Goal: Task Accomplishment & Management: Manage account settings

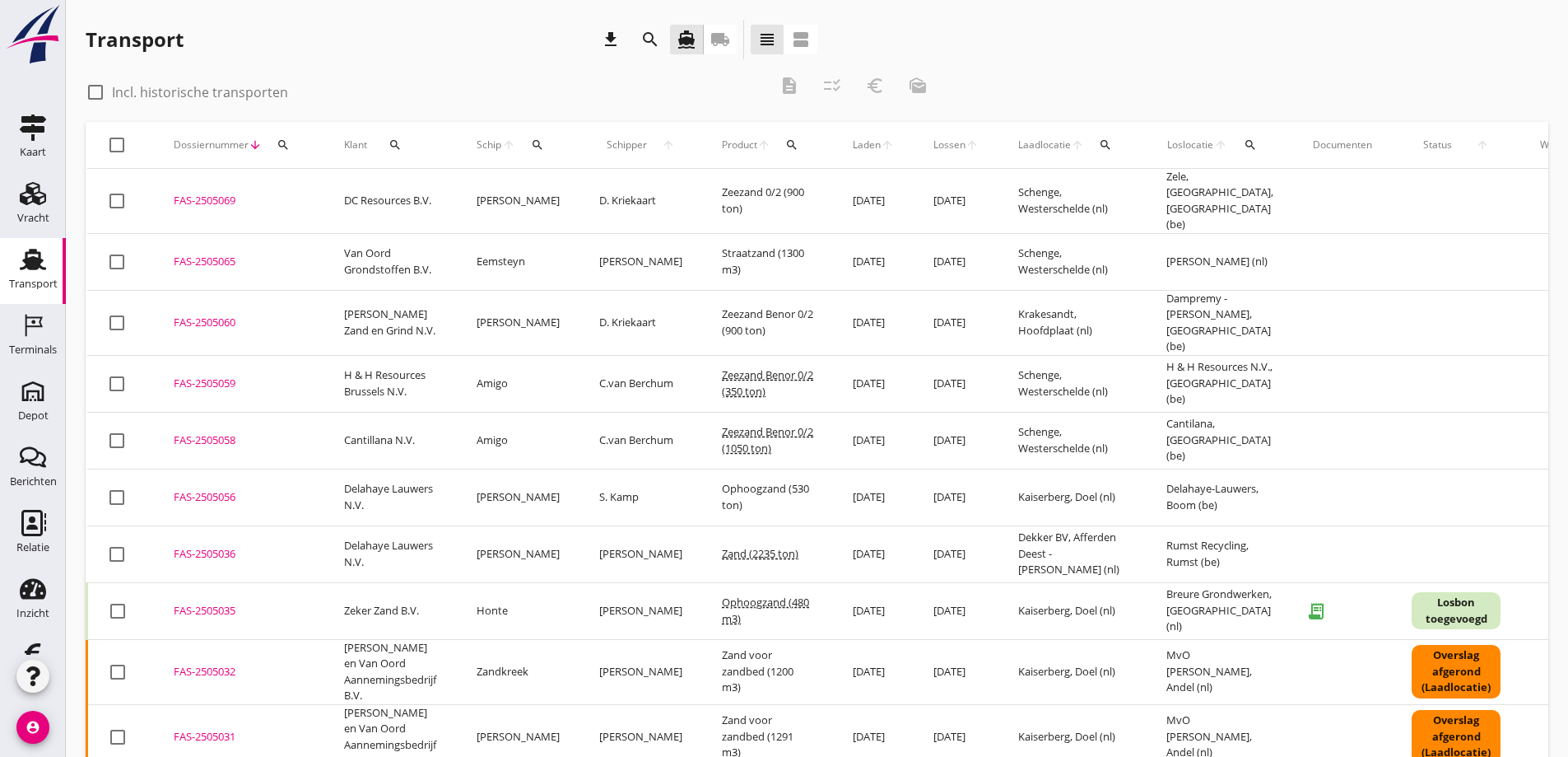
click at [713, 35] on icon "local_shipping" at bounding box center [719, 39] width 20 height 20
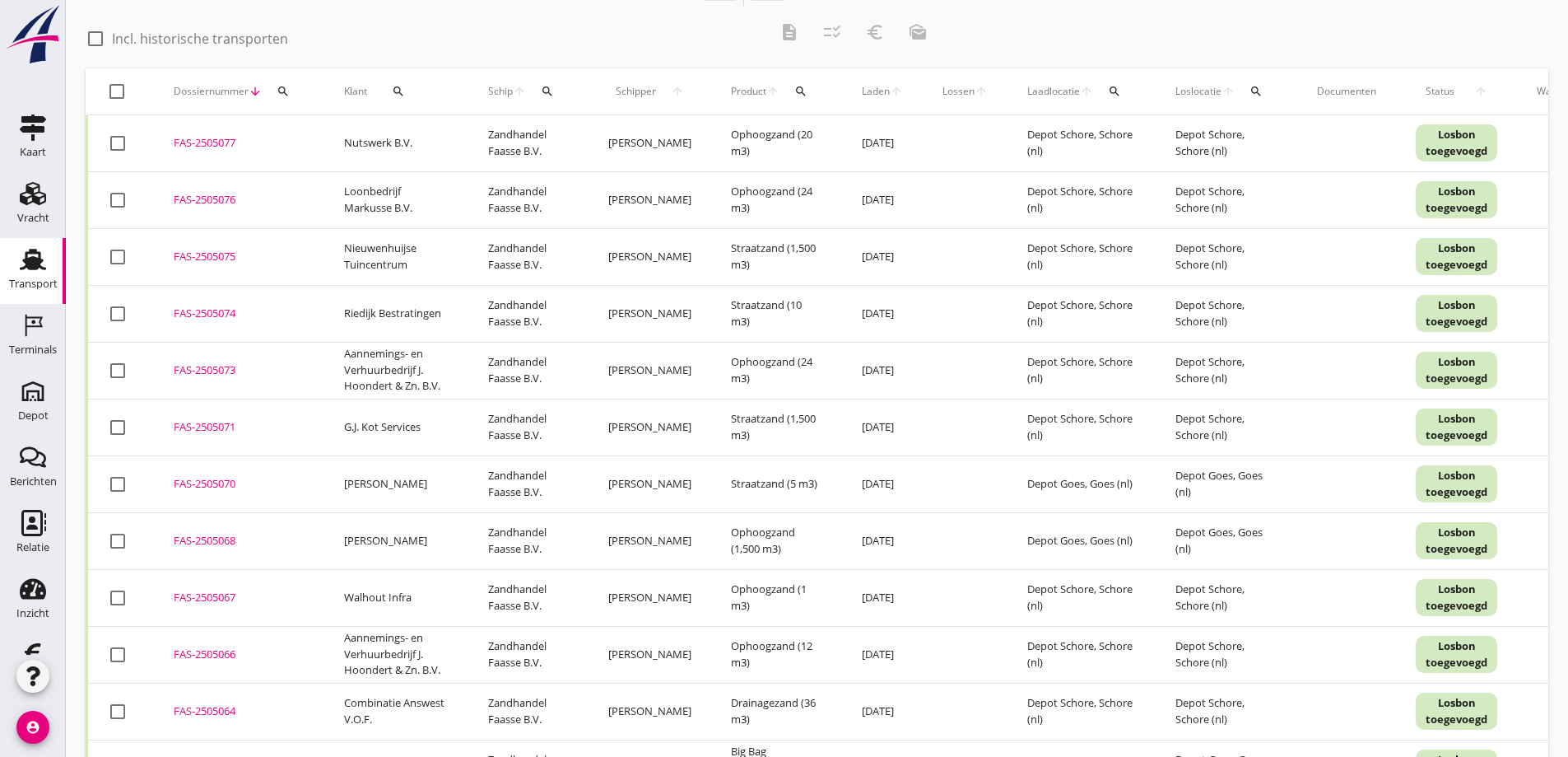
scroll to position [83, 0]
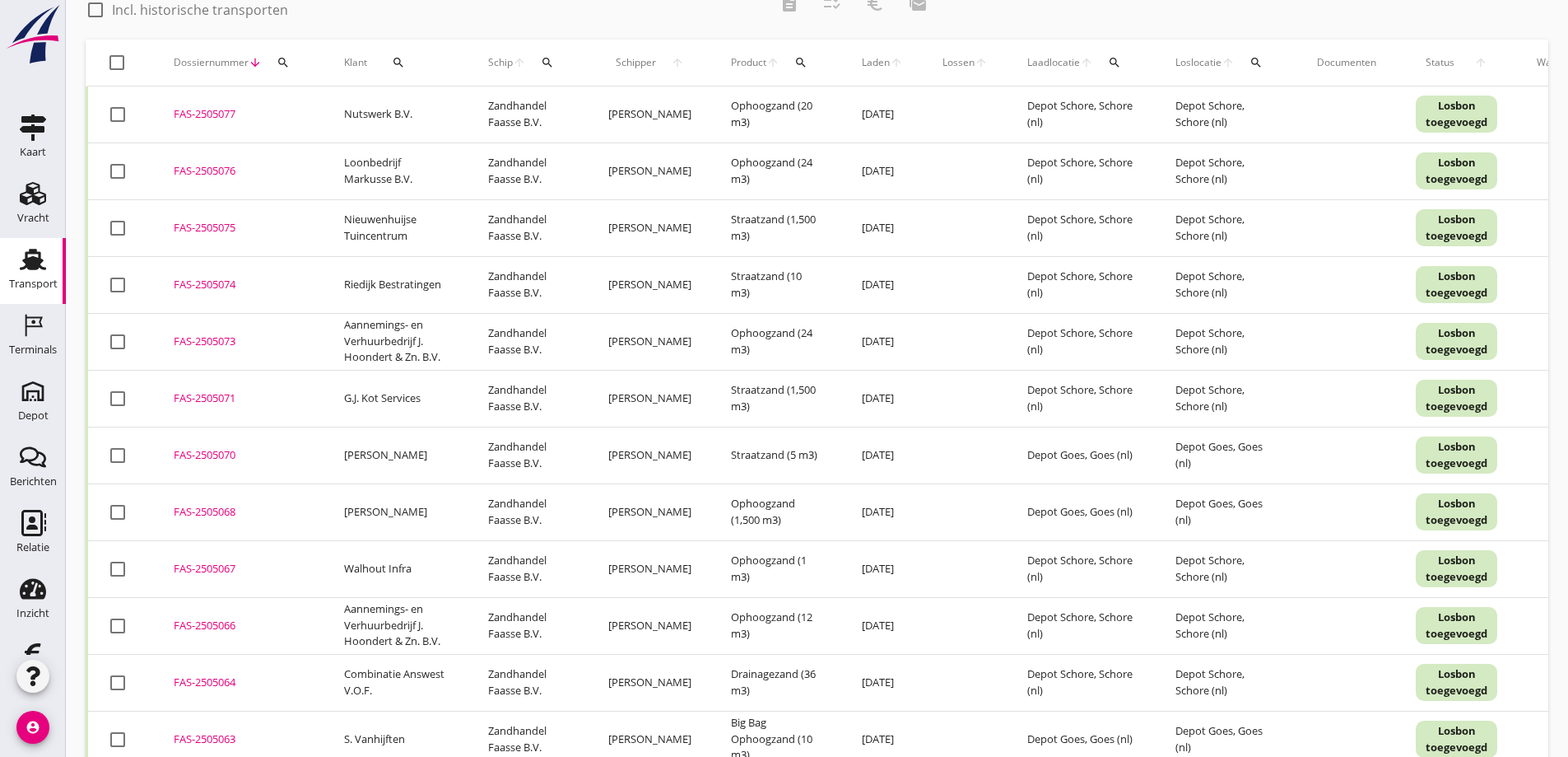
click at [206, 459] on div "FAS-2505070" at bounding box center [239, 456] width 131 height 17
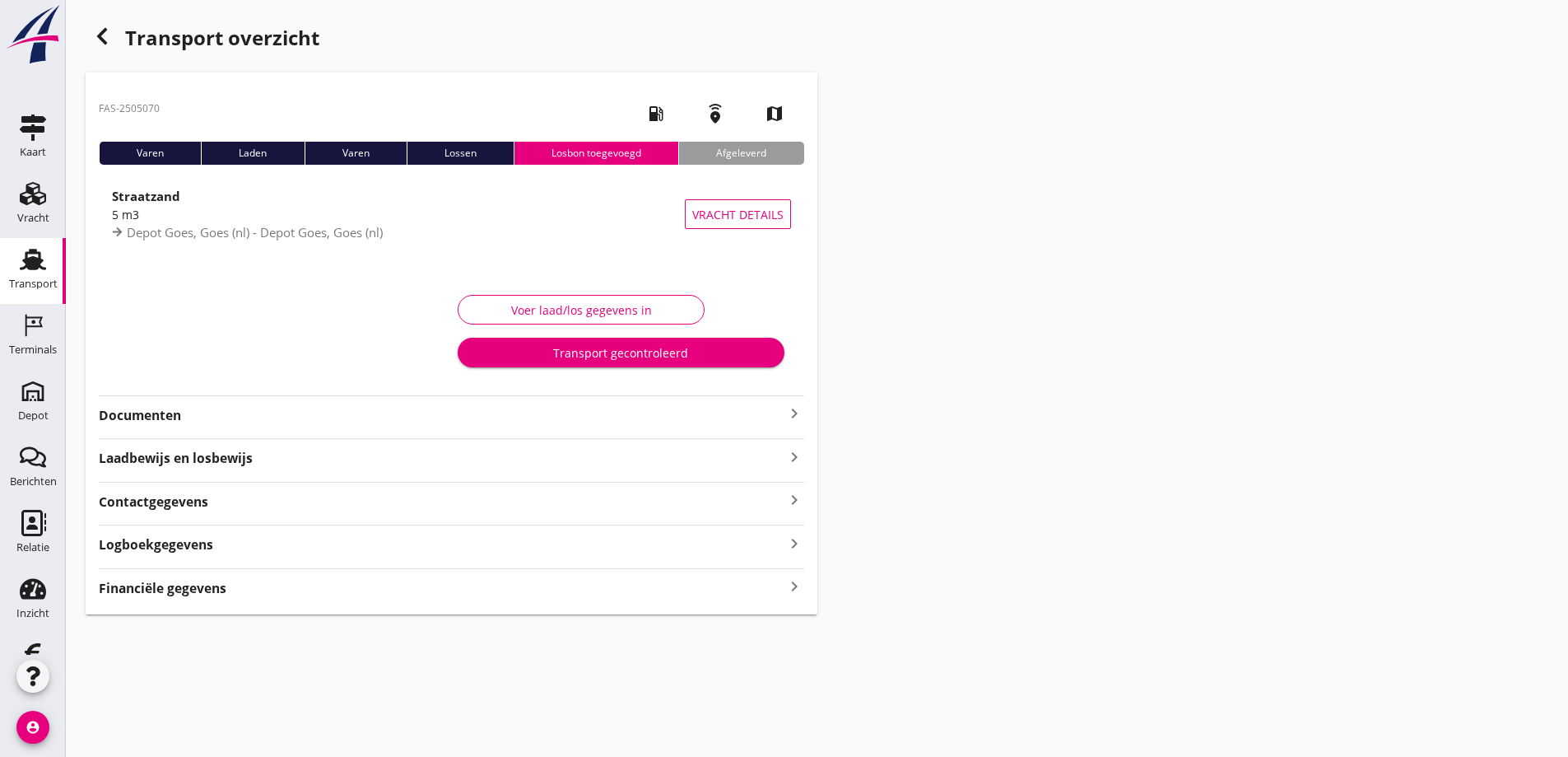
click at [166, 586] on strong "Financiële gegevens" at bounding box center [162, 588] width 127 height 19
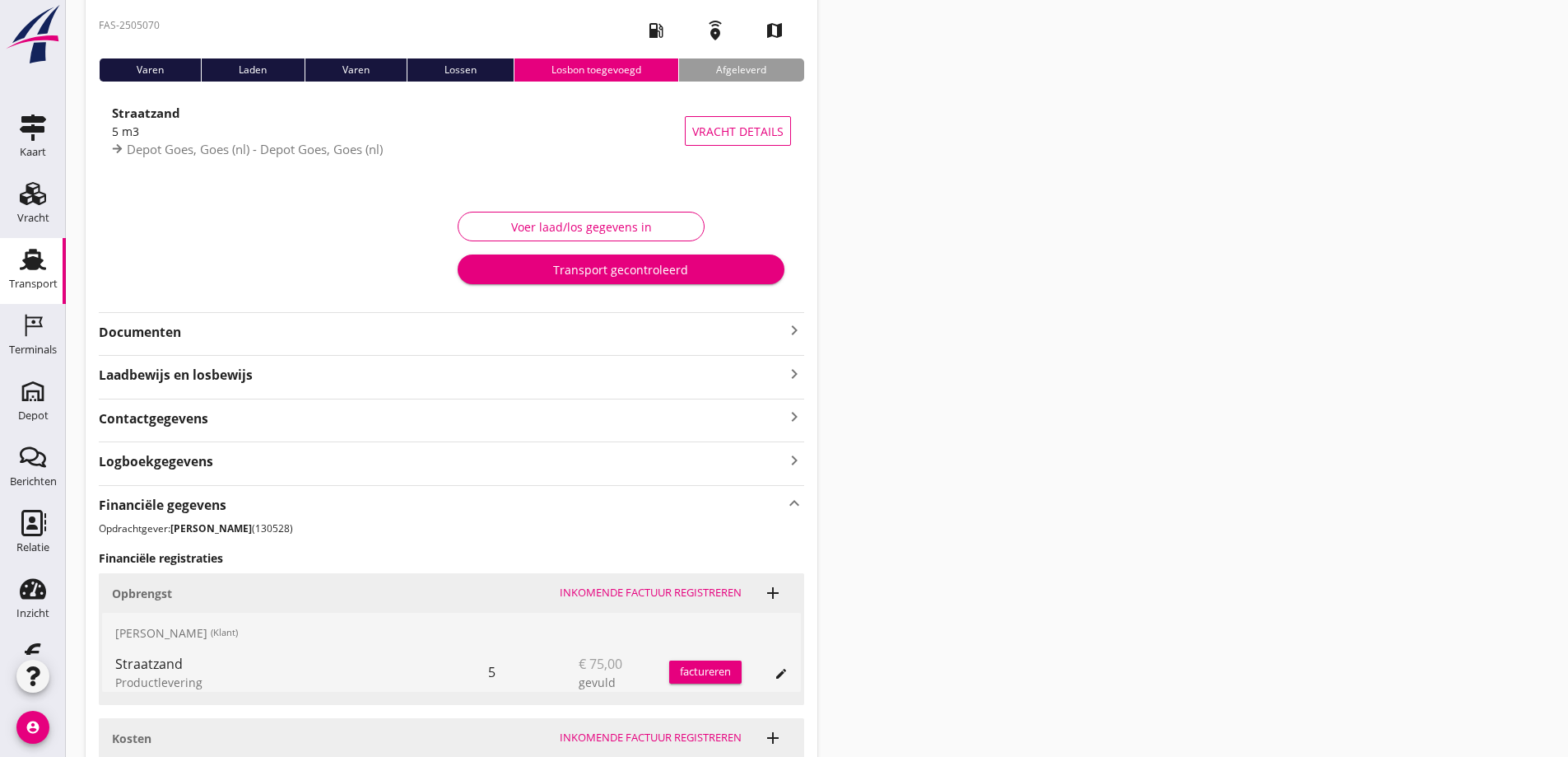
scroll to position [227, 0]
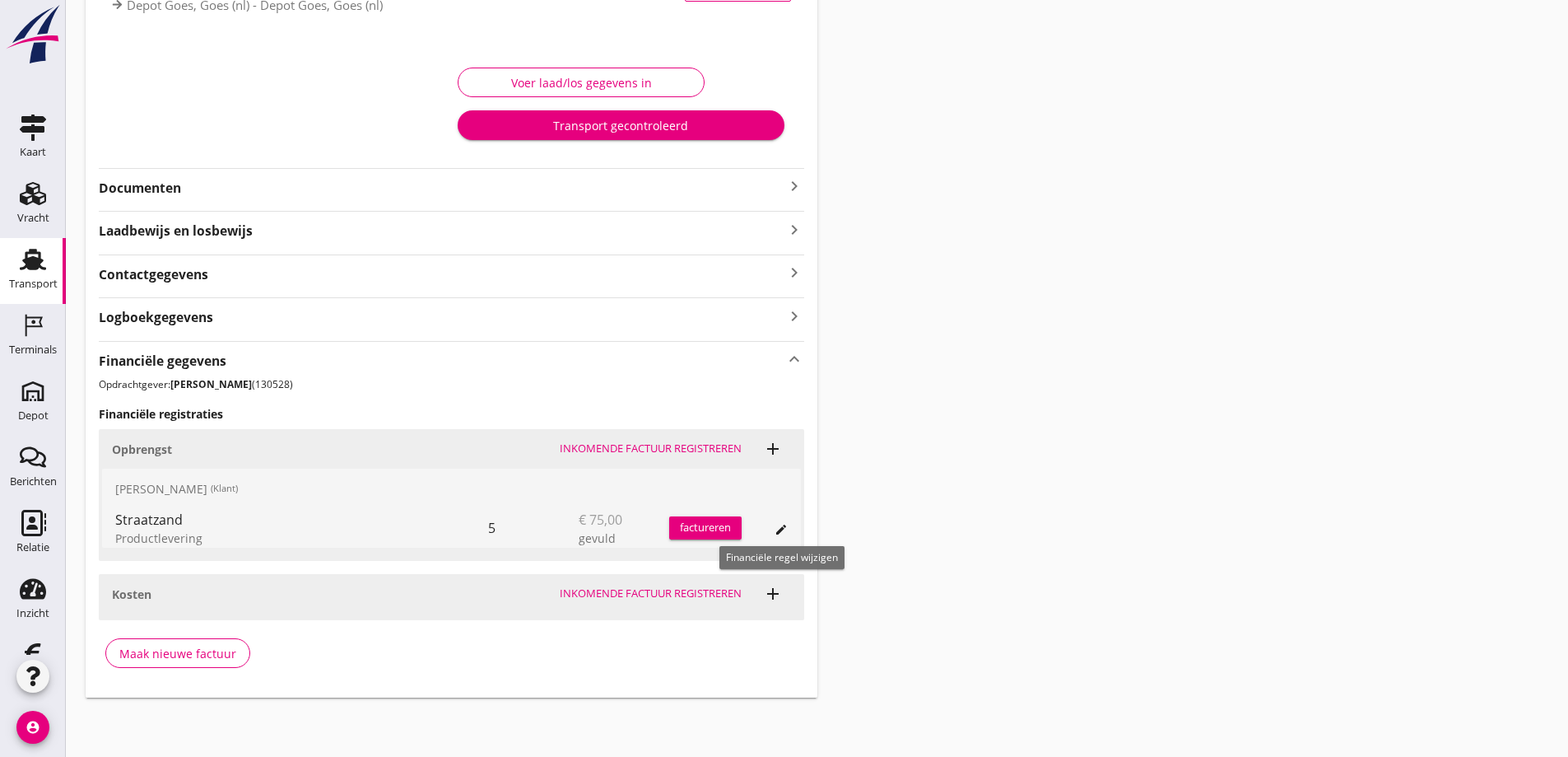
click at [777, 527] on icon "edit" at bounding box center [781, 529] width 13 height 13
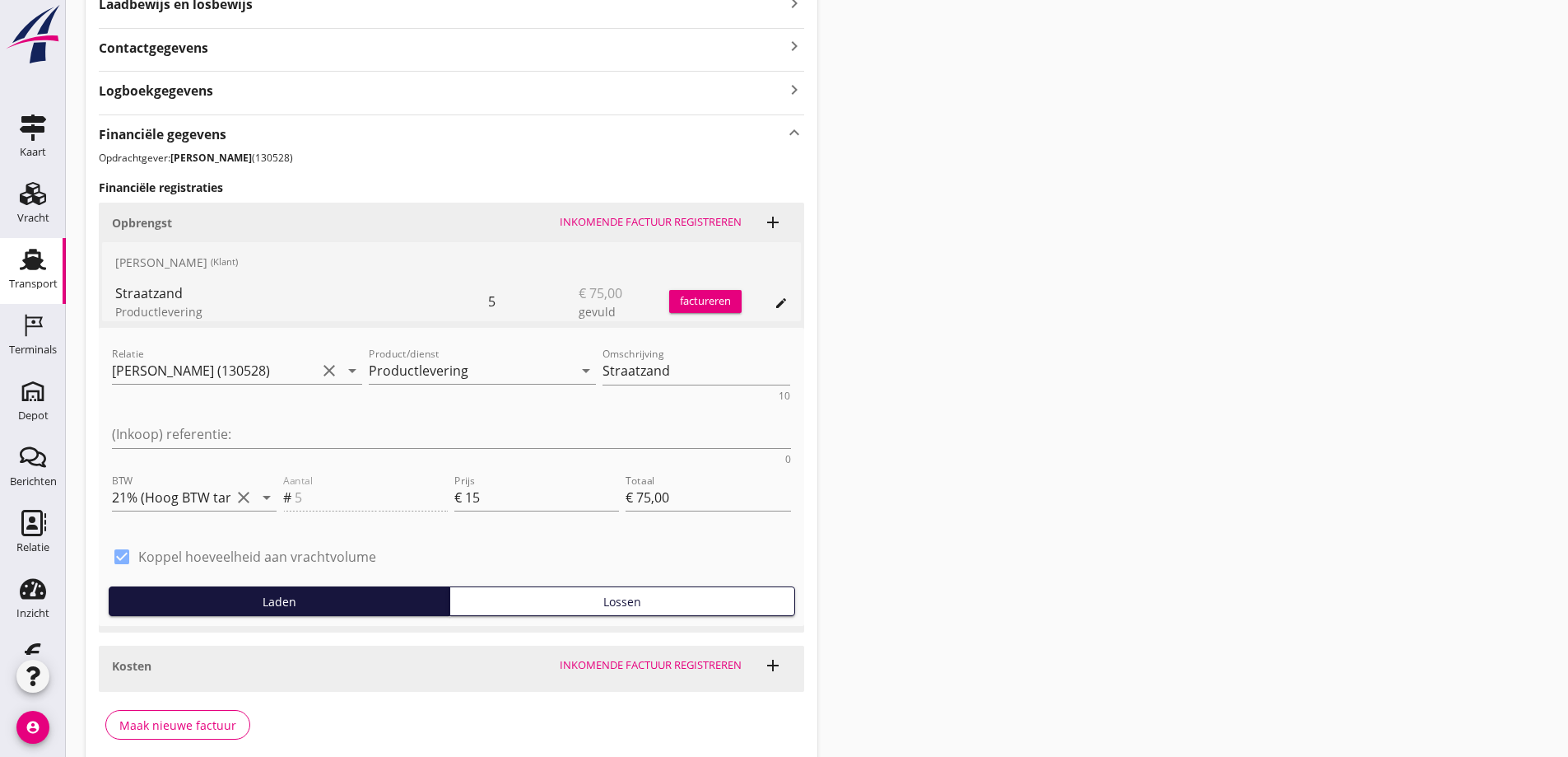
scroll to position [462, 0]
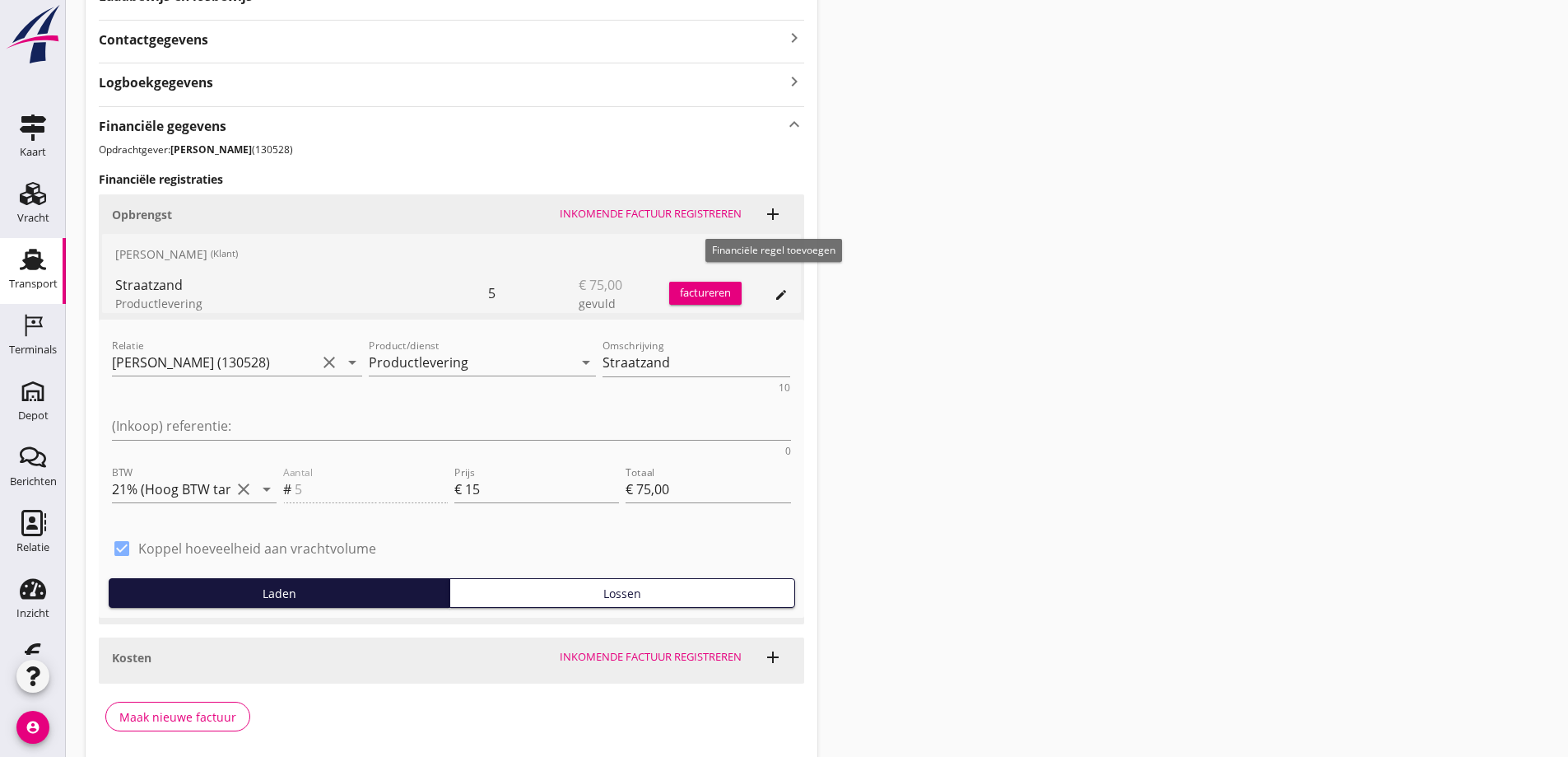
click at [773, 208] on icon "add" at bounding box center [772, 214] width 20 height 20
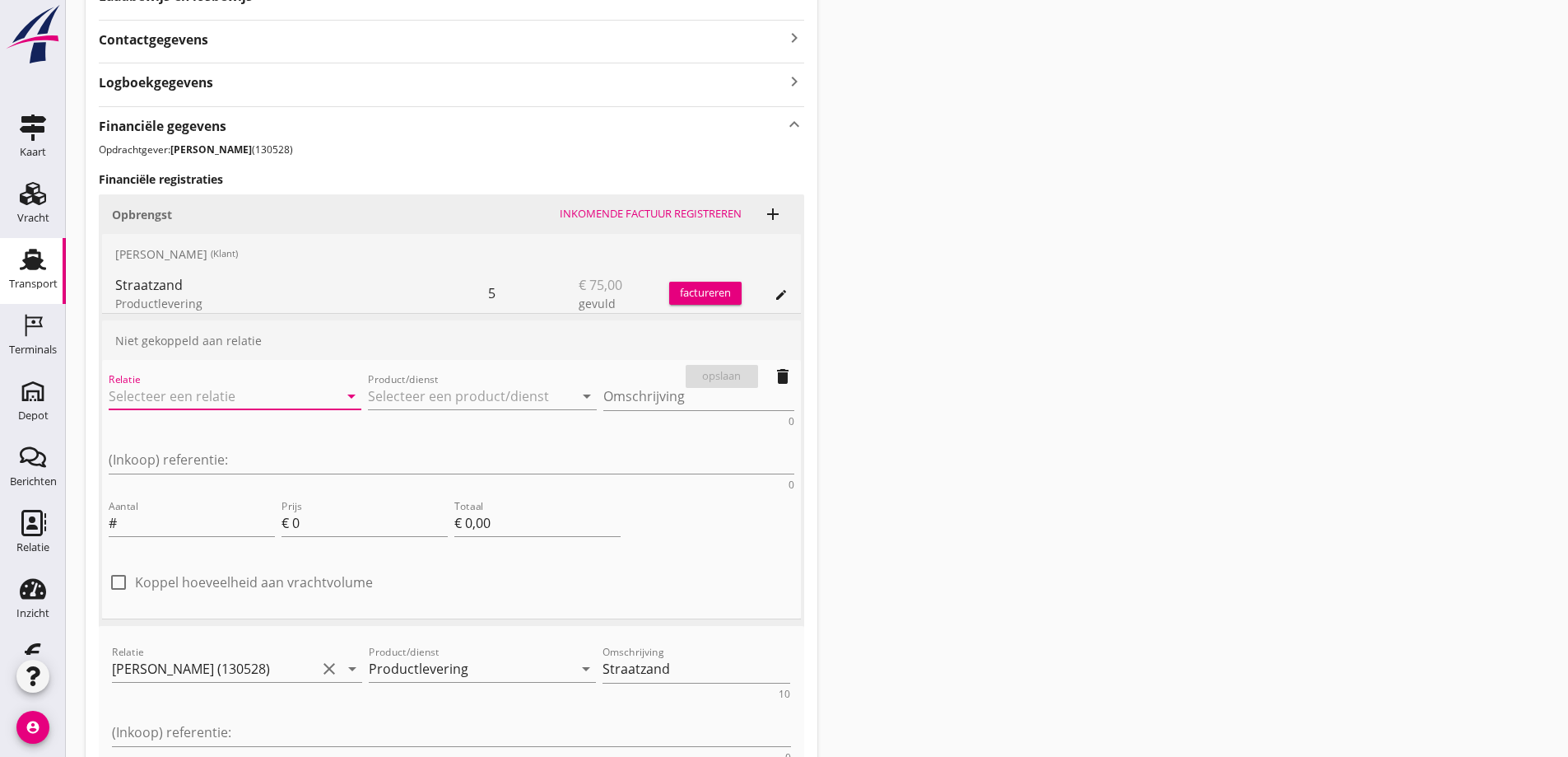
click at [152, 392] on input "Relatie" at bounding box center [212, 396] width 206 height 26
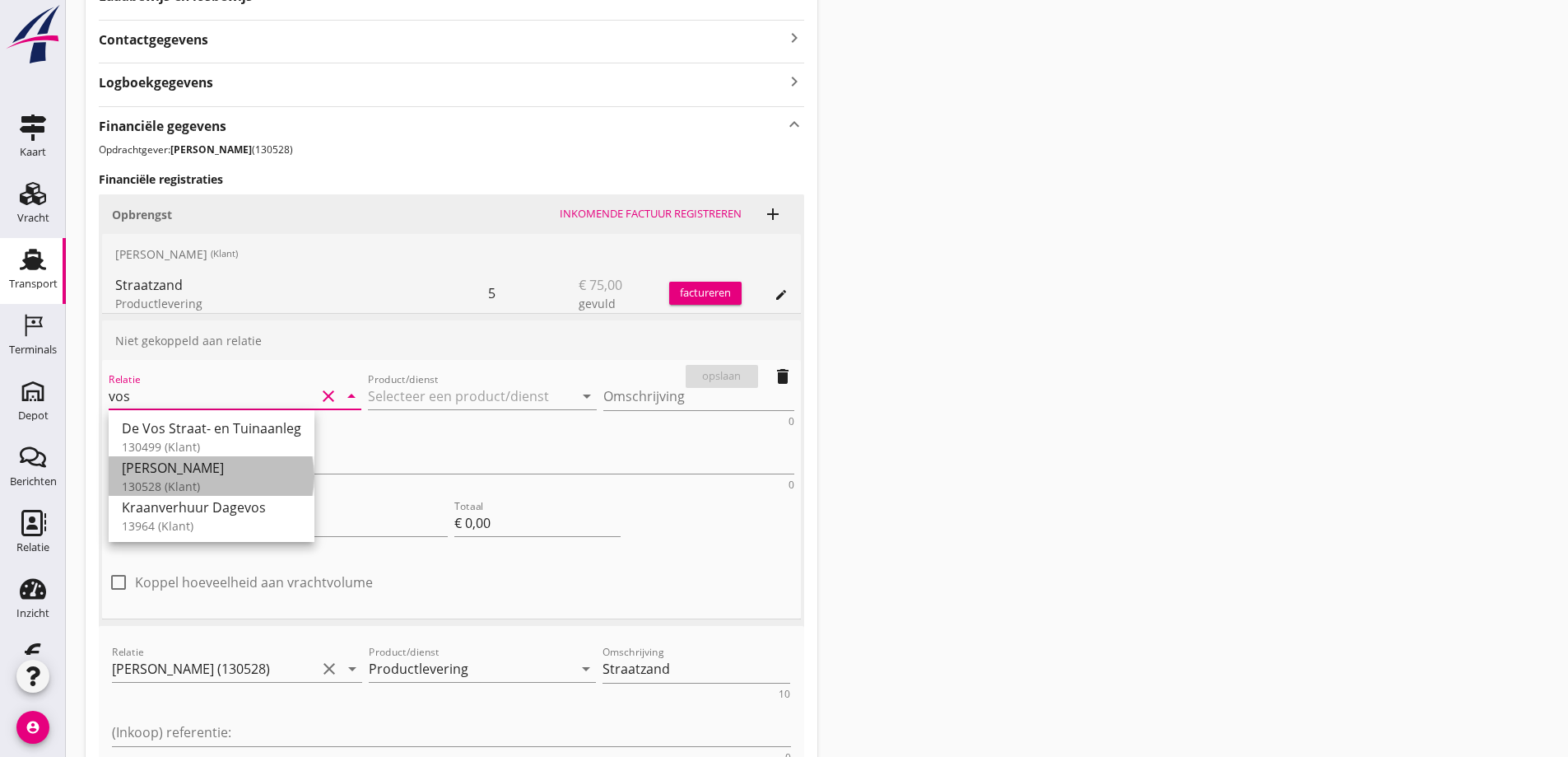
click at [160, 467] on div "[PERSON_NAME]" at bounding box center [211, 467] width 179 height 20
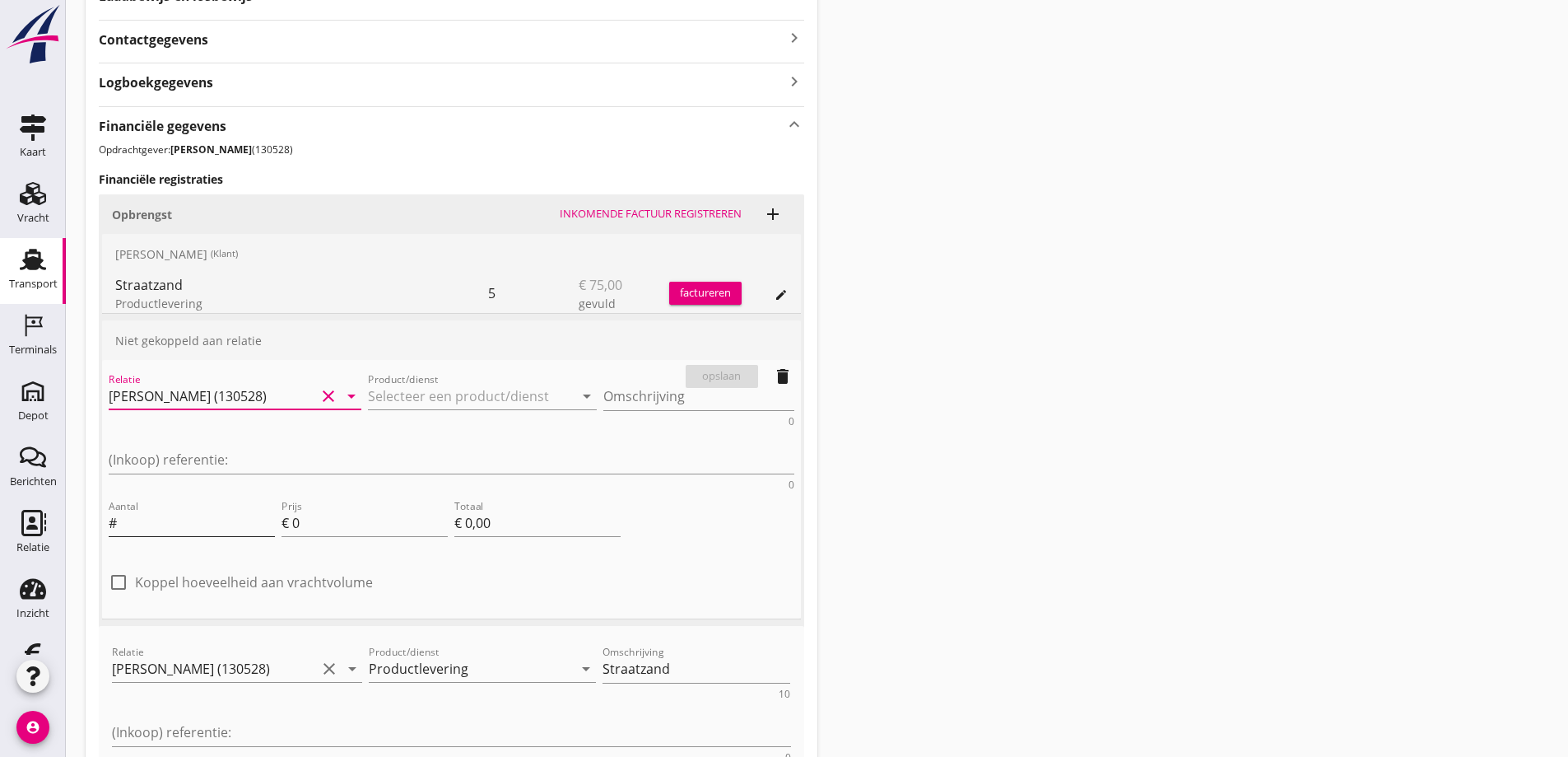
type input "[PERSON_NAME] (130528)"
click at [158, 510] on input "Aantal" at bounding box center [197, 523] width 154 height 26
type input "1"
click at [303, 510] on input "0" at bounding box center [369, 523] width 155 height 26
type input "7"
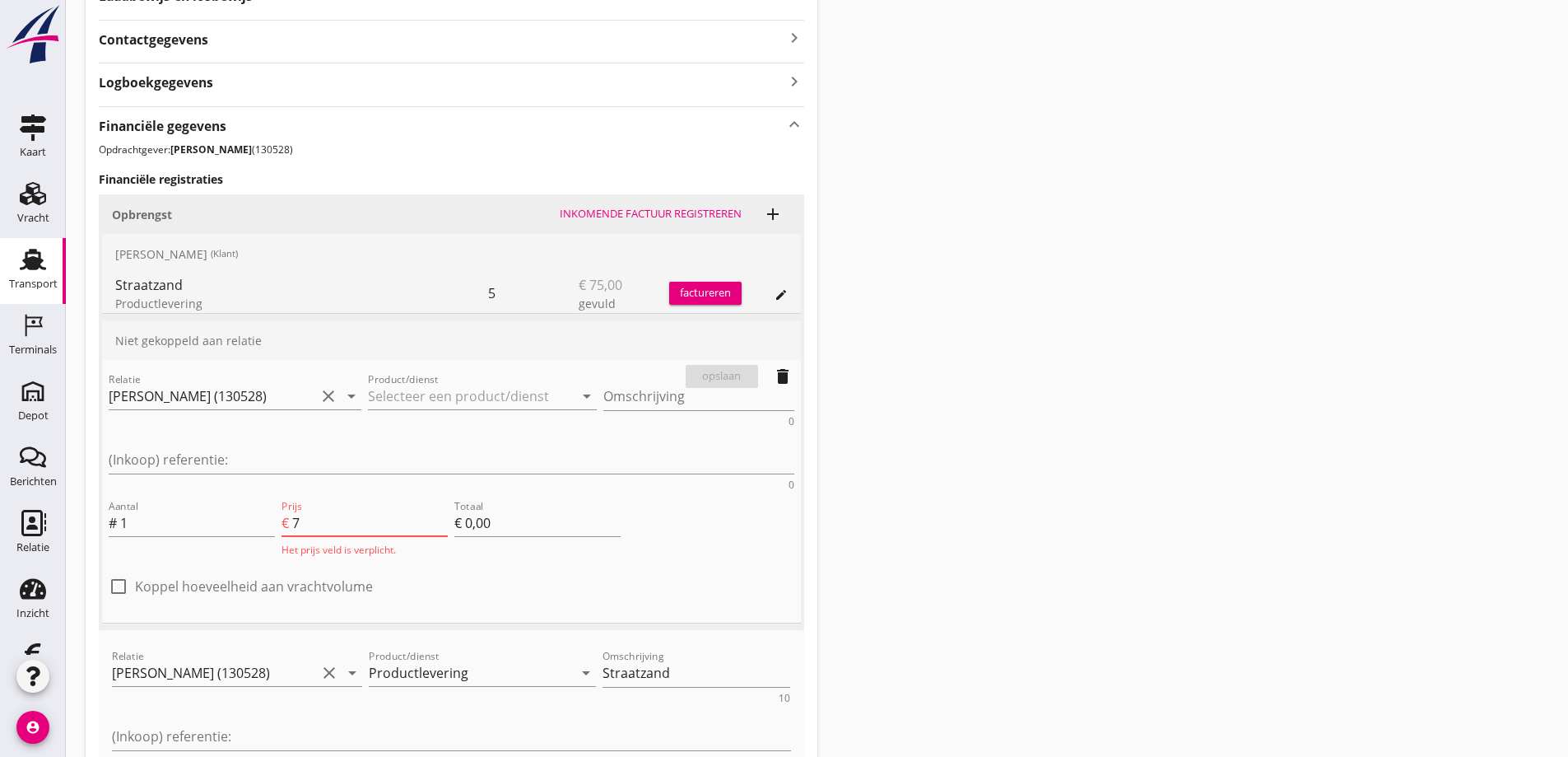
type input "€ 7,00"
type input "70"
type input "€ 70,00"
type input "70"
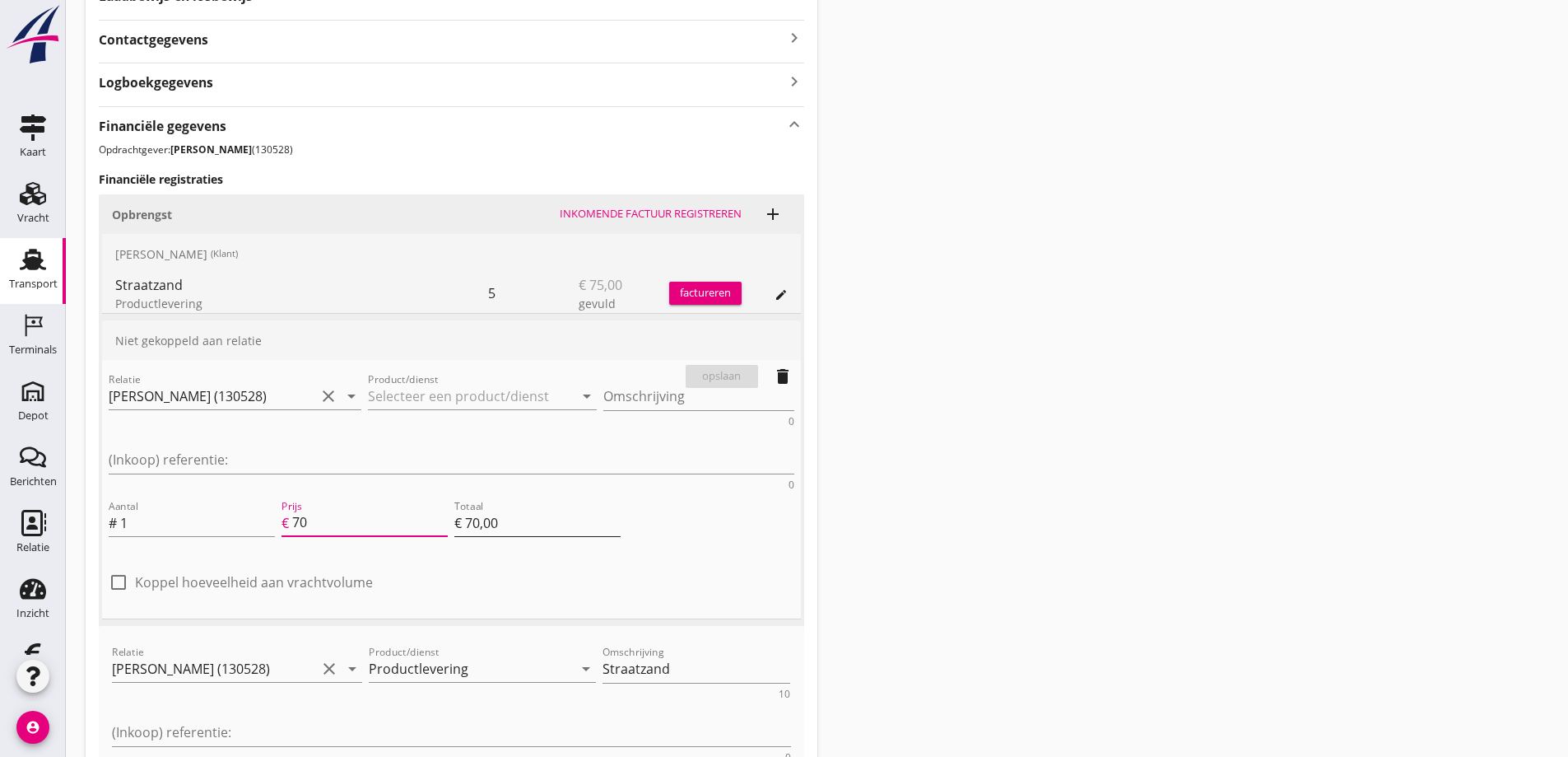
click at [558, 510] on input "€ 70,00" at bounding box center [537, 523] width 166 height 26
click at [692, 569] on div "check_box_outline_blank Koppel hoeveelheid aan vrachtvolume" at bounding box center [451, 591] width 685 height 43
click at [714, 372] on div "opslaan delete" at bounding box center [739, 376] width 122 height 33
click at [441, 398] on input "Product/dienst" at bounding box center [471, 396] width 206 height 26
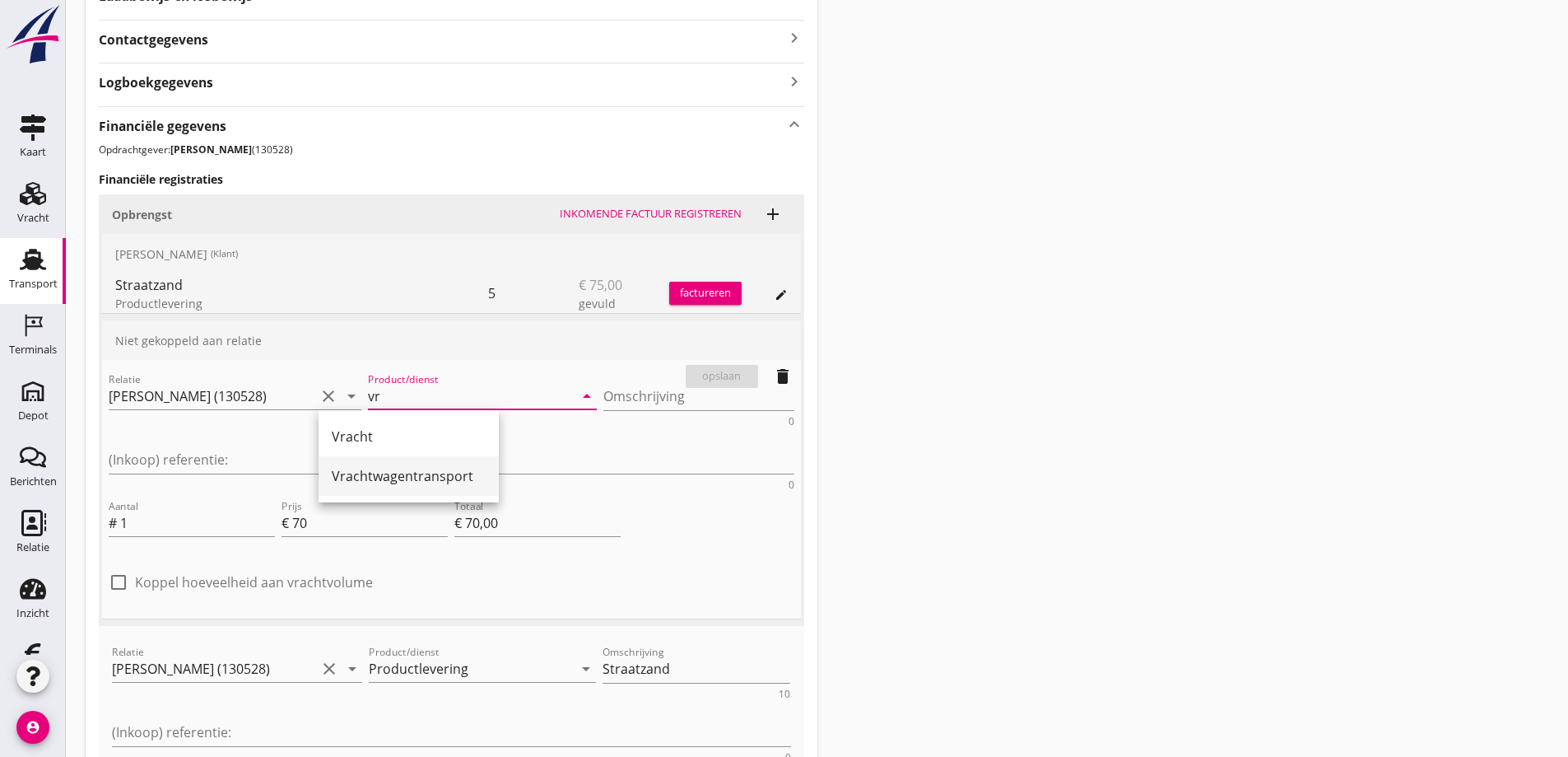
click at [406, 475] on div "Vrachtwagentransport" at bounding box center [409, 475] width 154 height 20
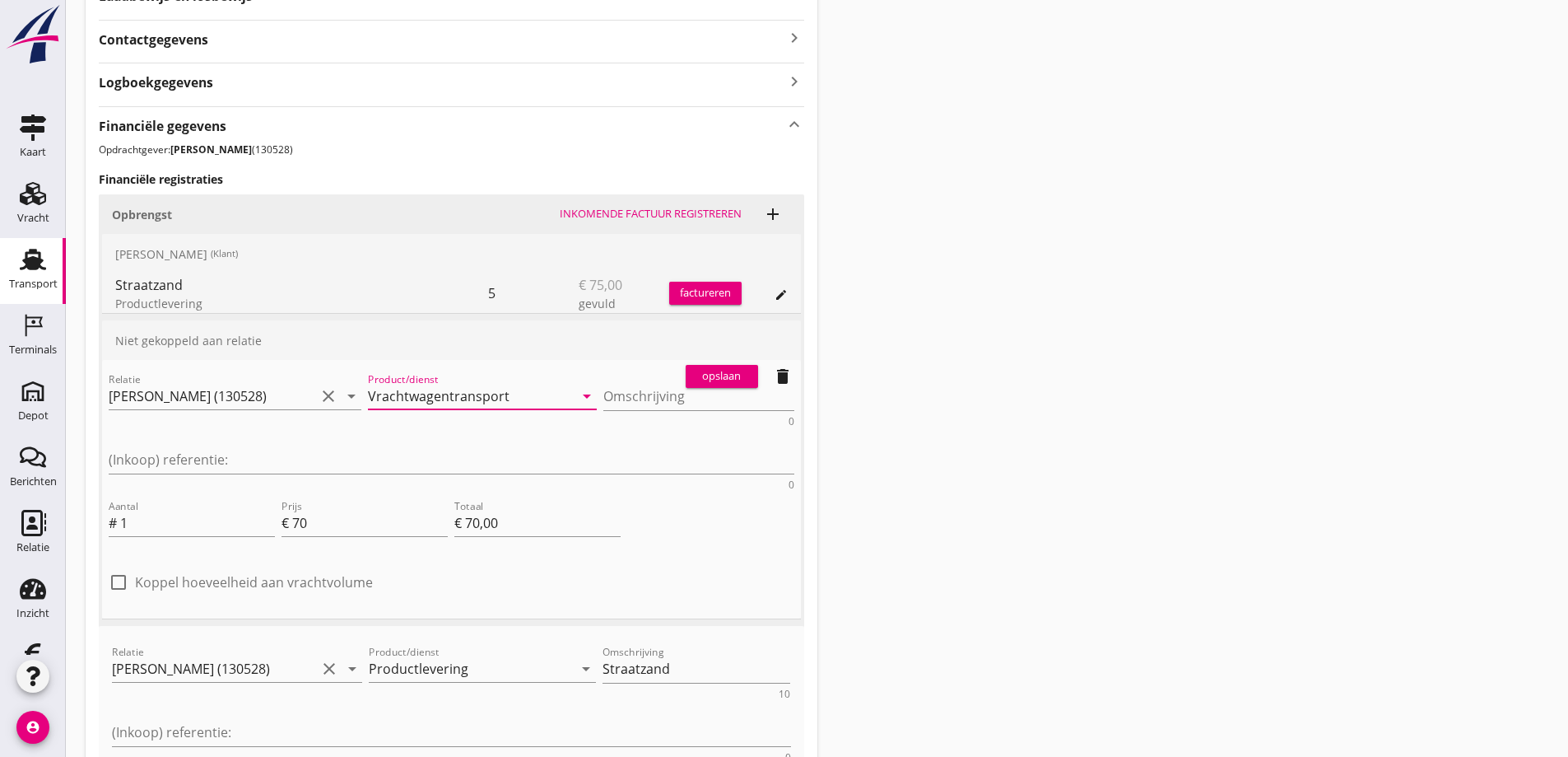
type input "Vrachtwagentransport"
click at [718, 371] on div "opslaan" at bounding box center [722, 377] width 59 height 17
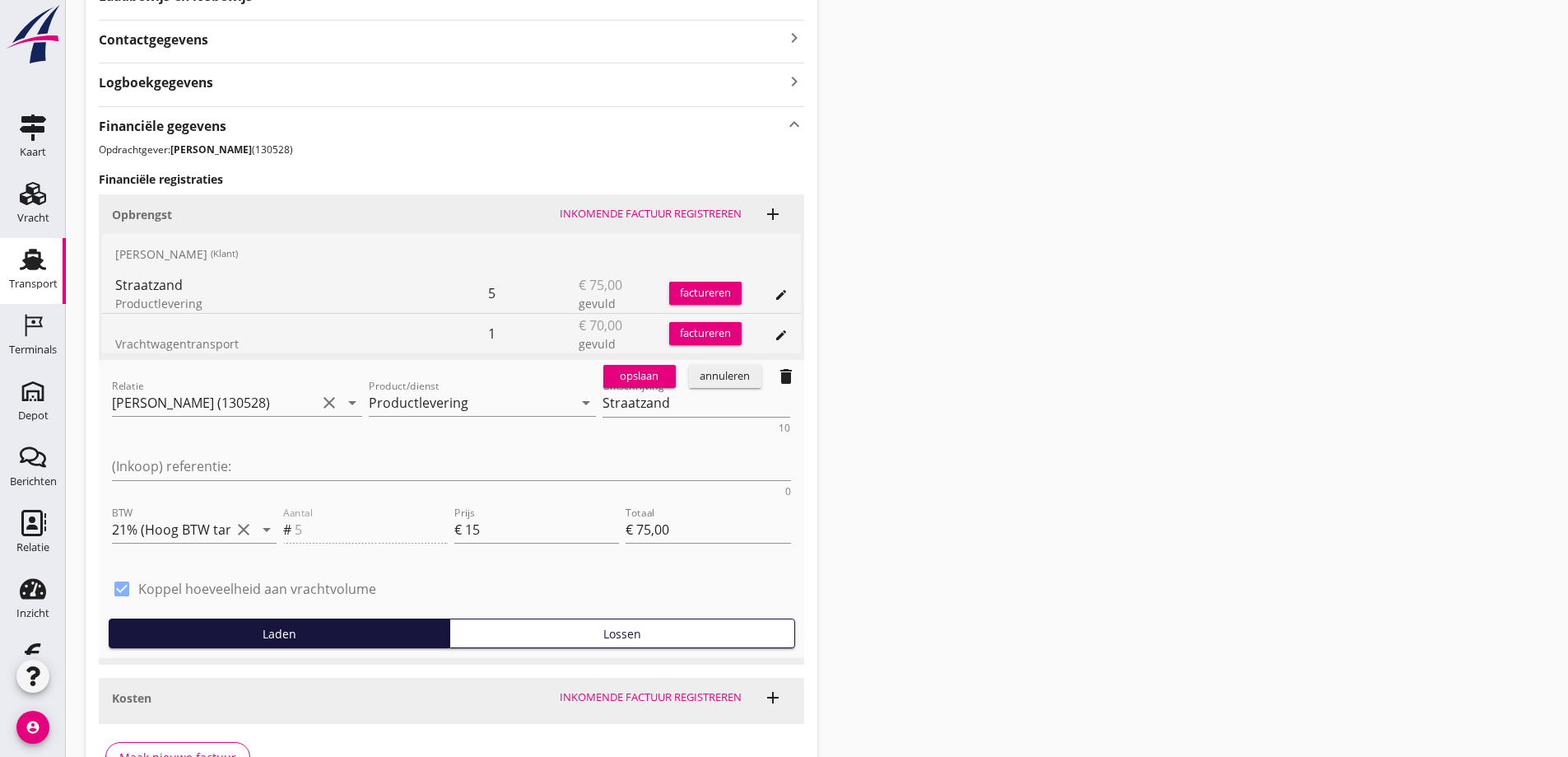
scroll to position [502, 0]
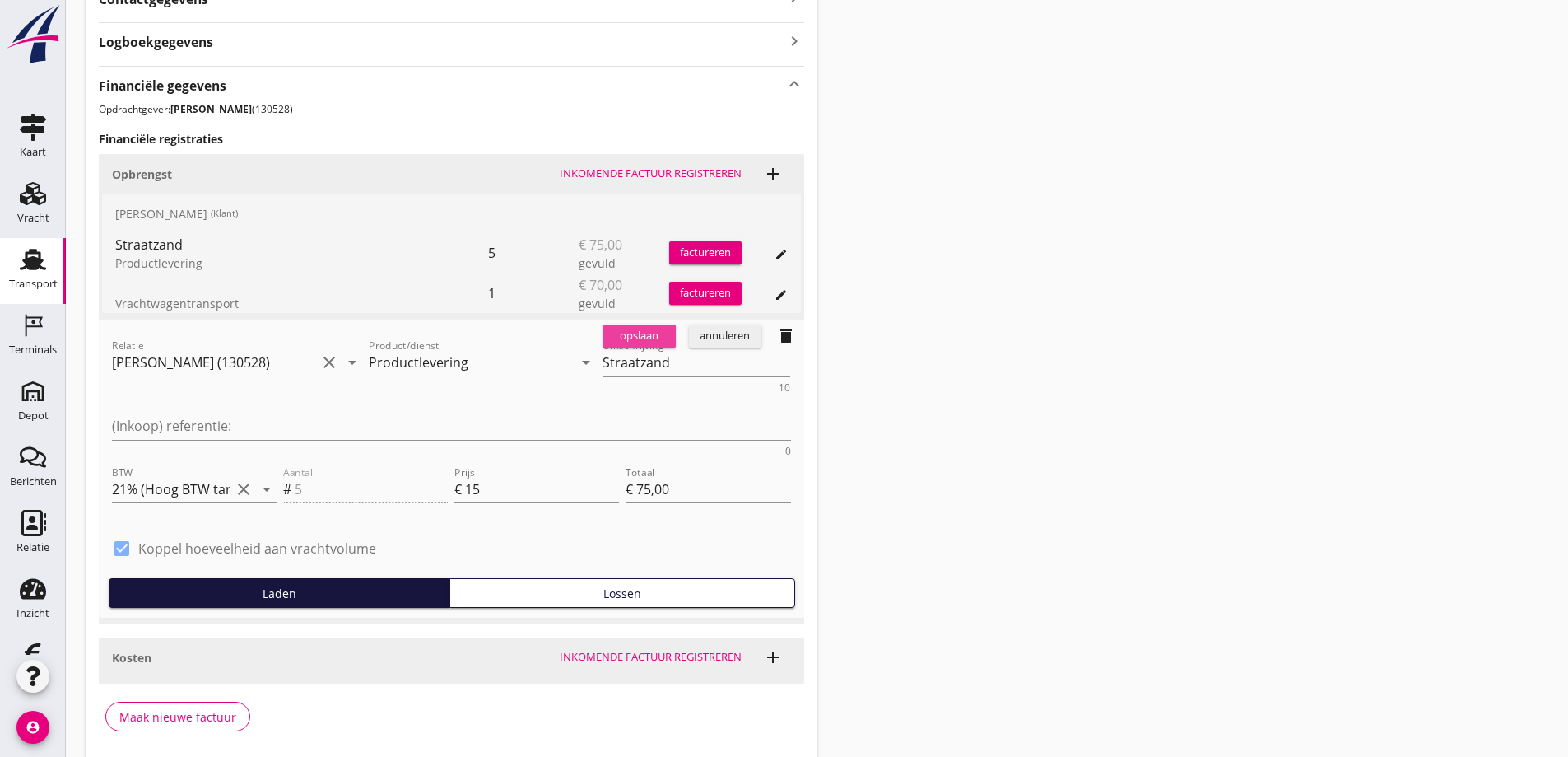
click at [637, 332] on div "opslaan" at bounding box center [639, 336] width 59 height 17
click at [697, 247] on div "factureren" at bounding box center [705, 253] width 72 height 17
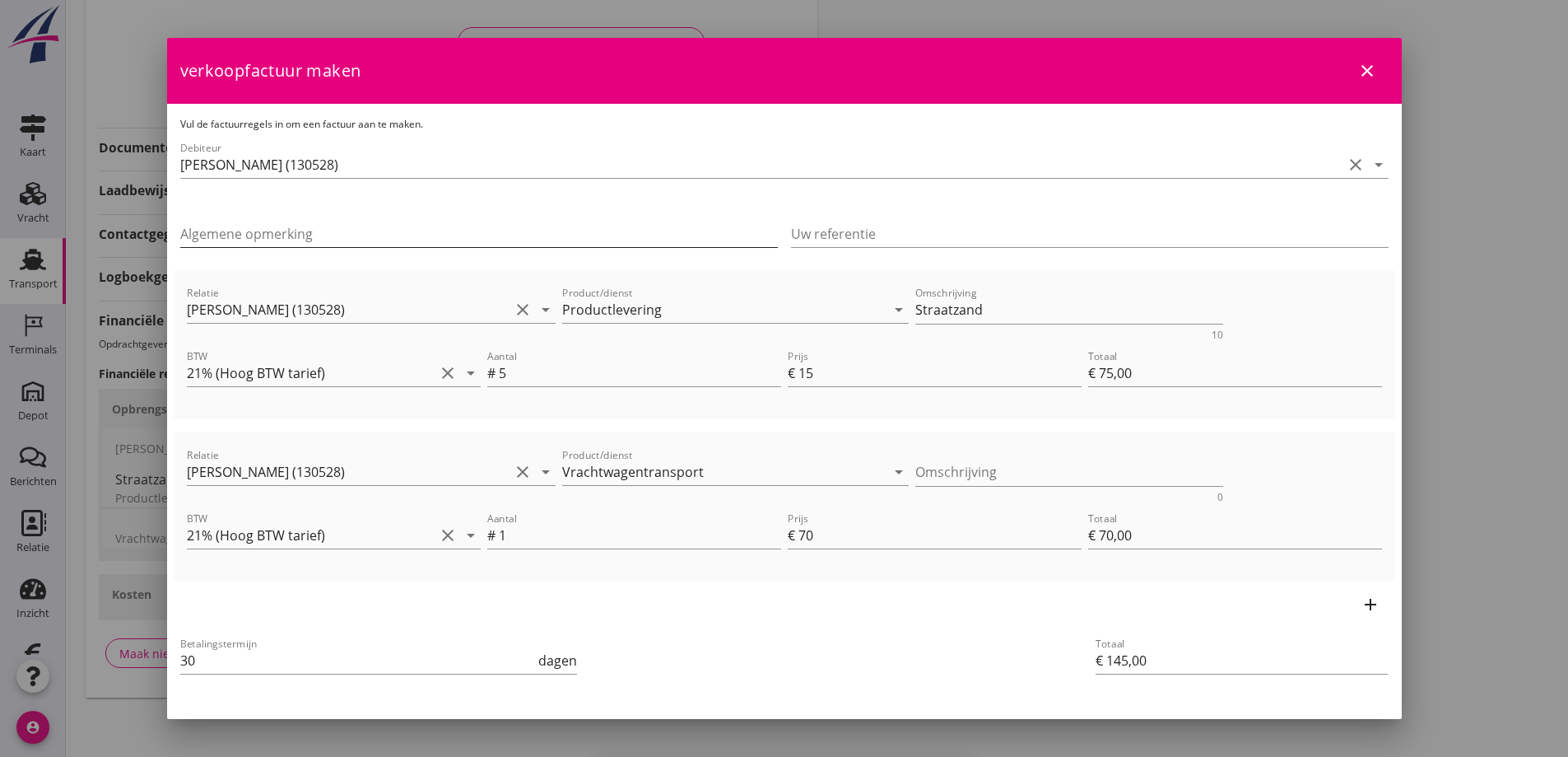
click at [250, 233] on input "Algemene opmerking" at bounding box center [479, 233] width 598 height 26
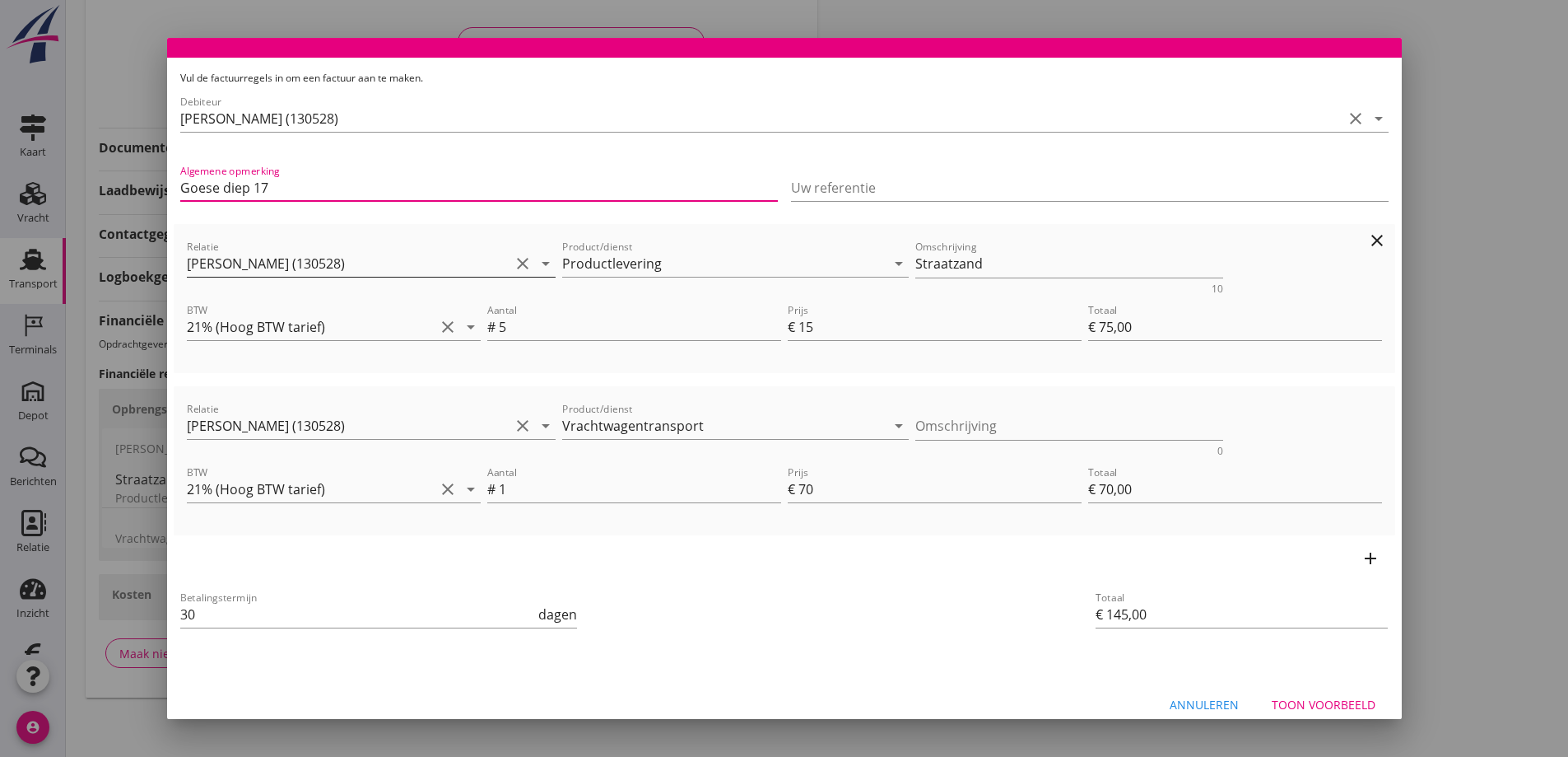
scroll to position [63, 0]
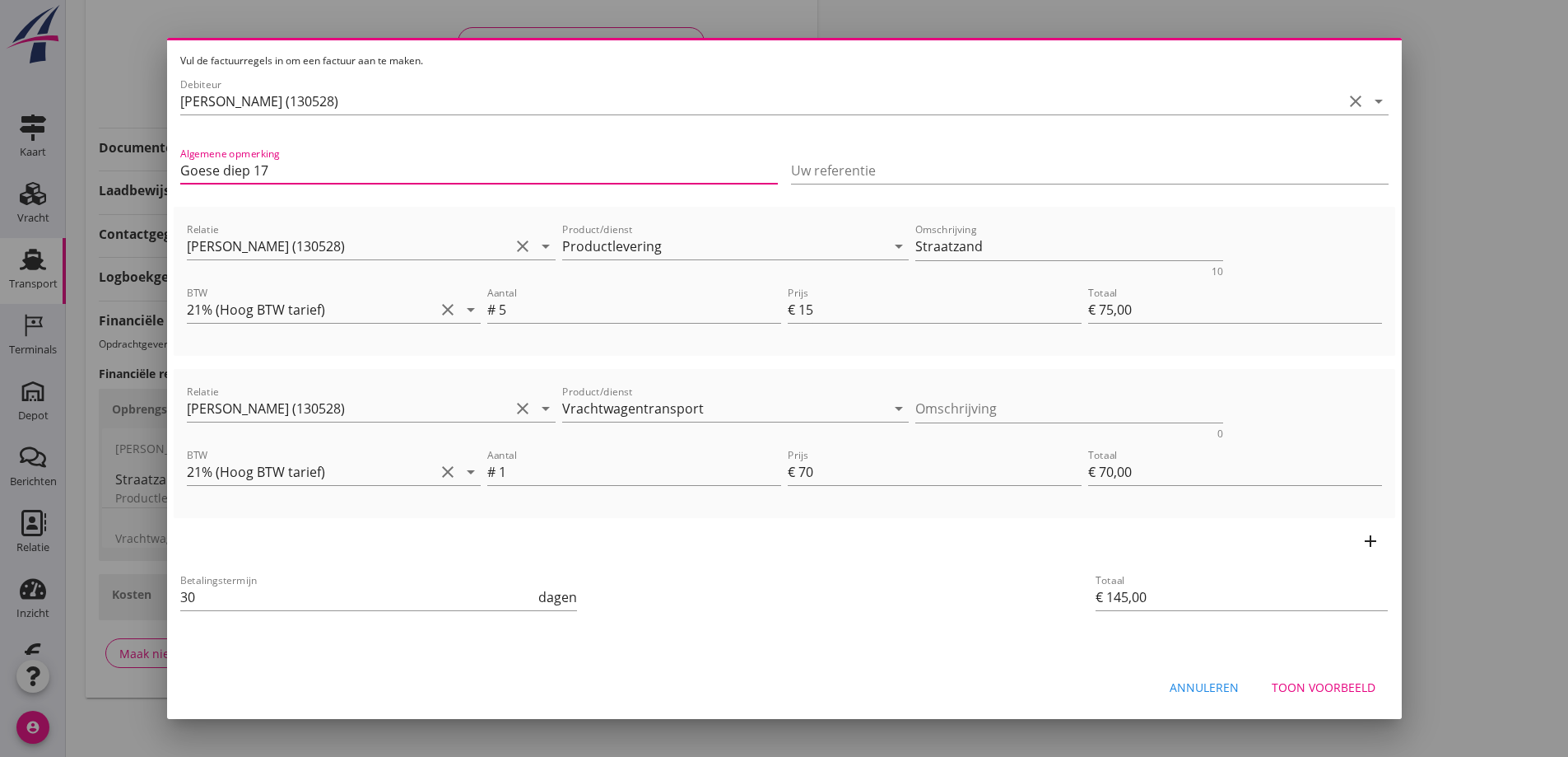
type input "Goese diep 17"
click at [1308, 682] on div "Toon voorbeeld" at bounding box center [1324, 687] width 104 height 18
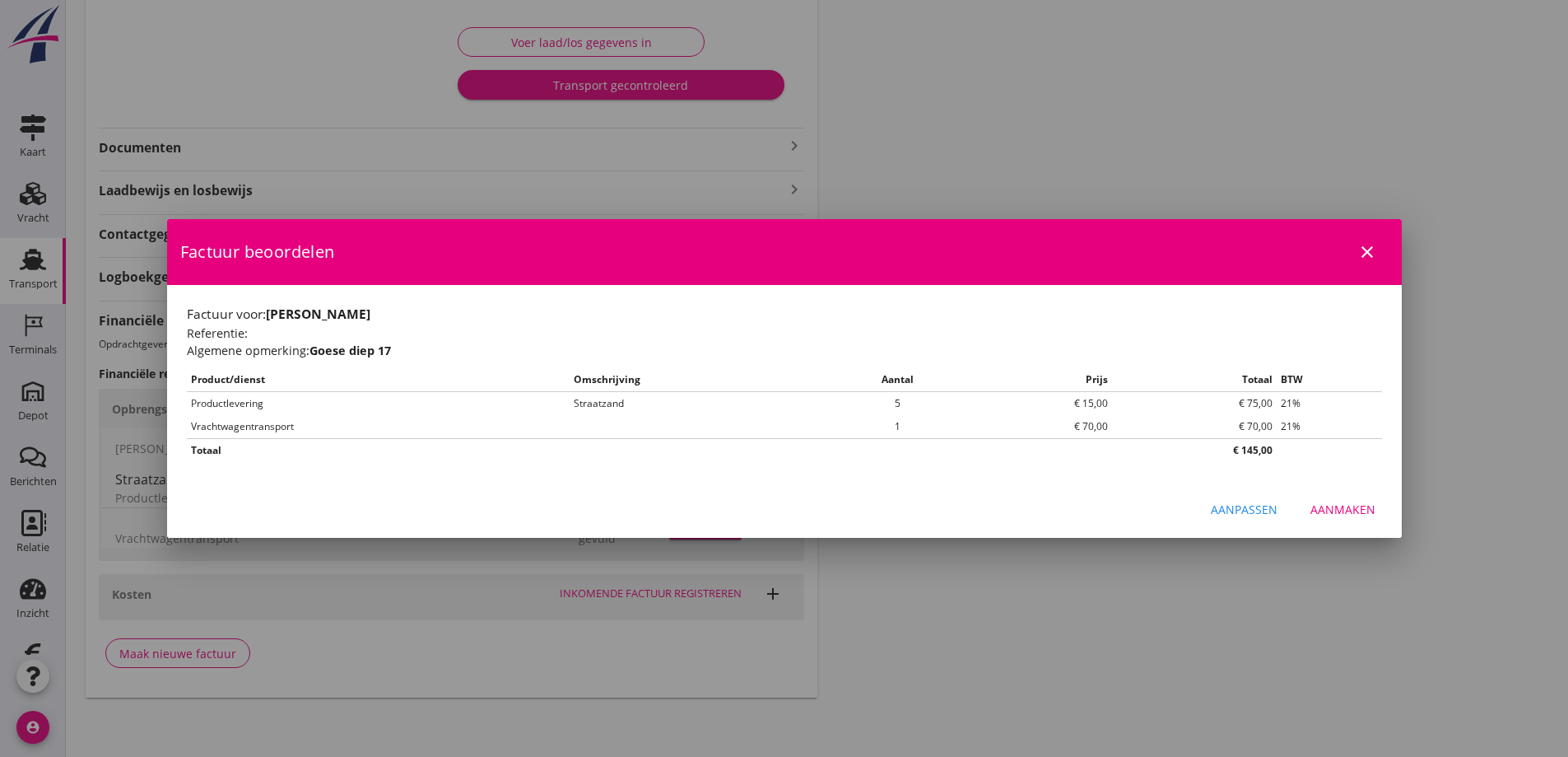
scroll to position [0, 0]
click at [1346, 503] on div "Aanmaken" at bounding box center [1342, 509] width 65 height 18
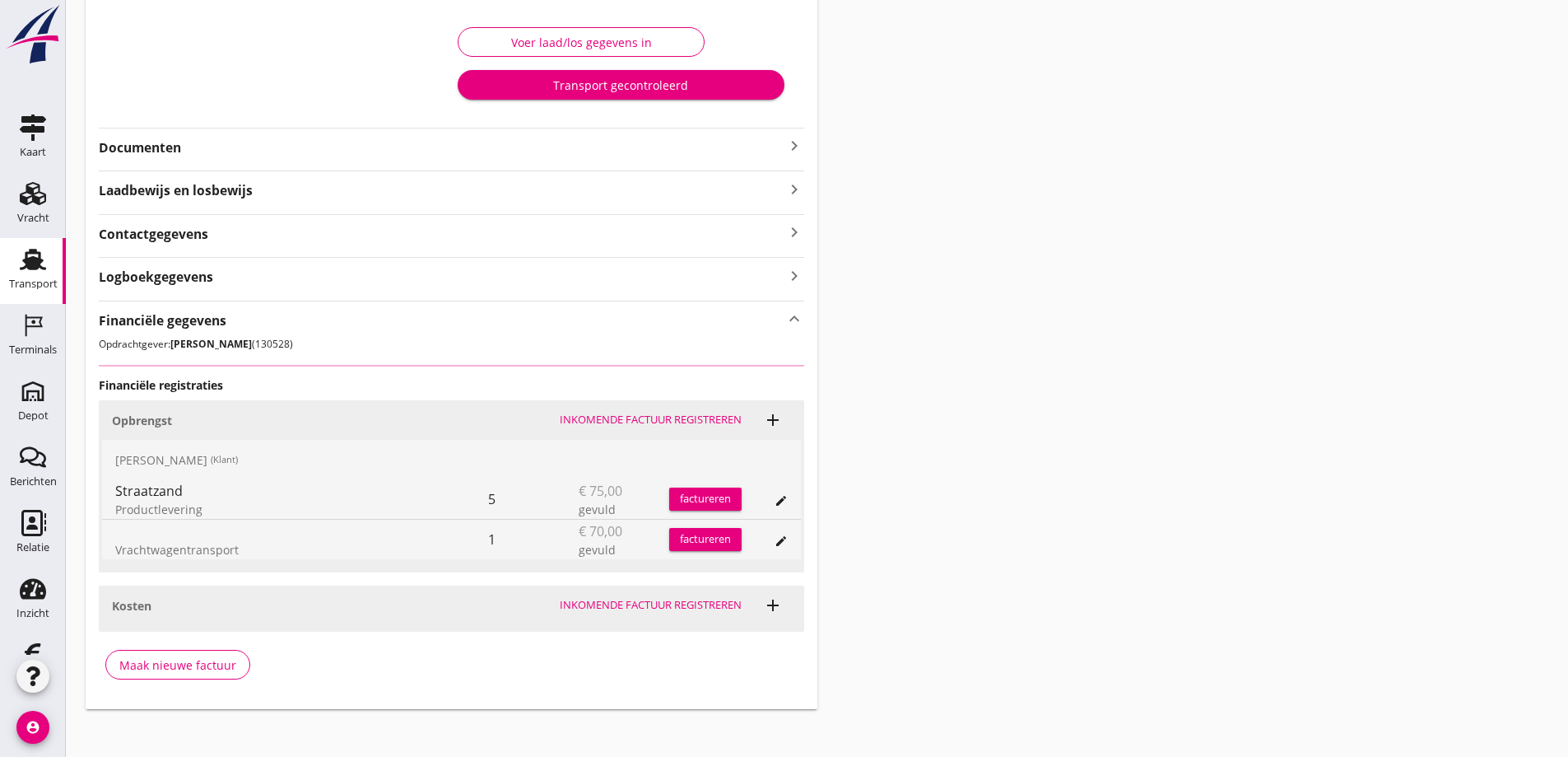
click at [600, 77] on div "Transport gecontroleerd" at bounding box center [620, 85] width 299 height 18
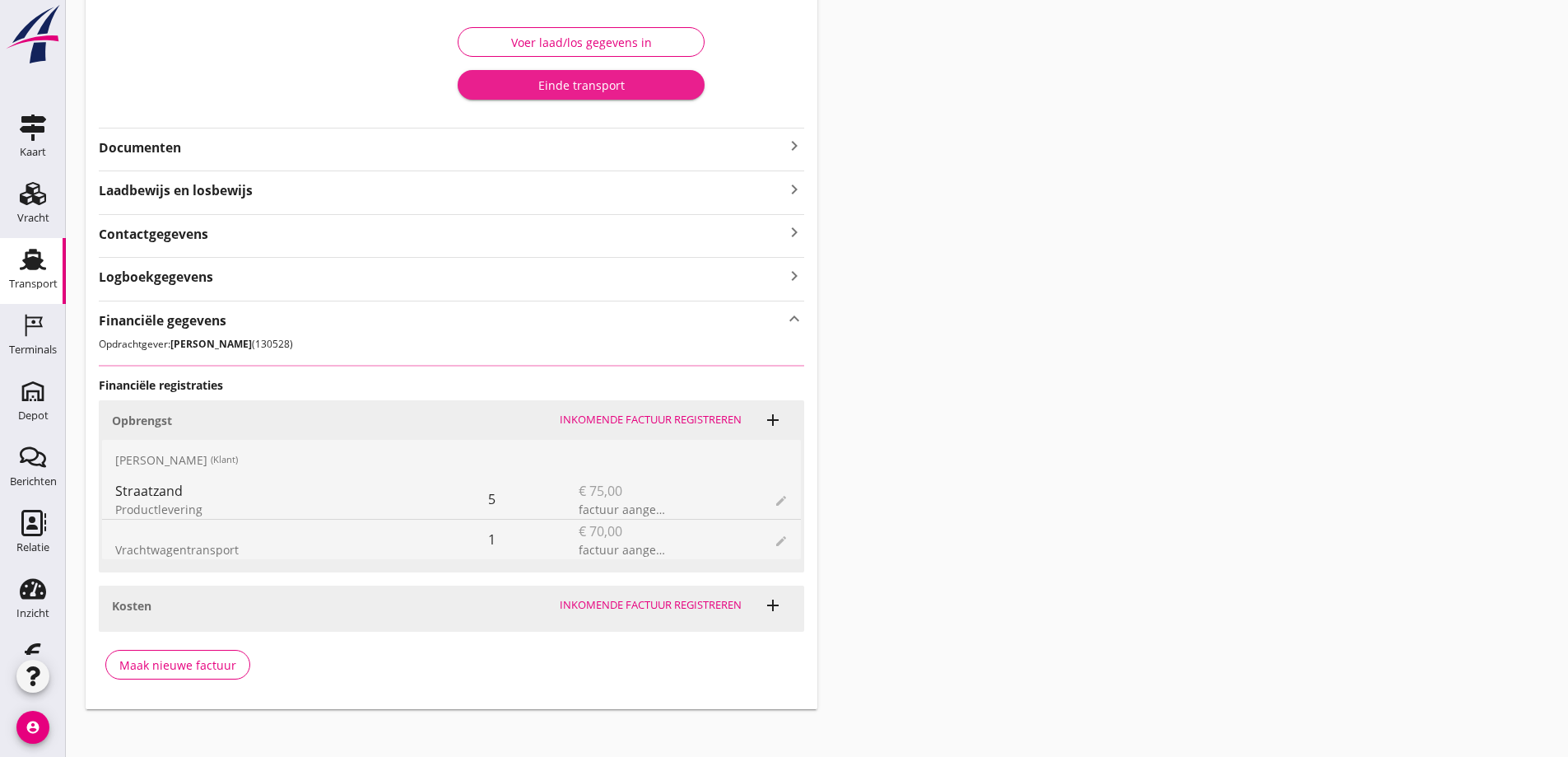
click at [601, 81] on div "Einde transport" at bounding box center [580, 85] width 220 height 18
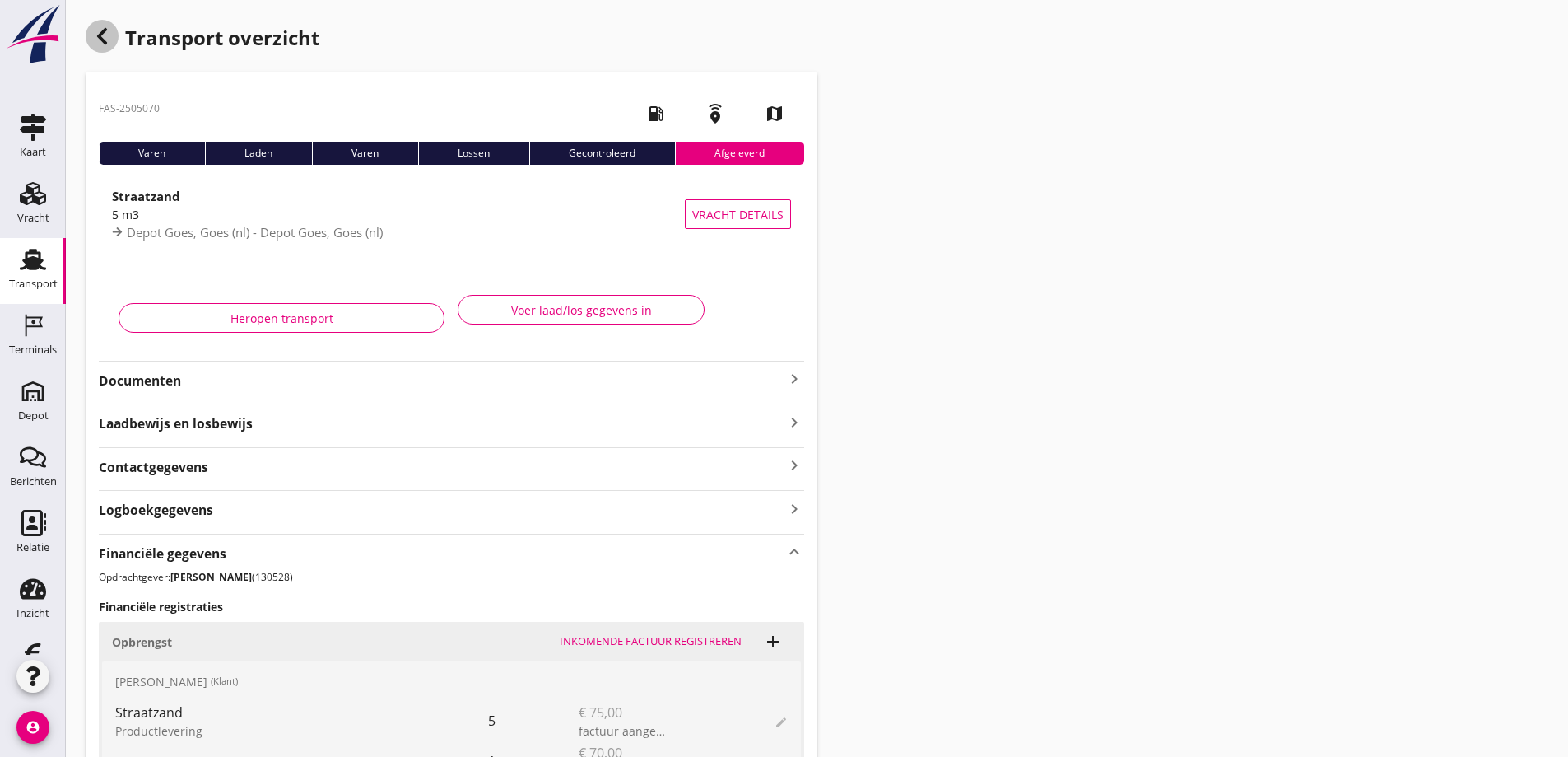
drag, startPoint x: 107, startPoint y: 31, endPoint x: 13, endPoint y: 217, distance: 208.4
click at [105, 31] on icon "button" at bounding box center [101, 35] width 20 height 20
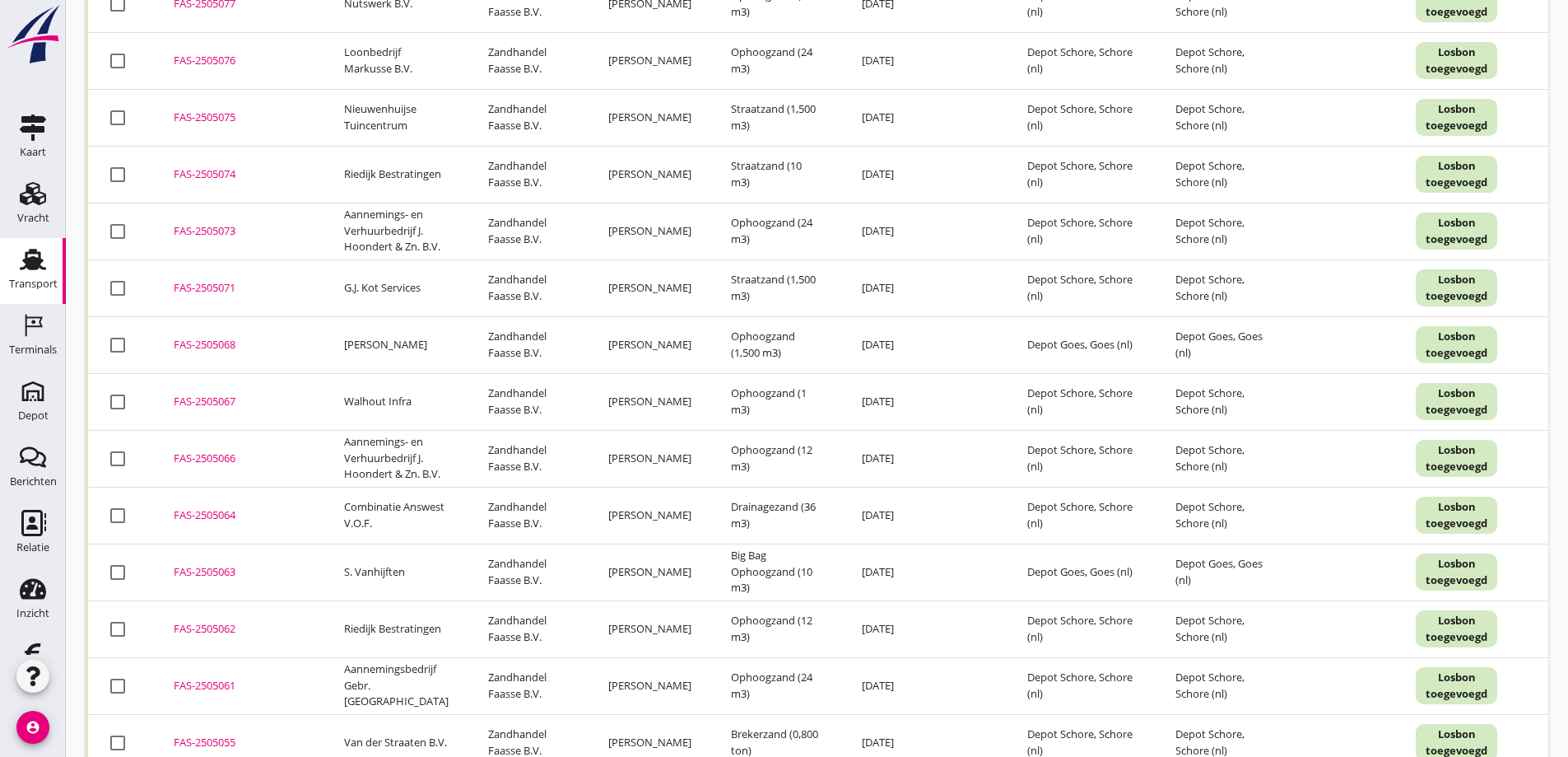
scroll to position [276, 0]
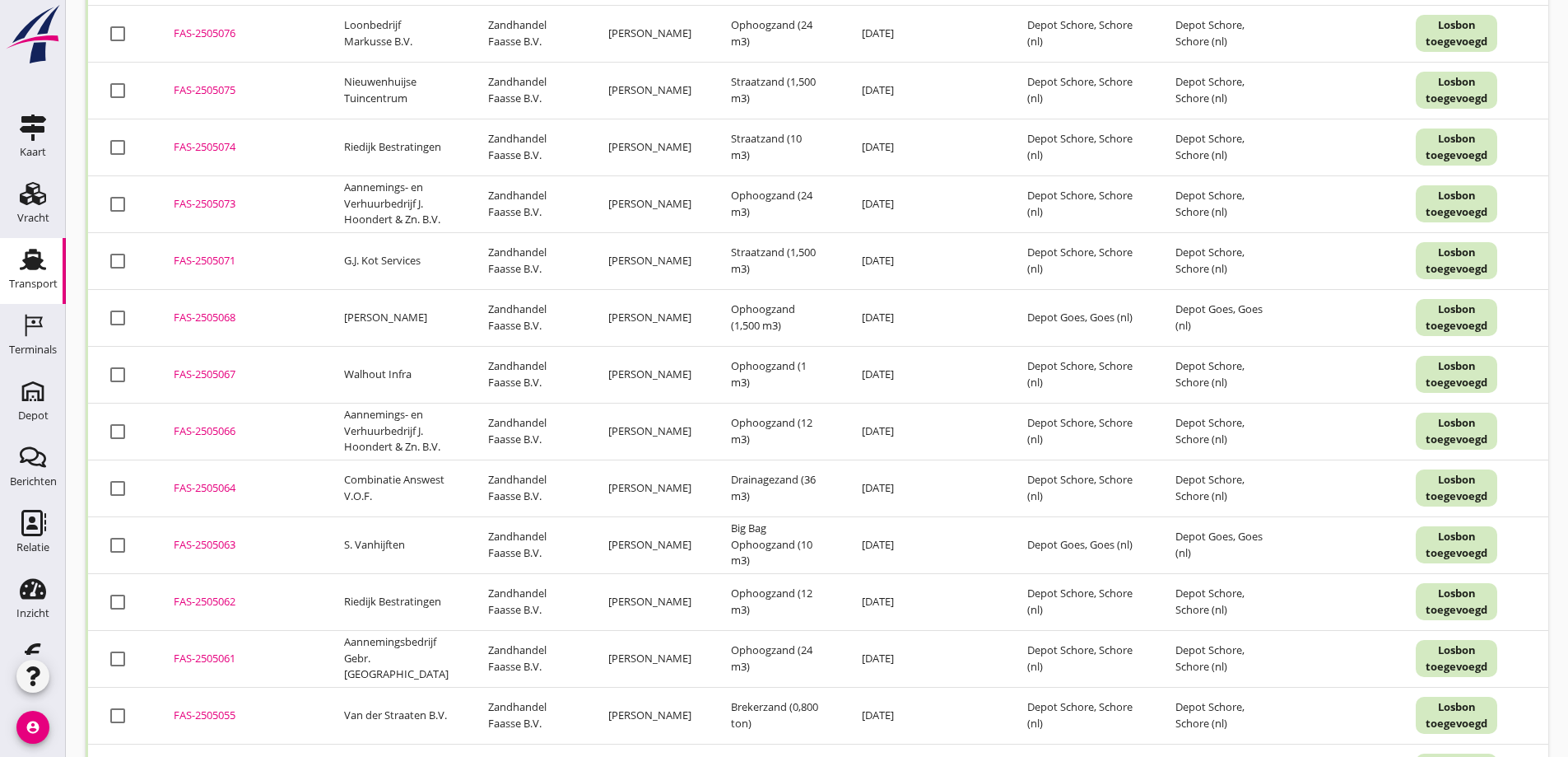
click at [204, 553] on div "FAS-2505063" at bounding box center [239, 545] width 131 height 17
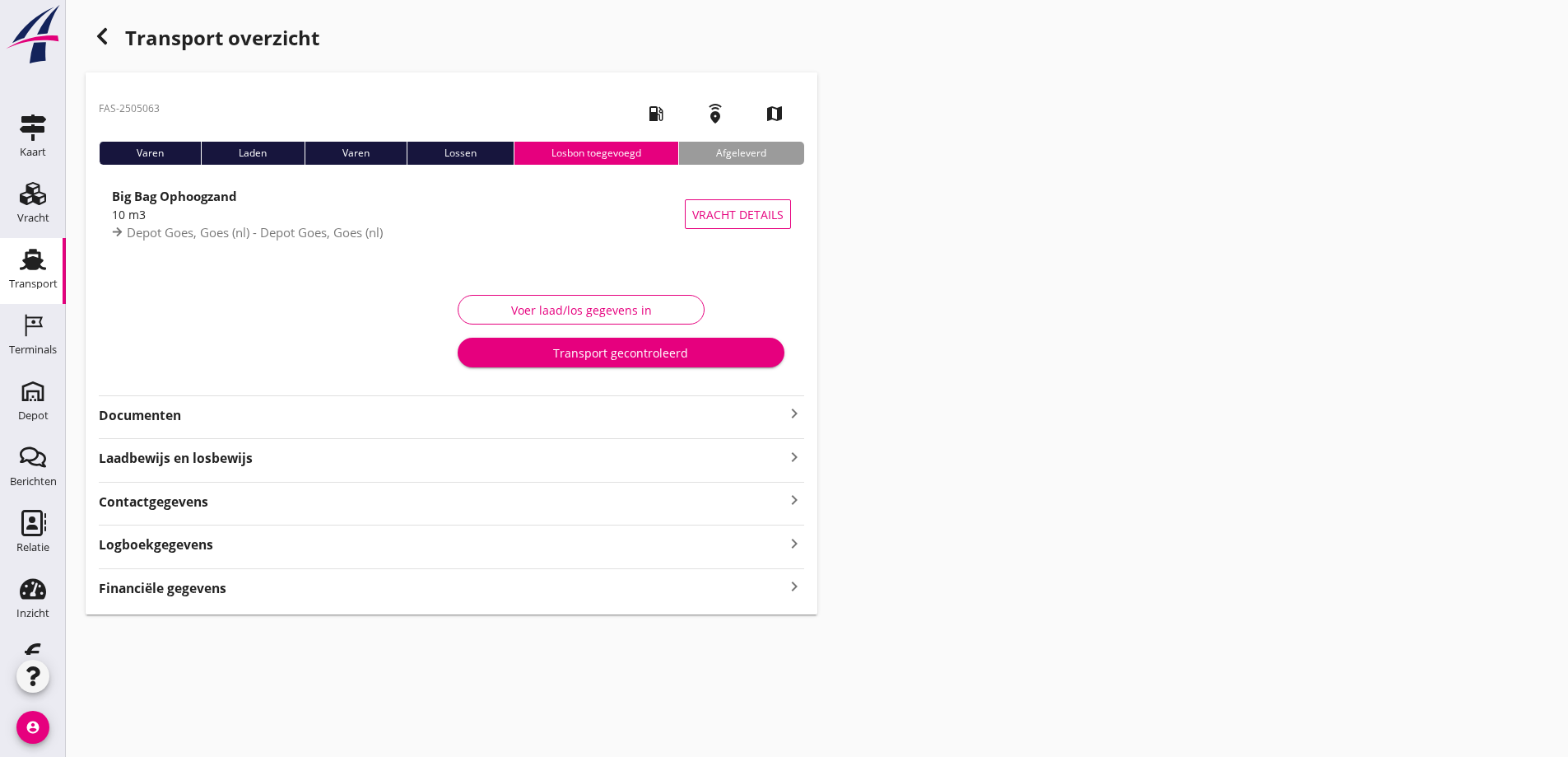
click at [209, 591] on strong "Financiële gegevens" at bounding box center [162, 588] width 127 height 19
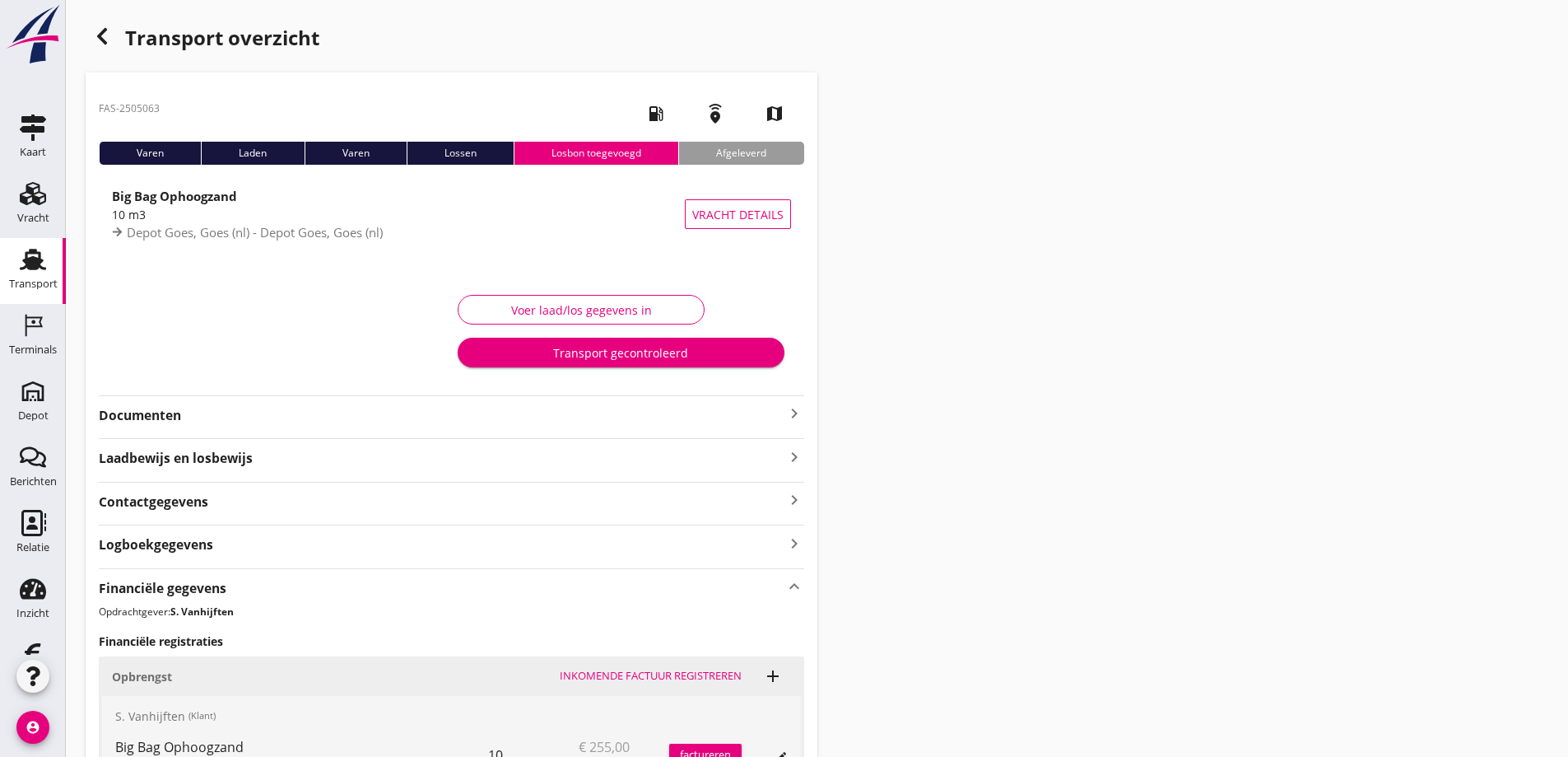
scroll to position [227, 0]
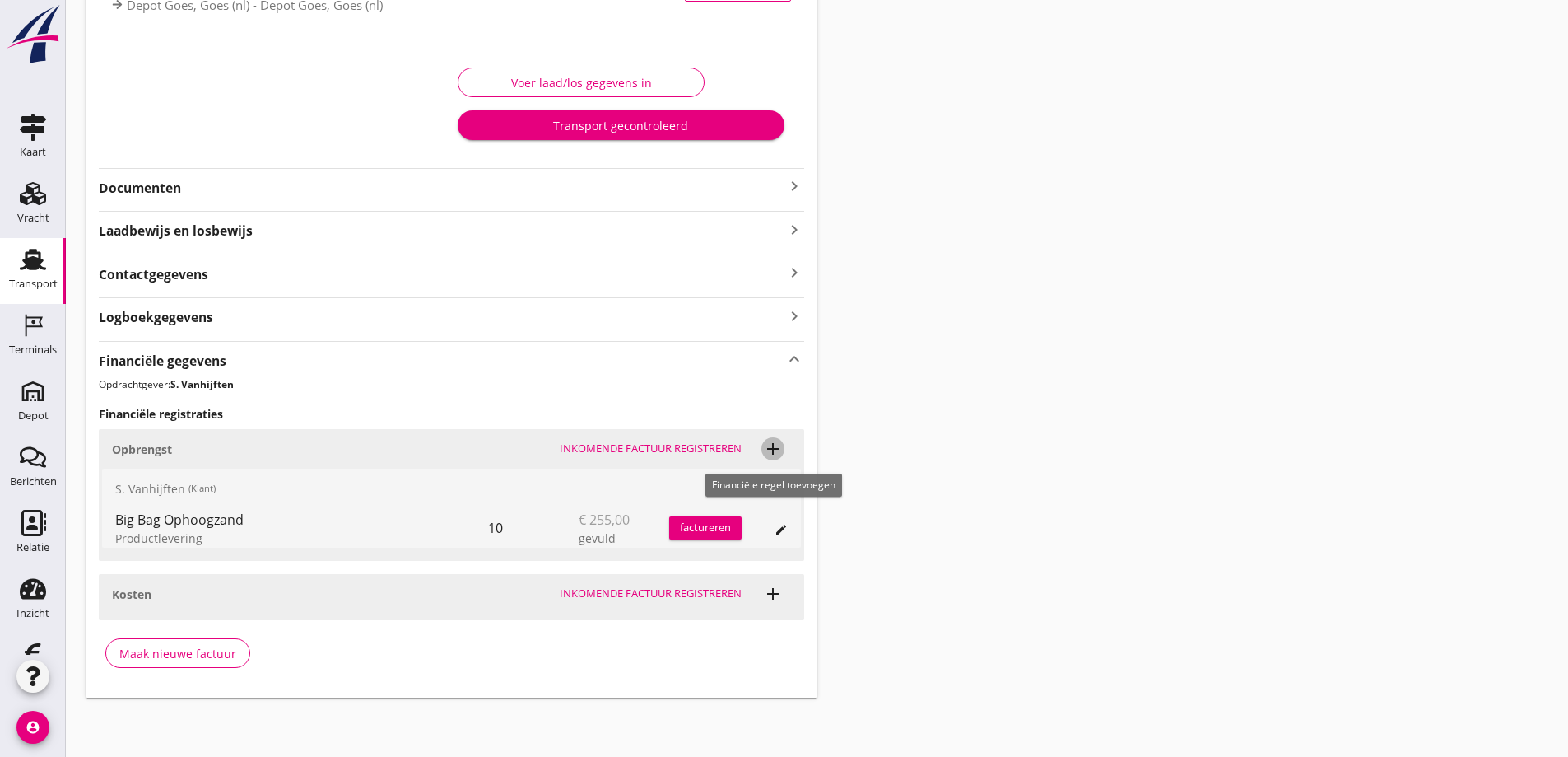
click at [771, 444] on icon "add" at bounding box center [772, 448] width 20 height 20
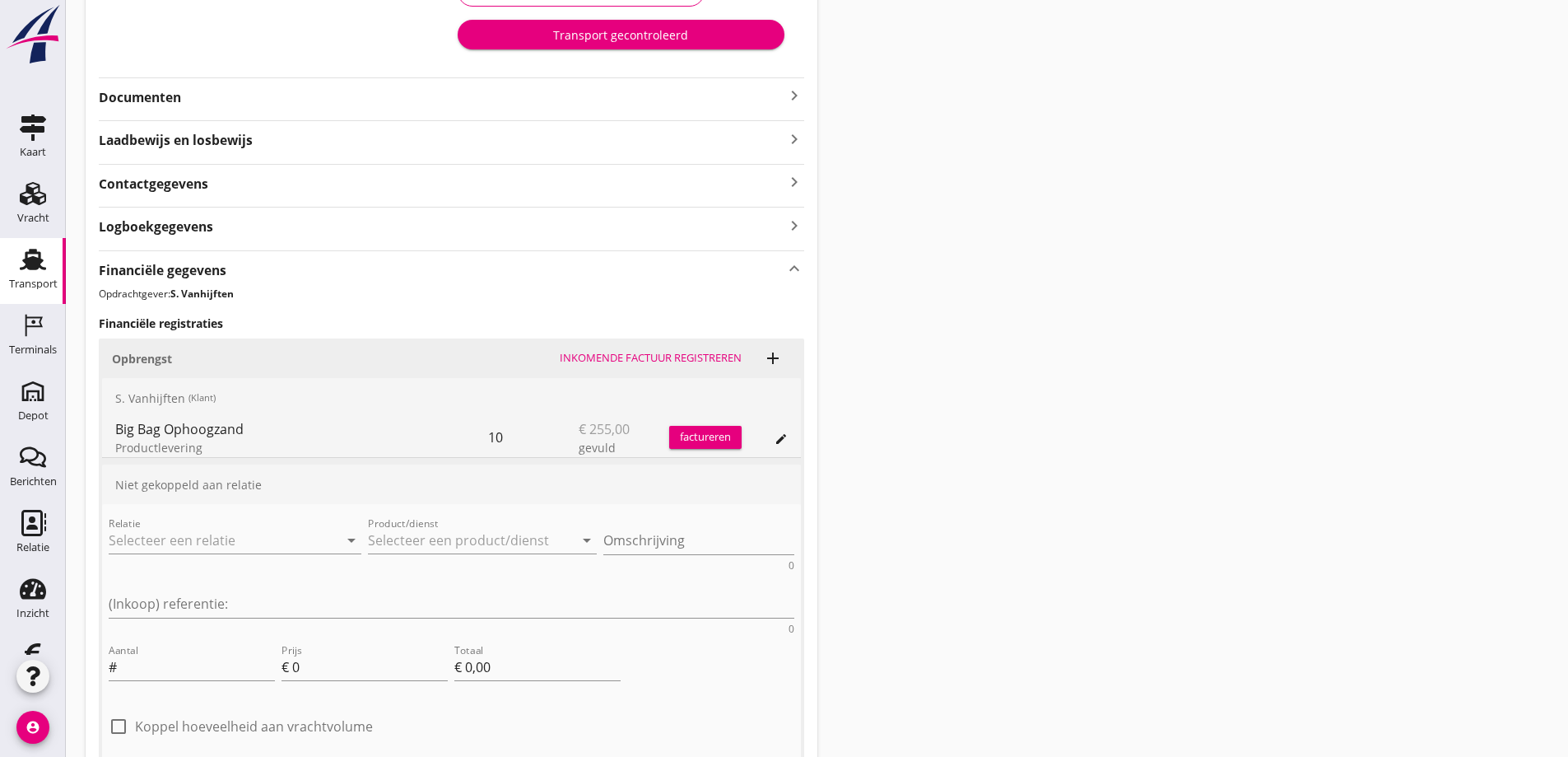
scroll to position [471, 0]
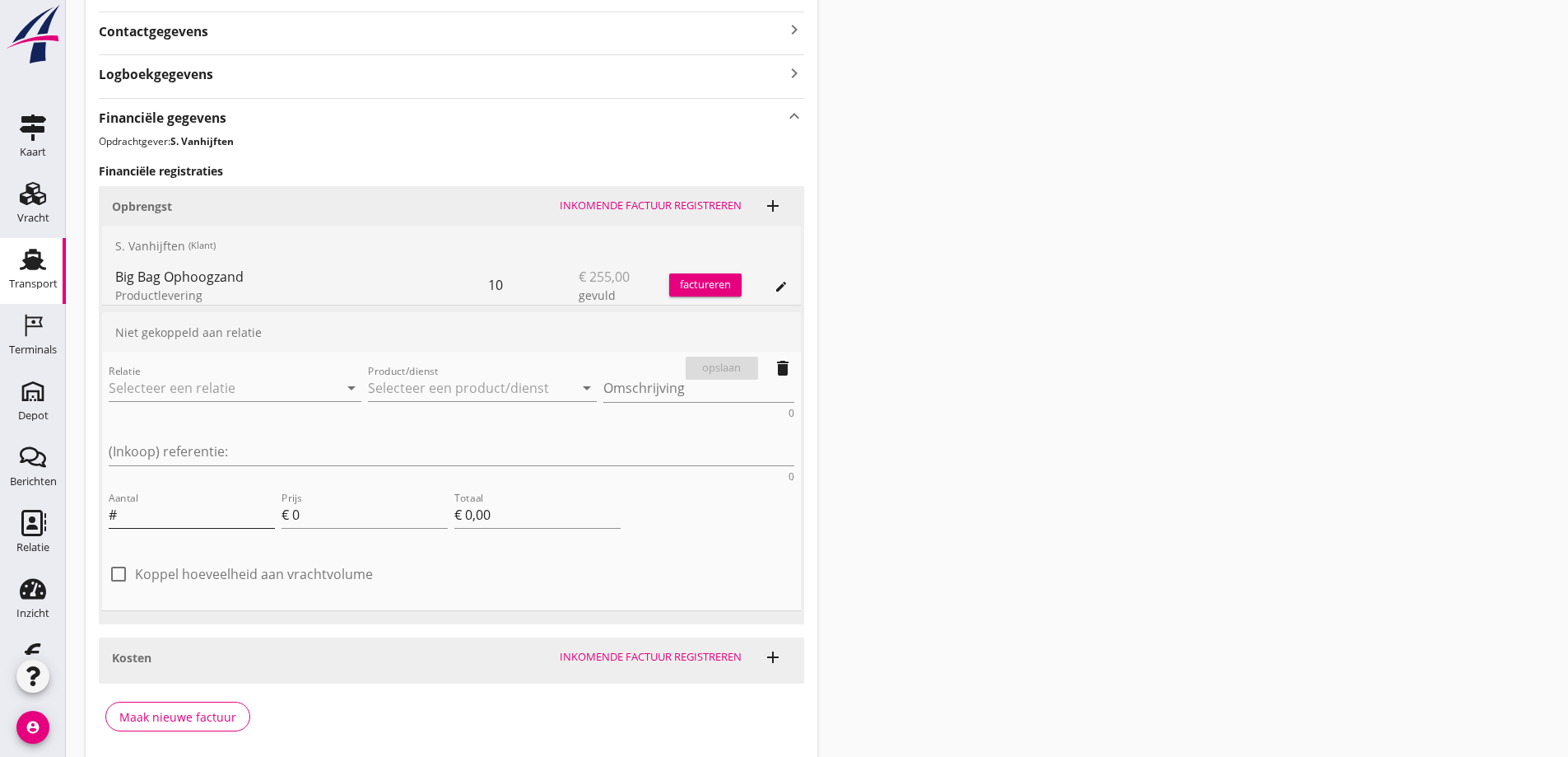
click at [133, 501] on input "Aantal" at bounding box center [197, 514] width 154 height 26
type input "1"
click at [304, 501] on input "0" at bounding box center [369, 514] width 155 height 26
type input "9"
type input "€ 9,00"
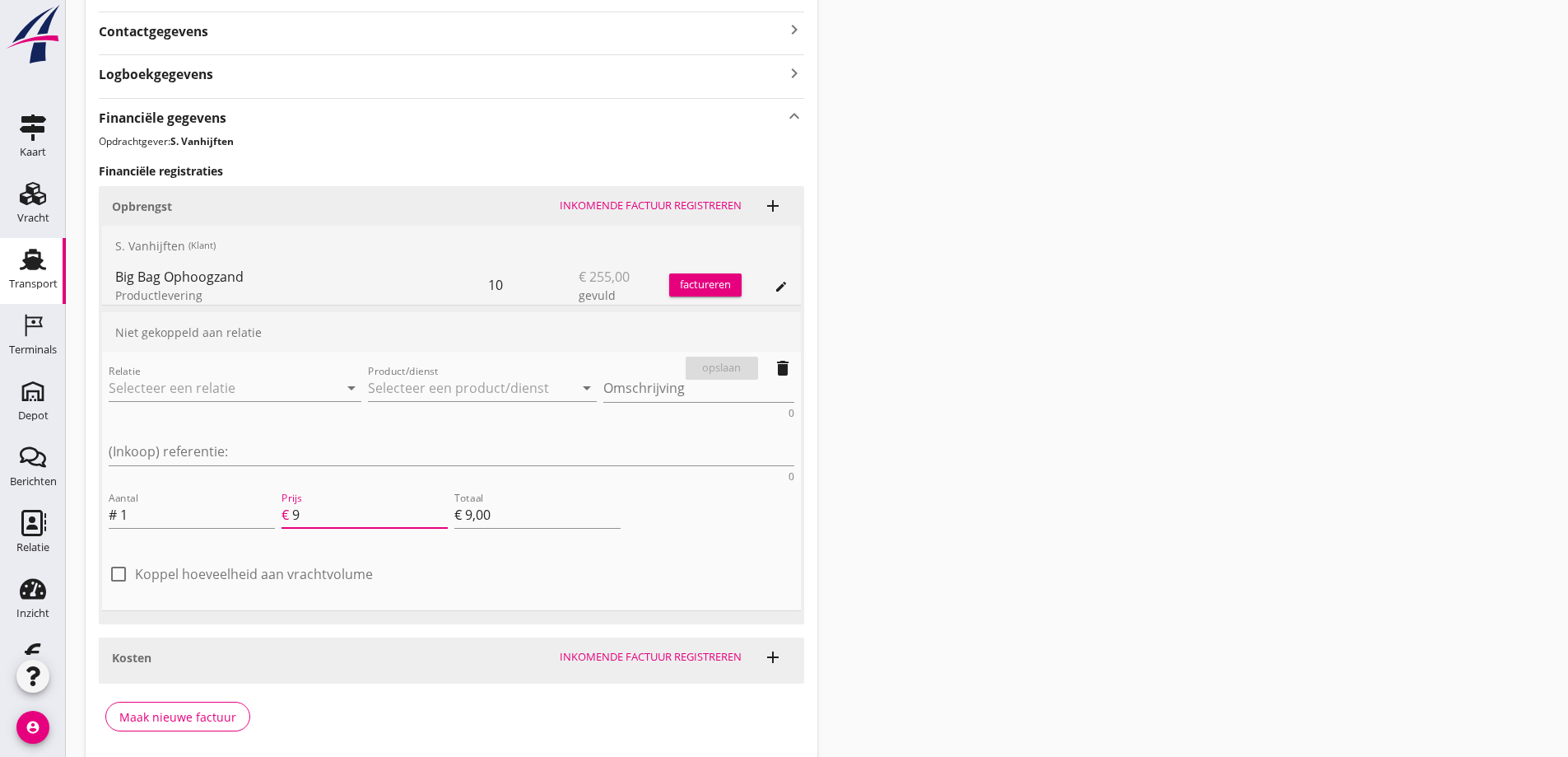
type input "95"
type input "€ 95,00"
type input "95"
click at [180, 385] on input "Relatie" at bounding box center [212, 388] width 206 height 26
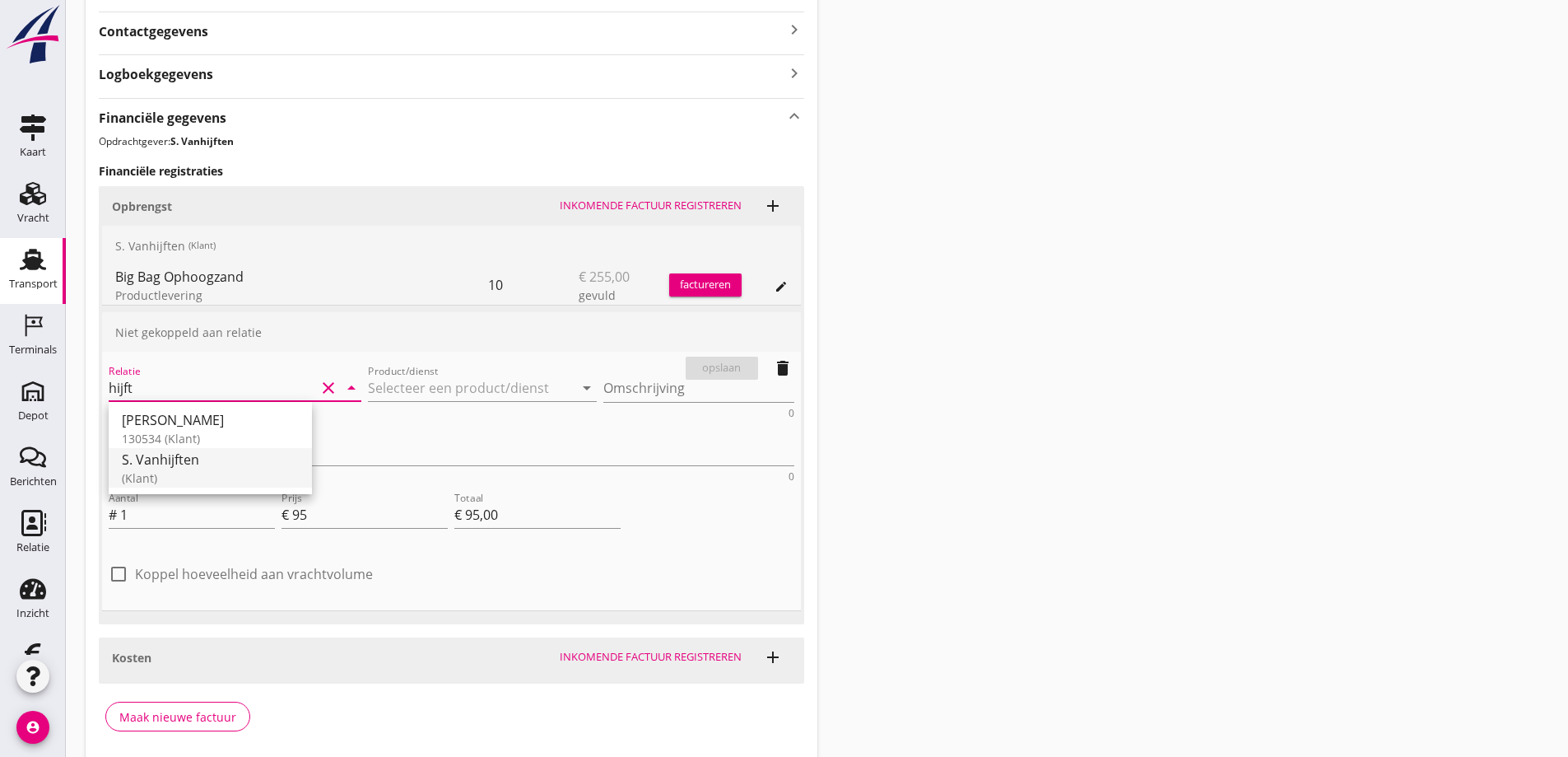
click at [176, 458] on div "S. Vanhijften" at bounding box center [210, 458] width 177 height 20
type input "S. Vanhijften"
click at [368, 382] on input "Product/dienst" at bounding box center [471, 388] width 206 height 26
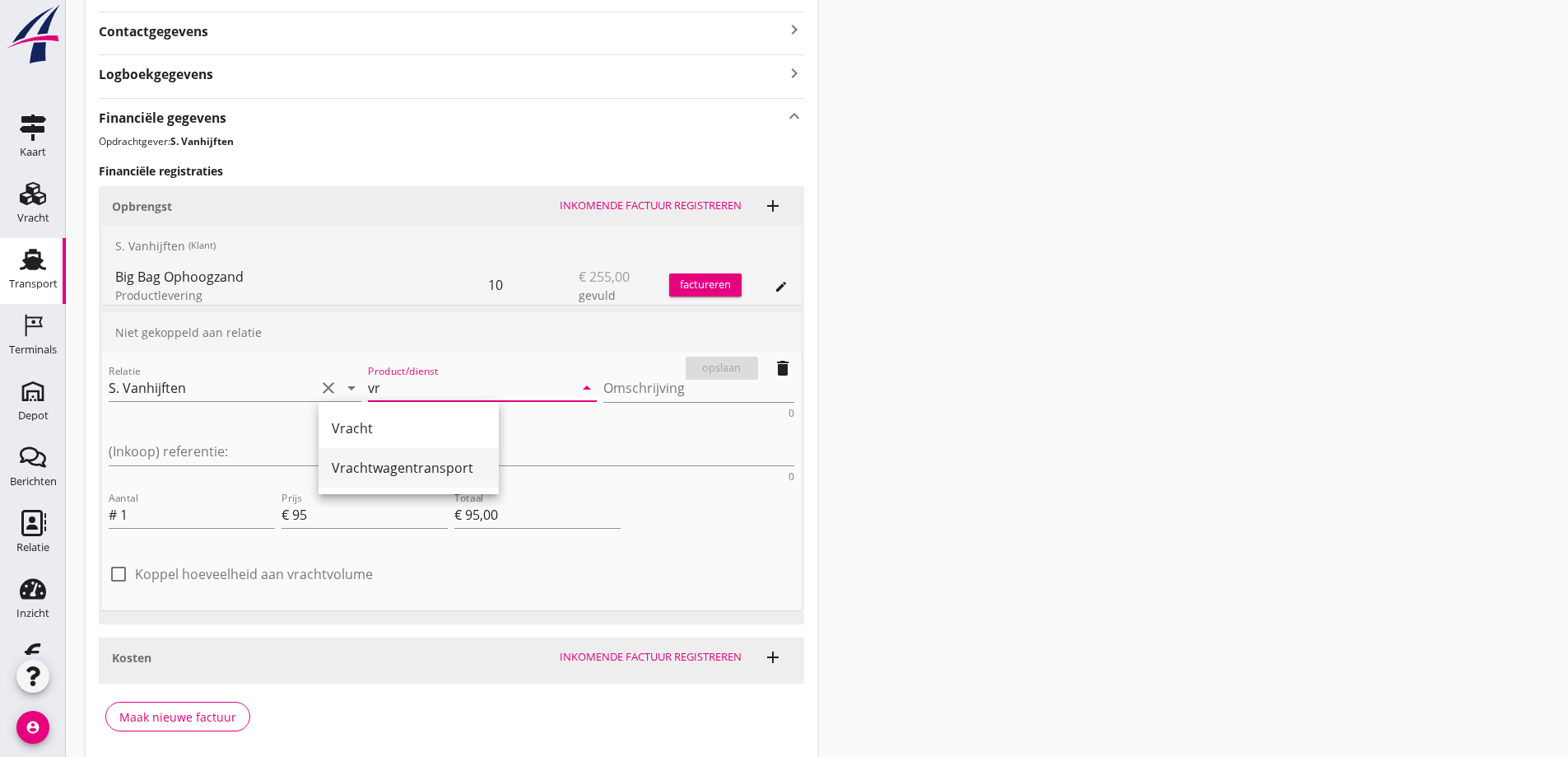
click at [391, 463] on div "Vrachtwagentransport" at bounding box center [409, 467] width 154 height 20
type input "Vrachtwagentransport"
click at [721, 365] on div "opslaan" at bounding box center [722, 368] width 59 height 17
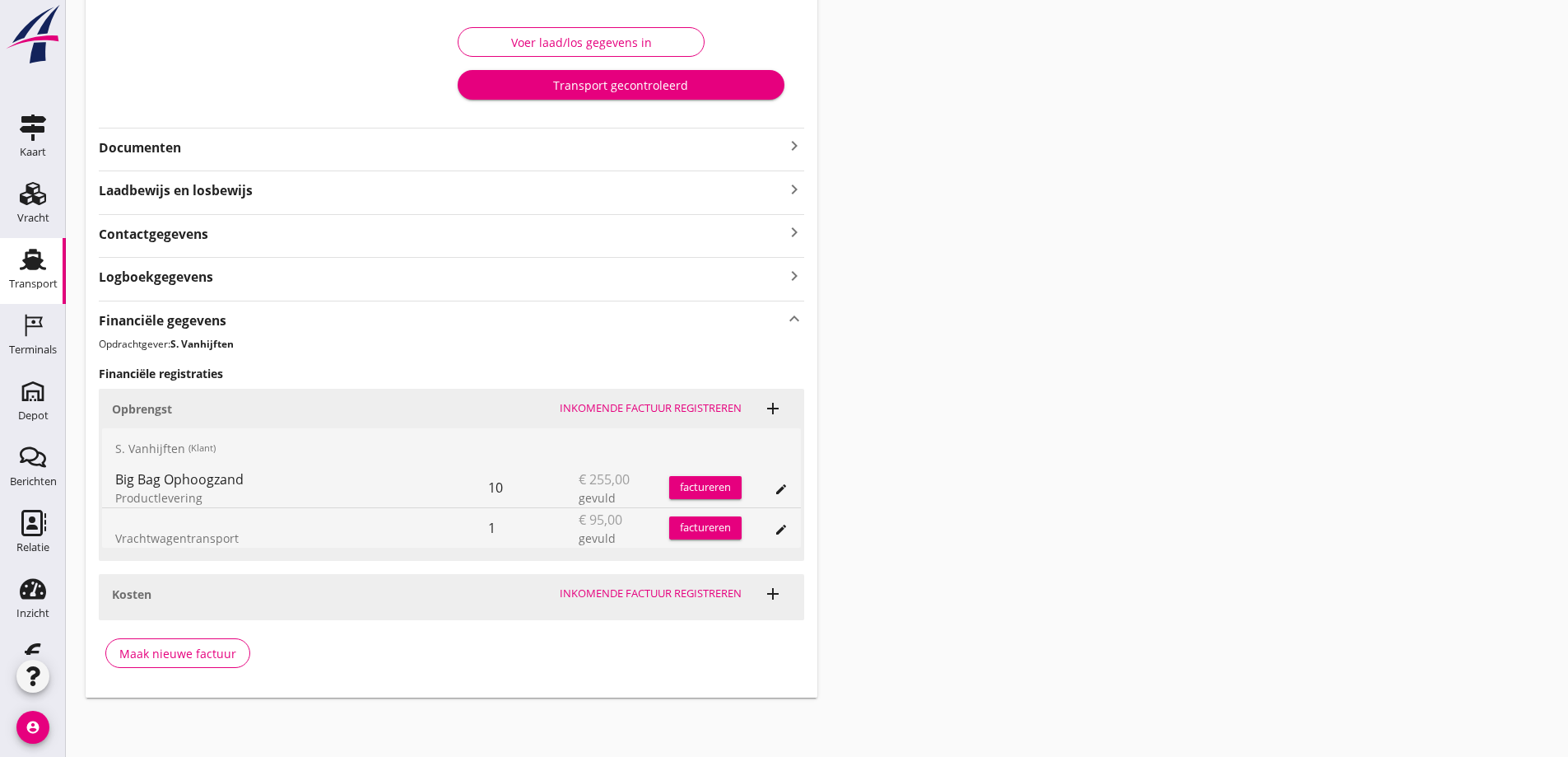
scroll to position [268, 0]
click at [778, 486] on icon "edit" at bounding box center [781, 489] width 13 height 13
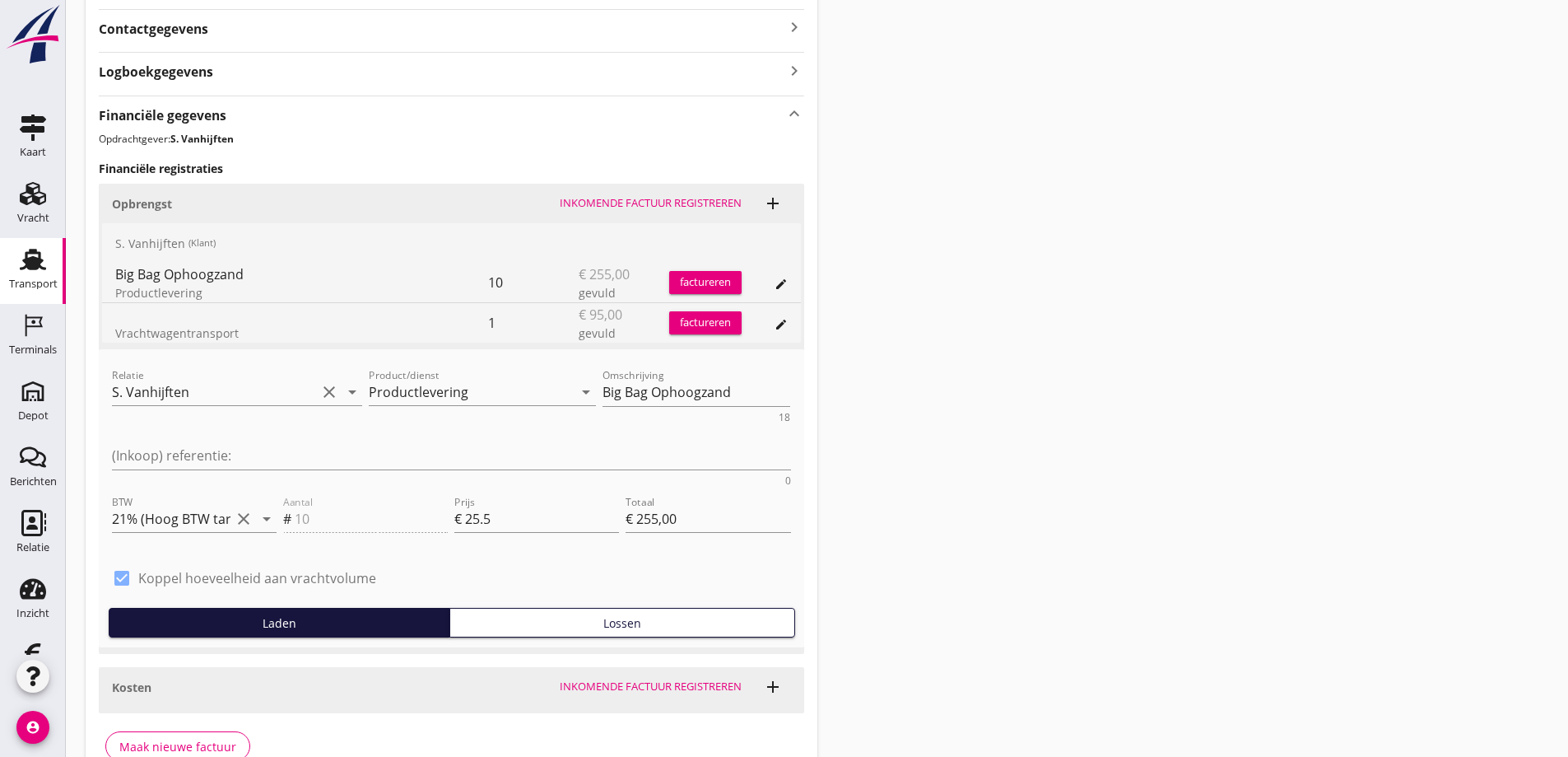
scroll to position [502, 0]
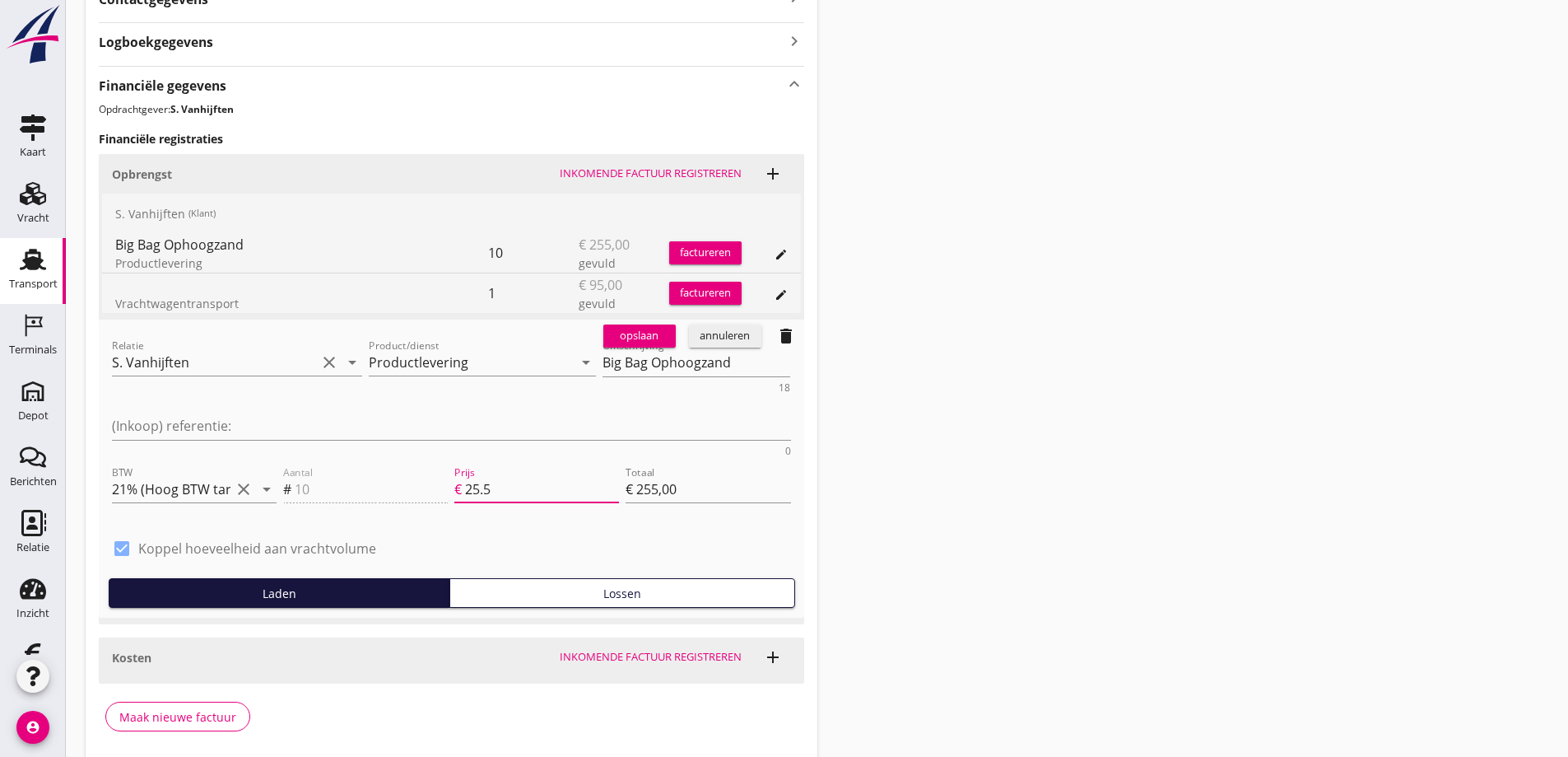
click at [503, 476] on input "25.5" at bounding box center [542, 489] width 154 height 26
type input "25"
type input "€ 250,00"
type input "25.00"
click at [638, 459] on div "Totaal € 250,00" at bounding box center [707, 490] width 171 height 62
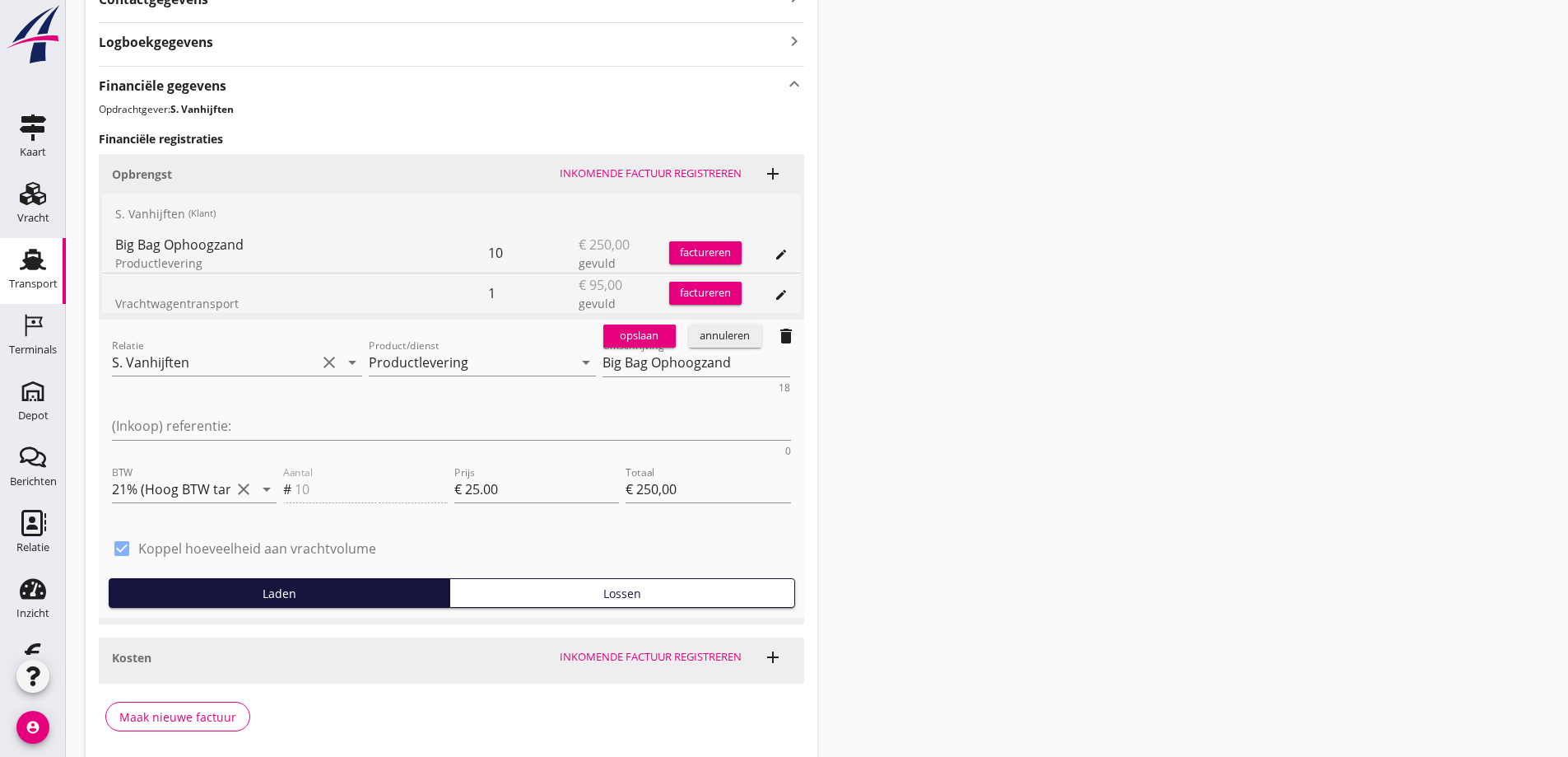
click at [654, 329] on div "opslaan" at bounding box center [639, 336] width 59 height 17
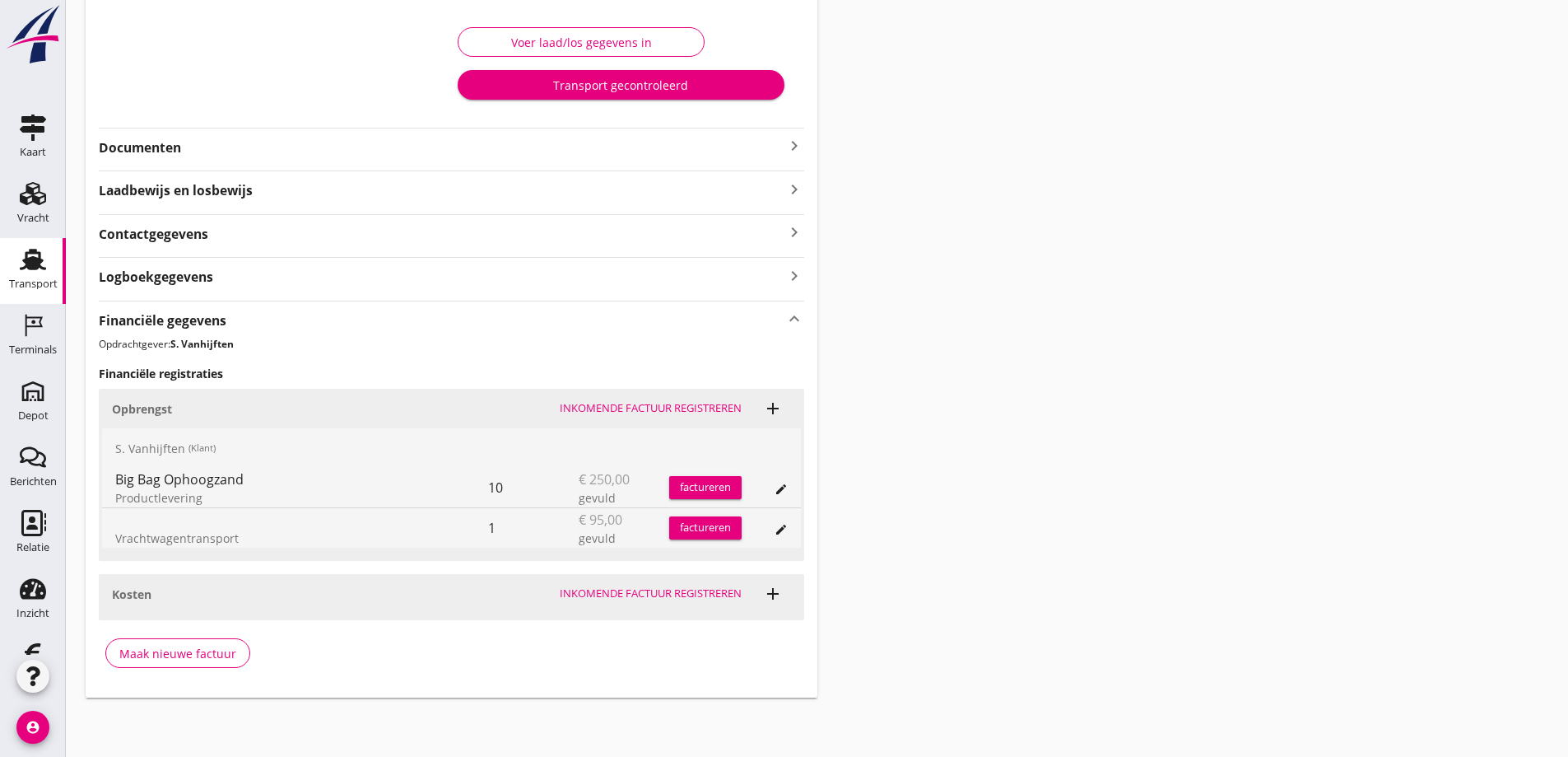
click at [705, 485] on div "factureren" at bounding box center [705, 487] width 72 height 17
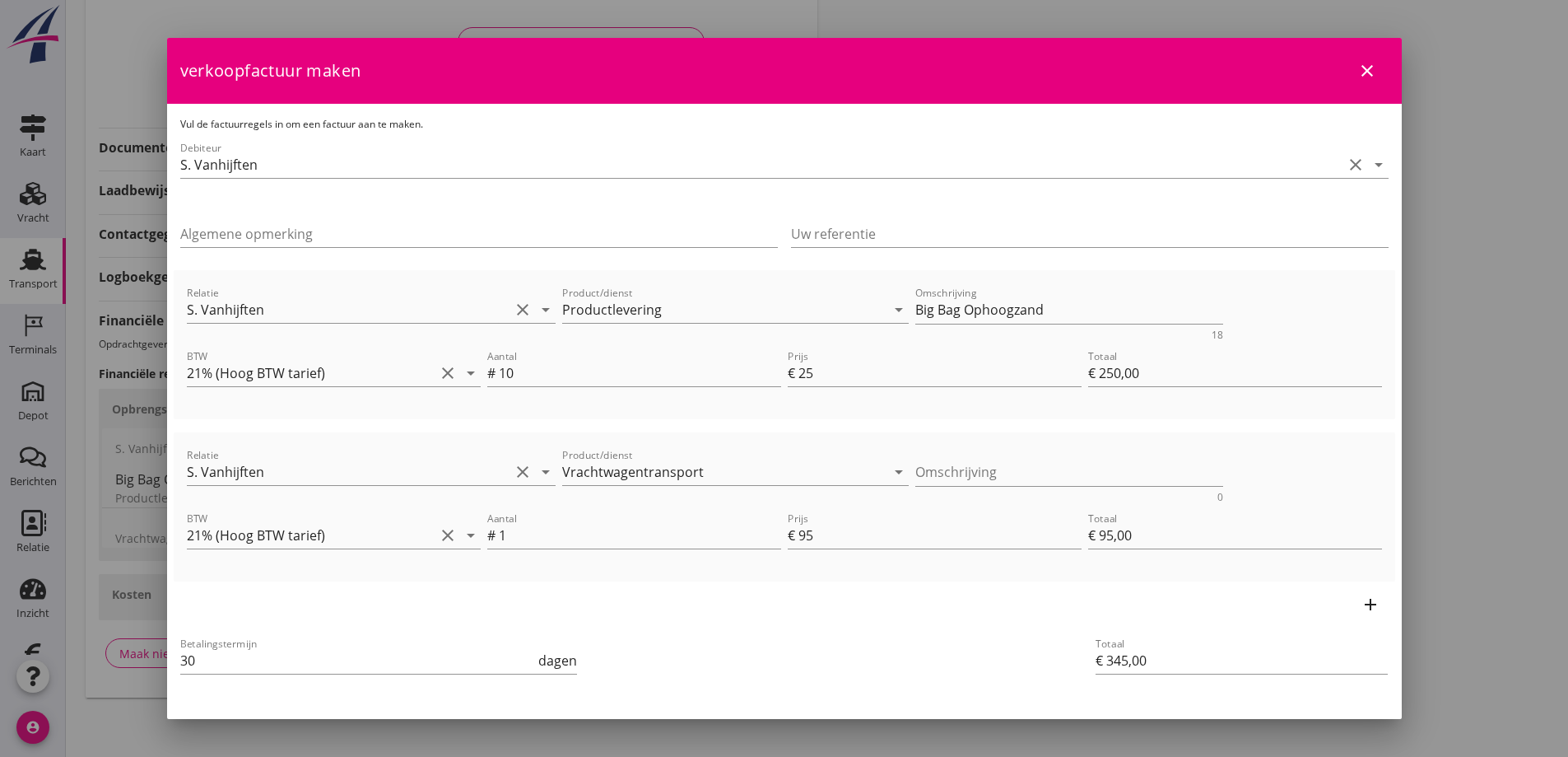
click at [232, 217] on div "Algemene opmerking" at bounding box center [479, 237] width 598 height 53
click at [218, 227] on input "Algemene opmerking" at bounding box center [479, 233] width 598 height 26
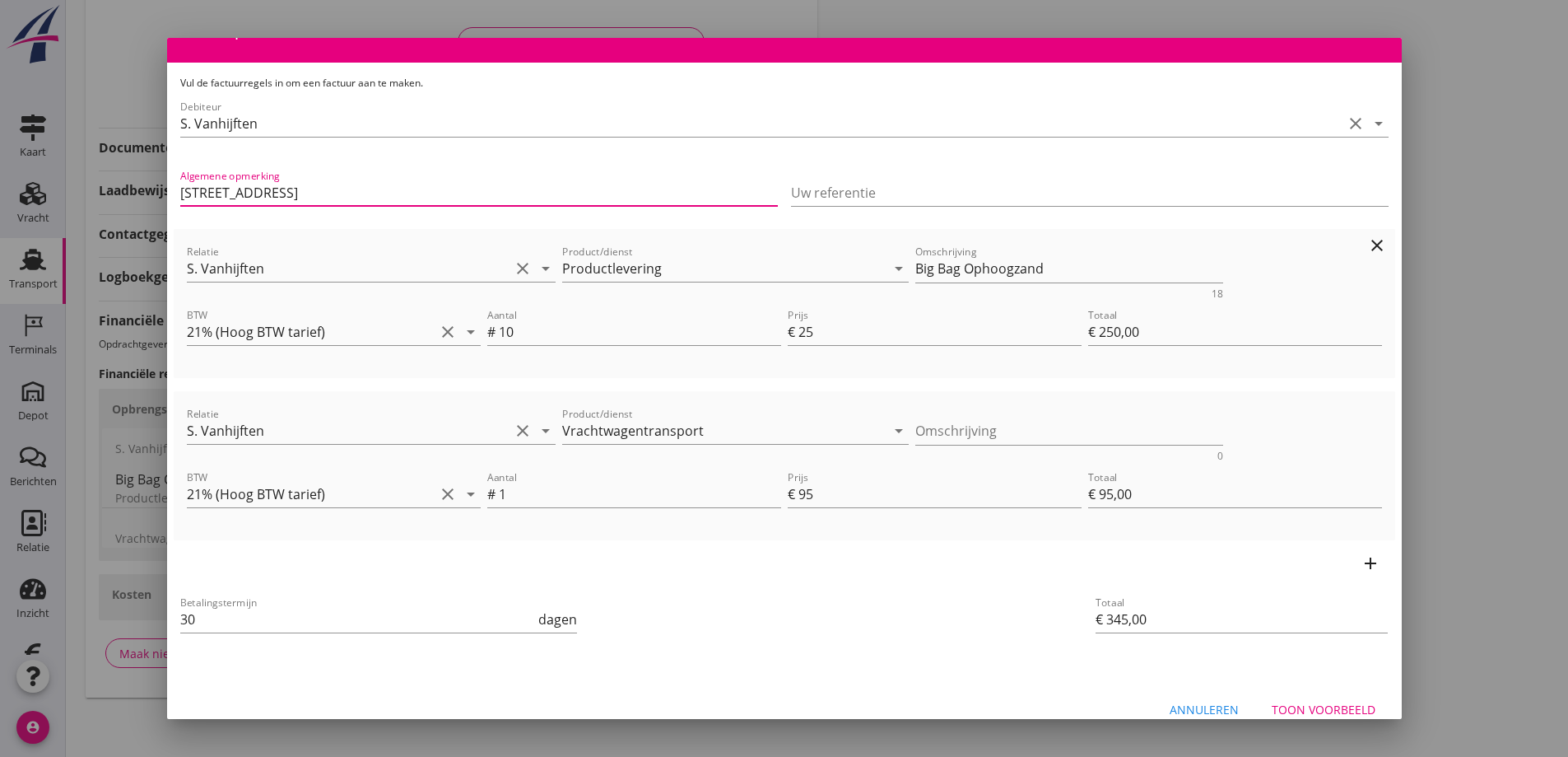
scroll to position [63, 0]
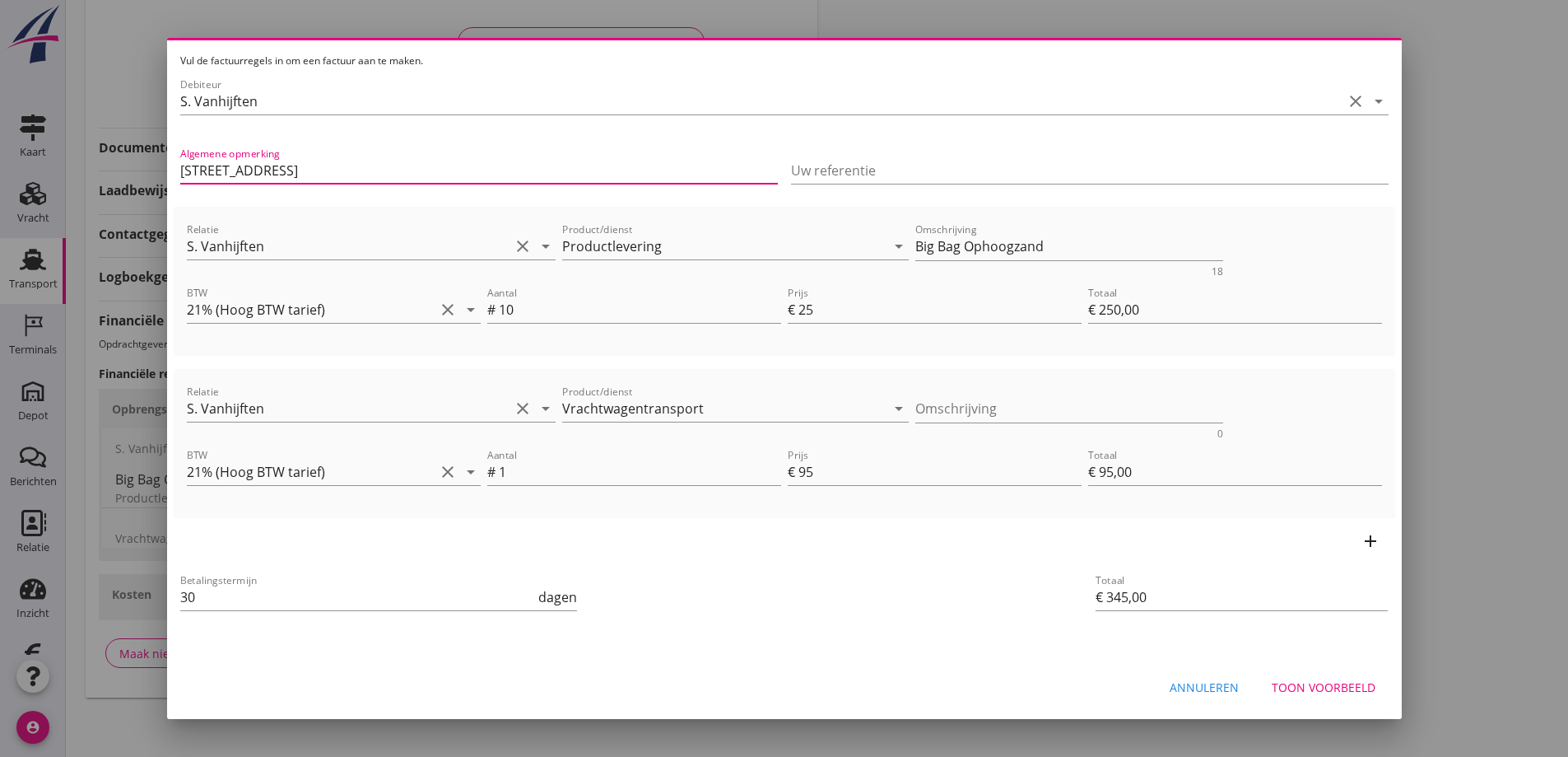
type input "[STREET_ADDRESS]"
click at [1290, 682] on div "Toon voorbeeld" at bounding box center [1324, 687] width 104 height 18
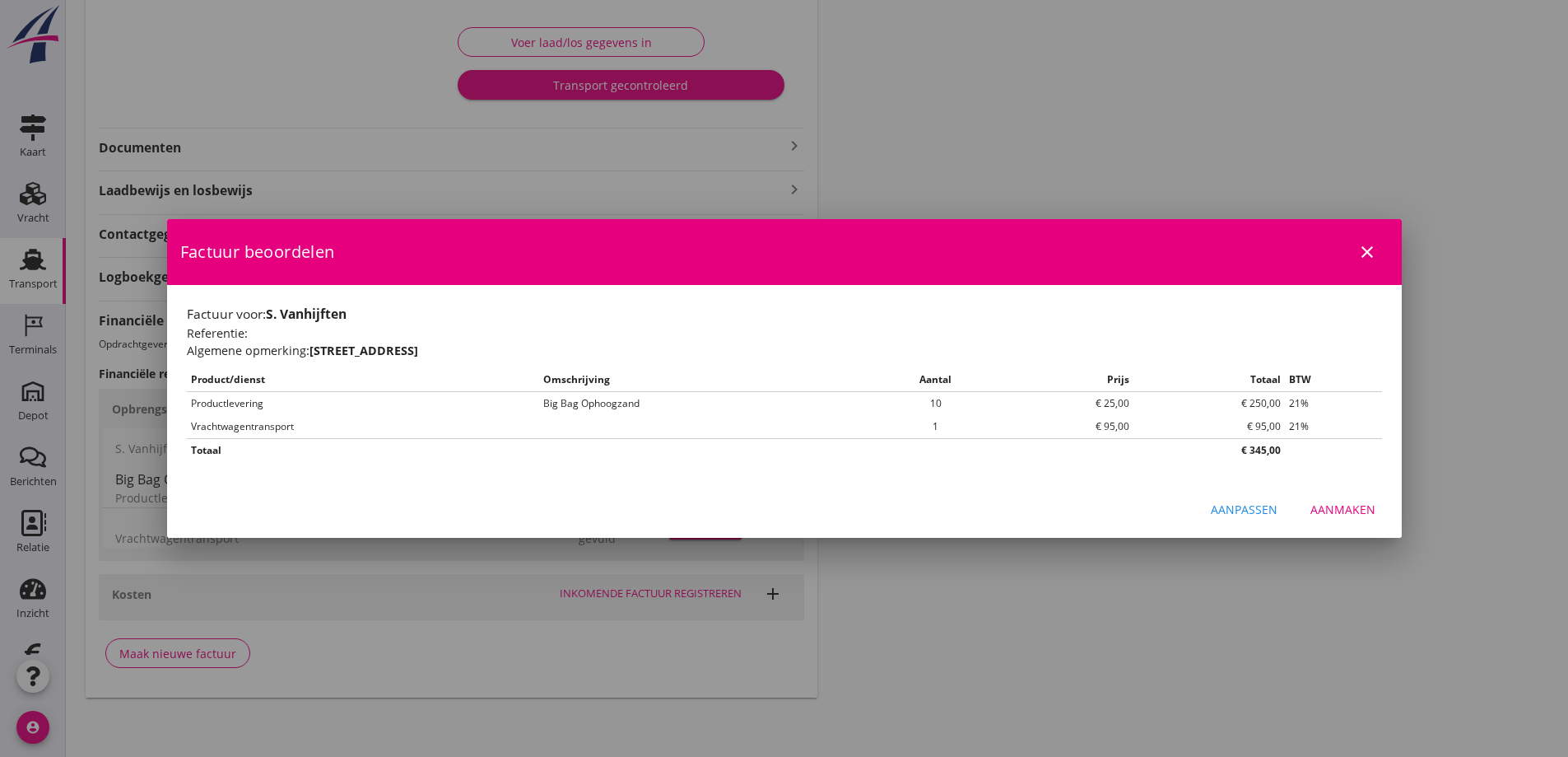
scroll to position [0, 0]
click at [1345, 507] on div "Aanmaken" at bounding box center [1342, 509] width 65 height 18
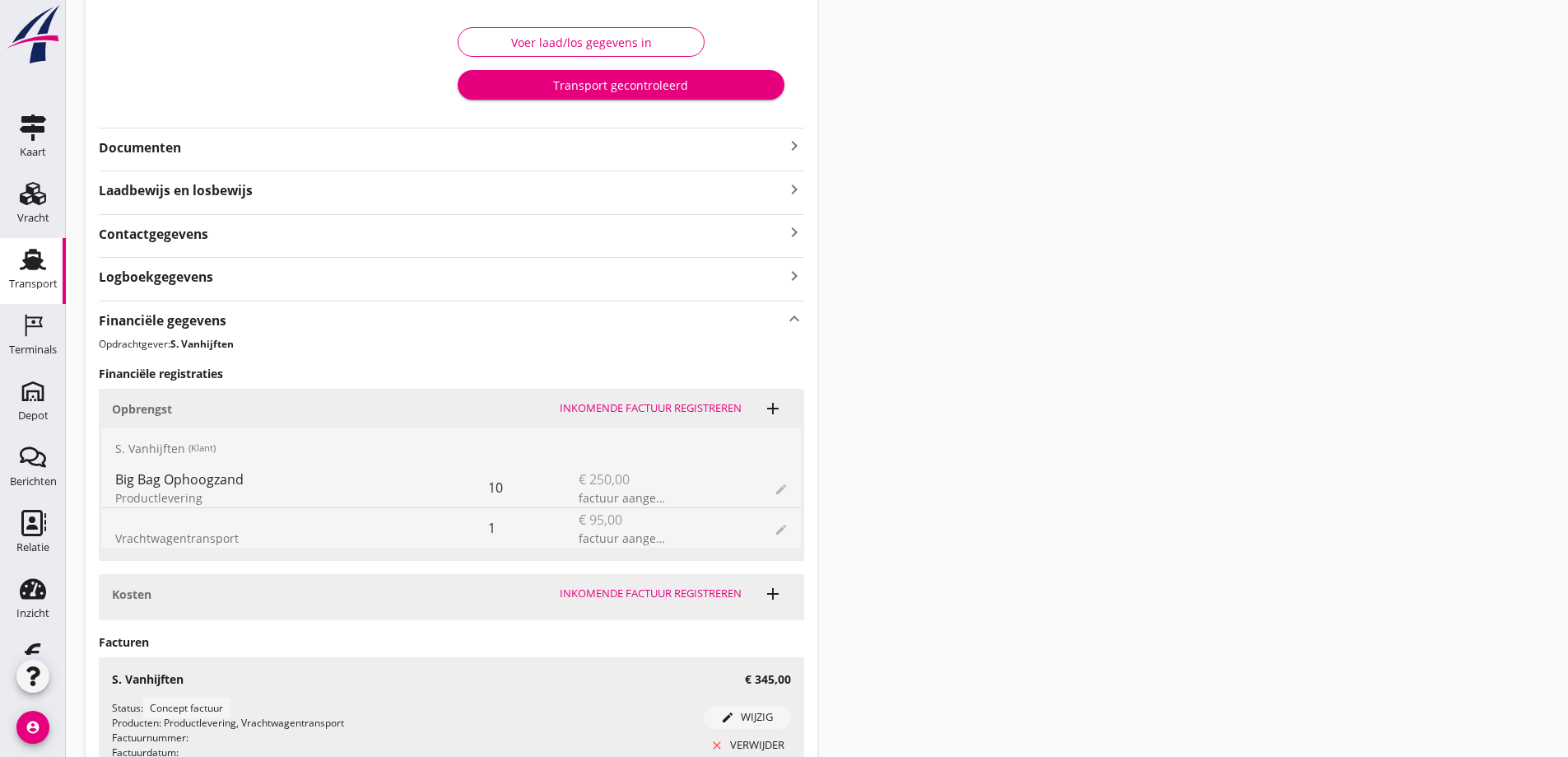
click at [608, 83] on div "Transport gecontroleerd" at bounding box center [620, 85] width 299 height 18
click at [586, 86] on div "Einde transport" at bounding box center [580, 85] width 220 height 18
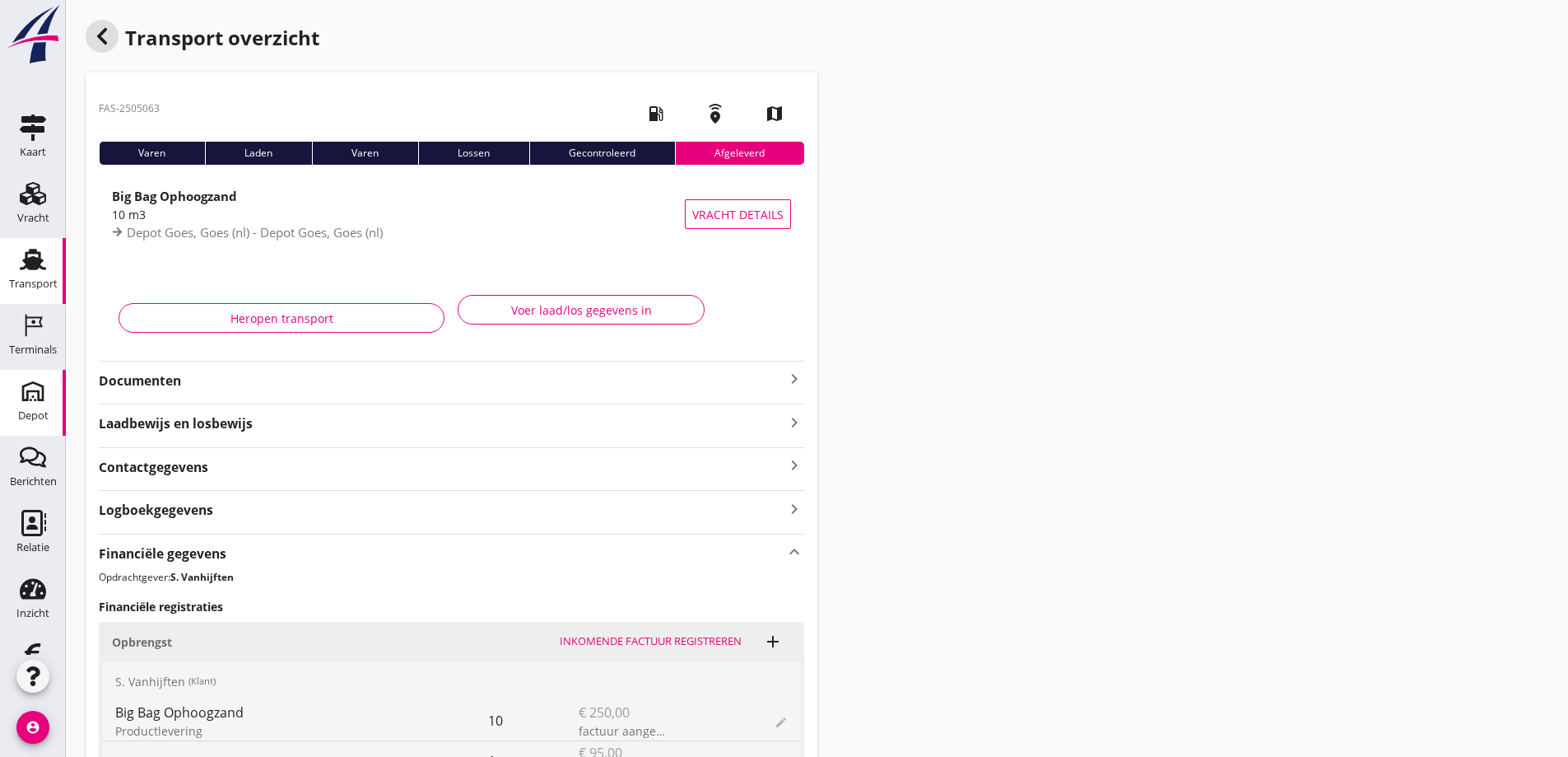
click at [103, 37] on icon "button" at bounding box center [101, 35] width 20 height 20
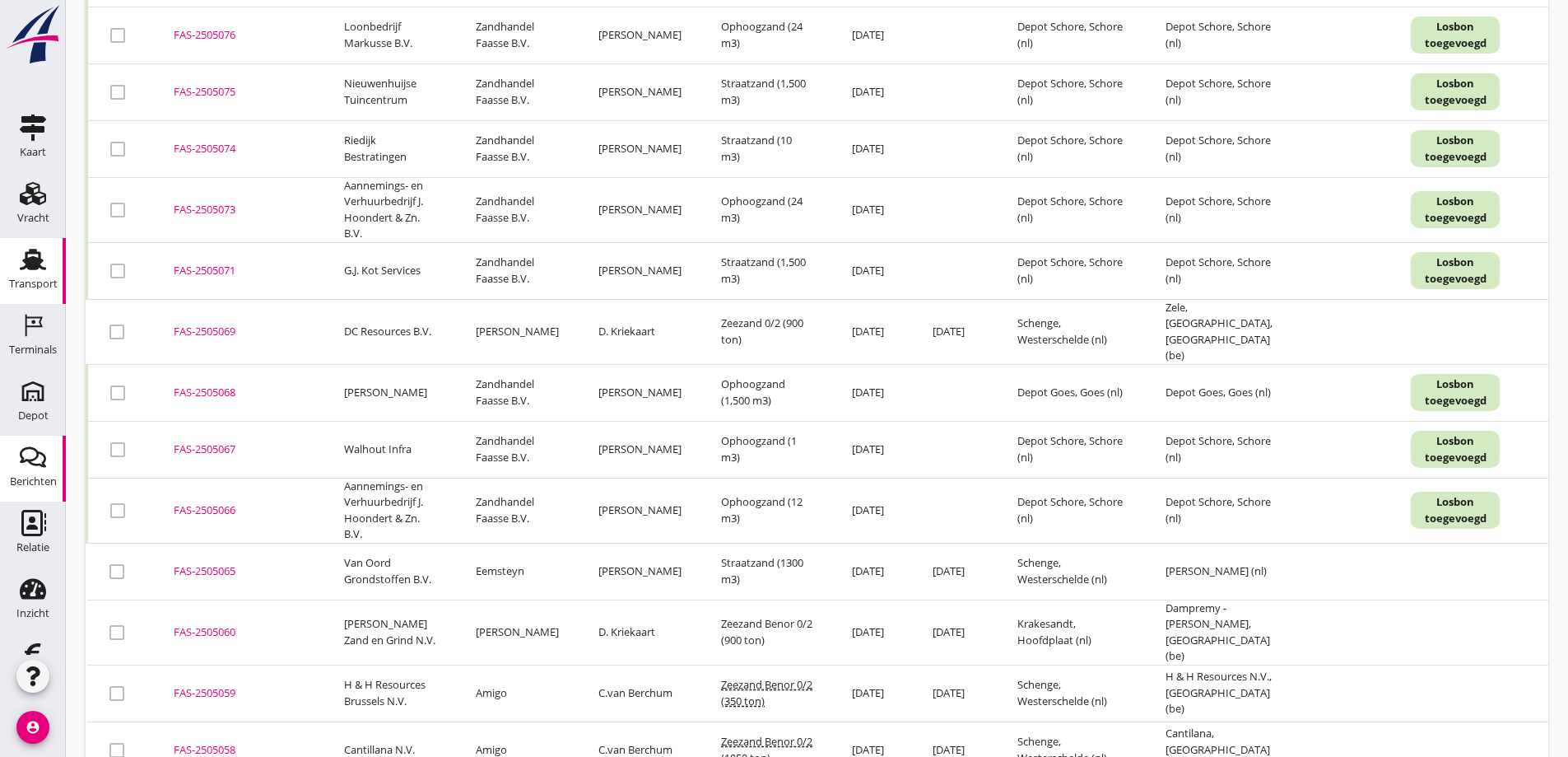
scroll to position [47, 0]
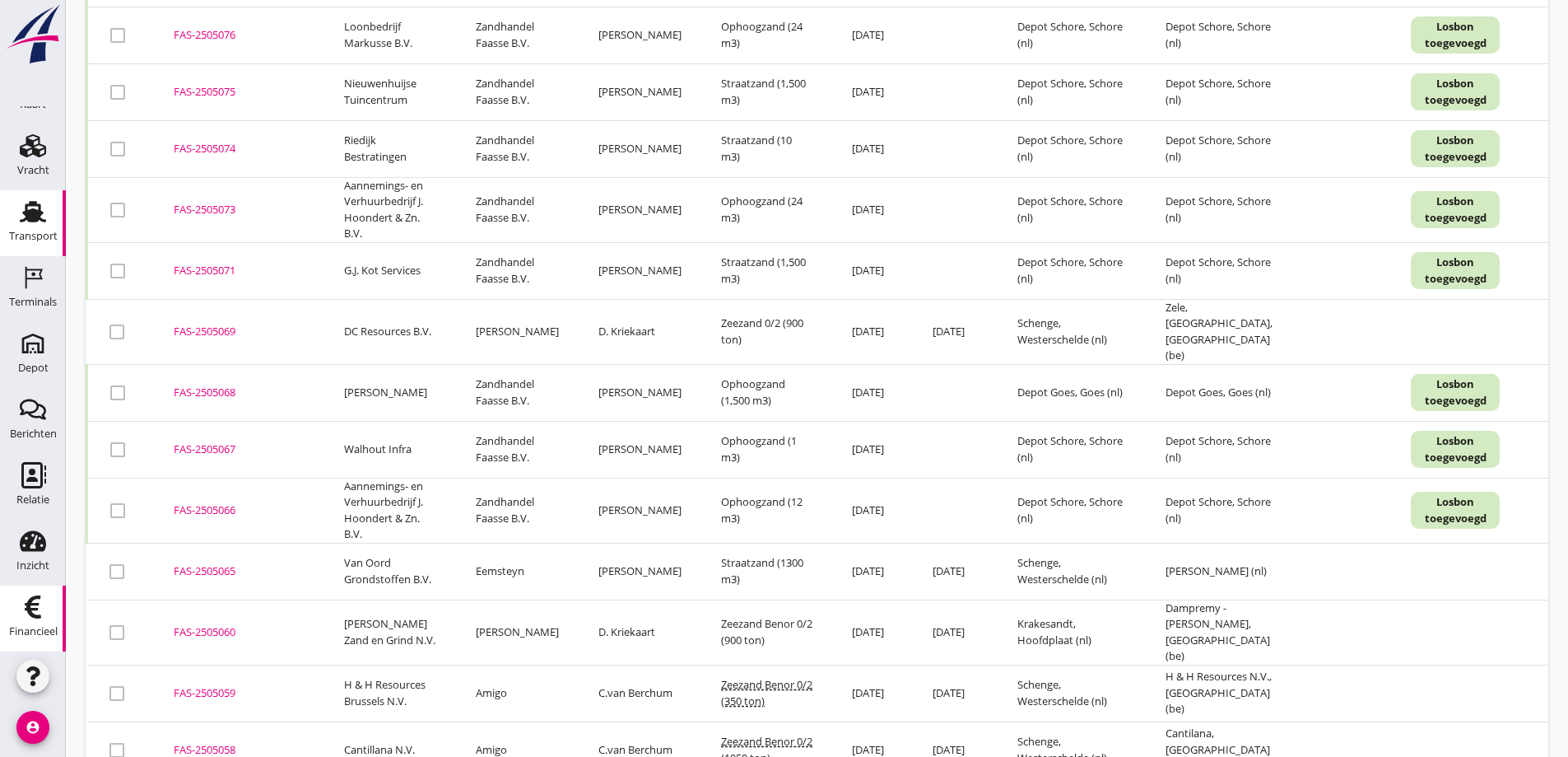
click at [27, 609] on use at bounding box center [33, 606] width 17 height 23
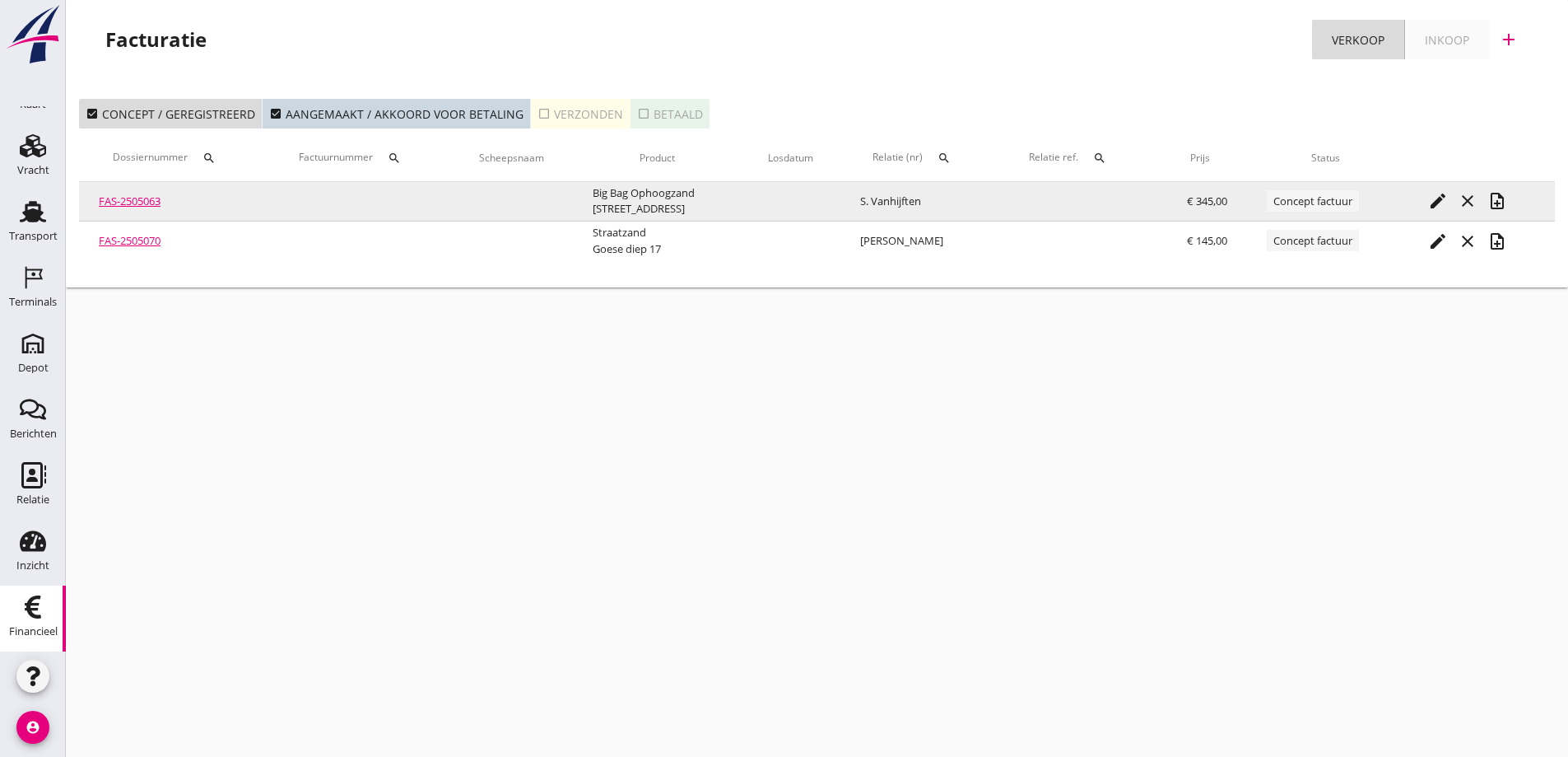
click at [142, 197] on link "FAS-2505063" at bounding box center [129, 201] width 61 height 15
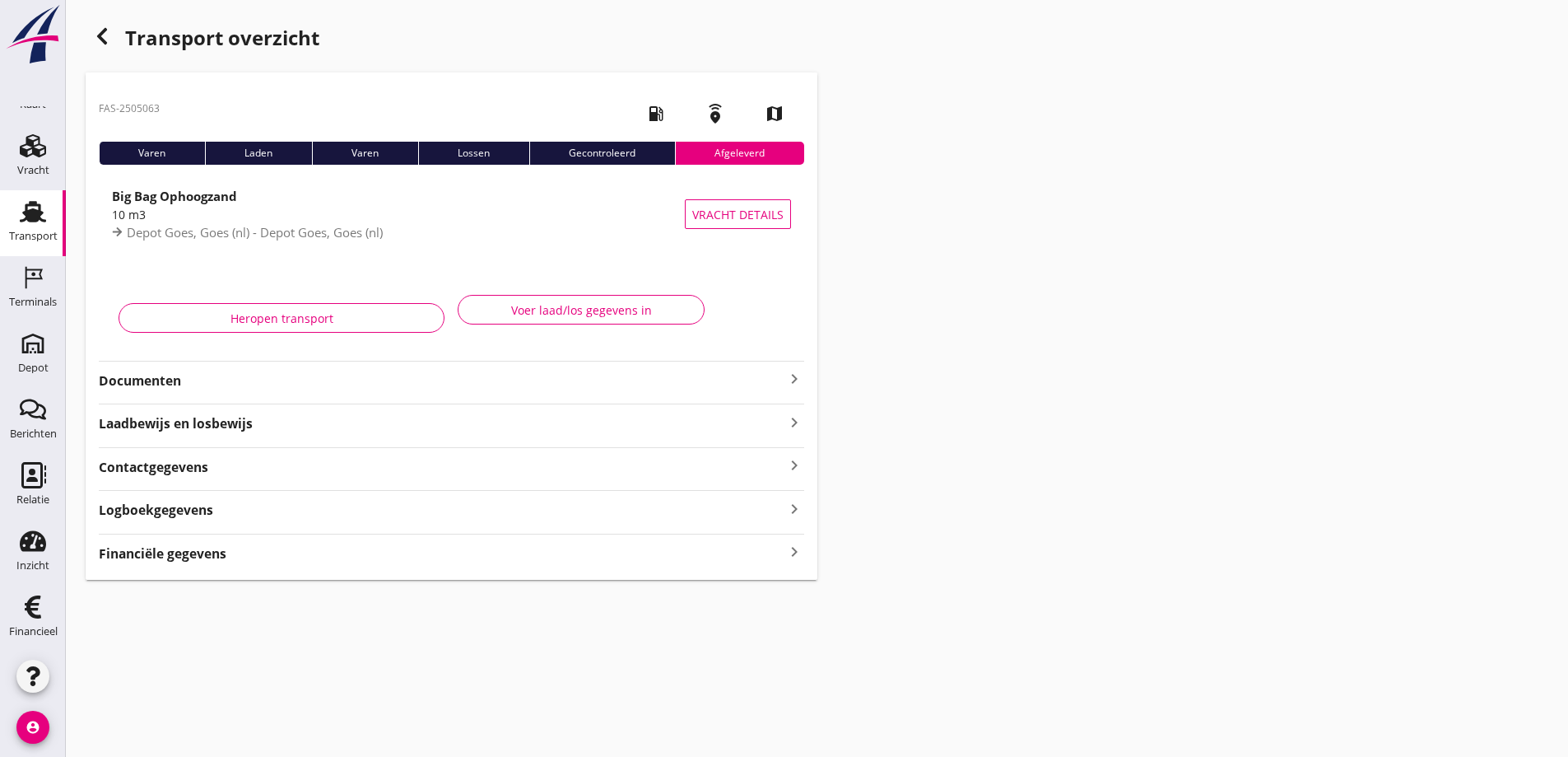
click at [102, 35] on icon "button" at bounding box center [101, 35] width 20 height 20
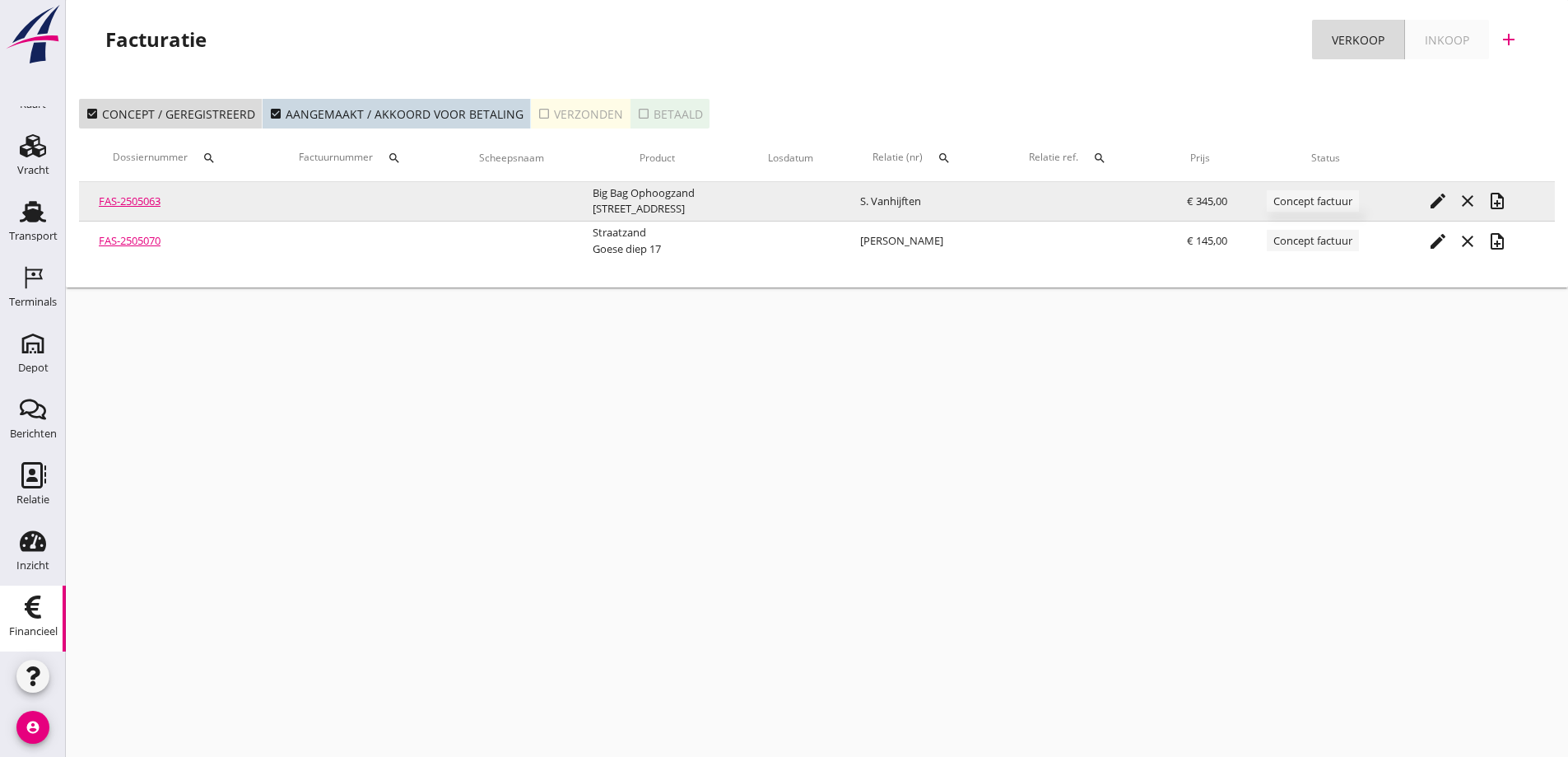
click at [1304, 200] on span "Concept factuur" at bounding box center [1312, 201] width 92 height 21
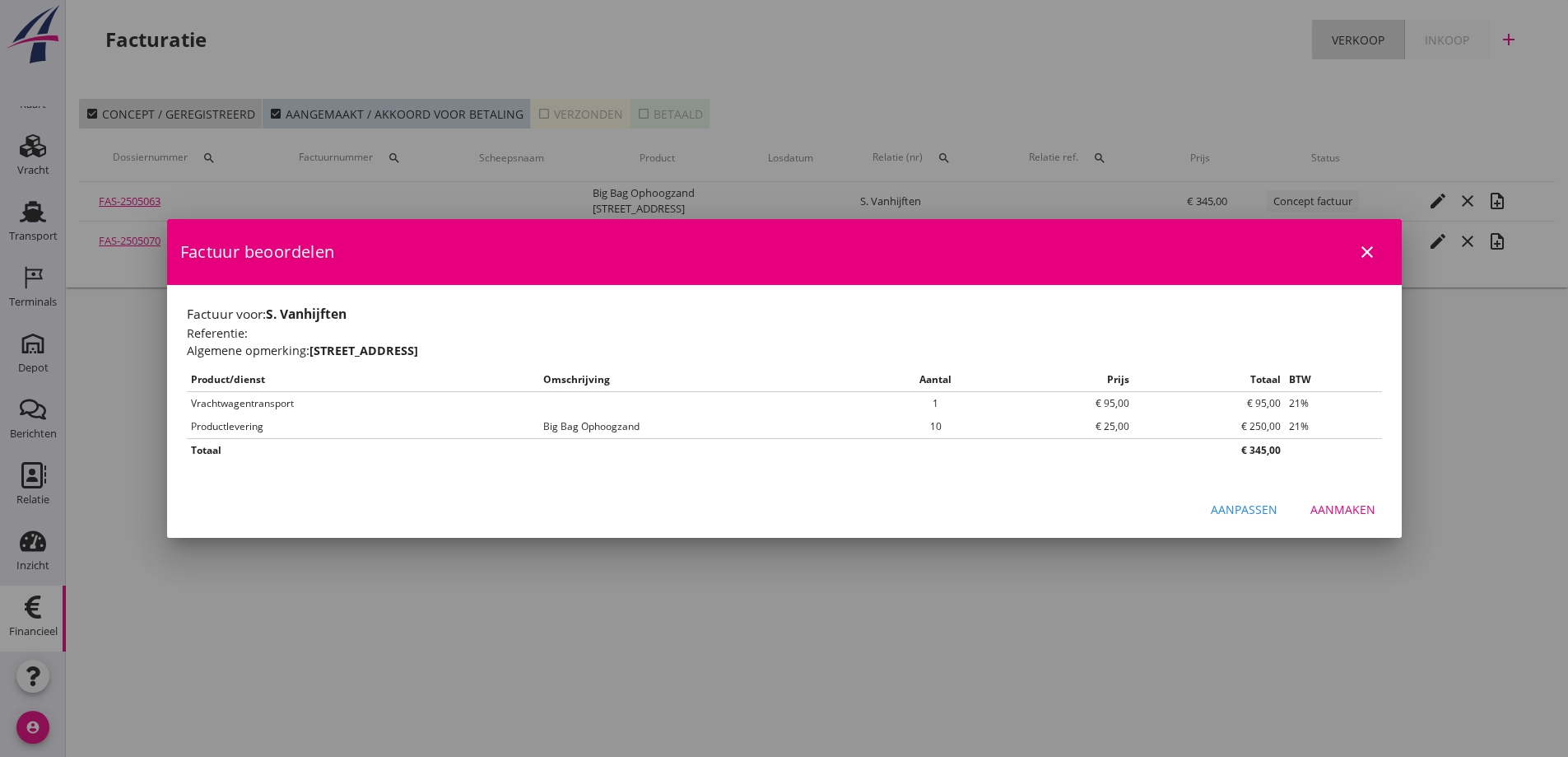
click at [1363, 244] on icon "close" at bounding box center [1366, 251] width 20 height 20
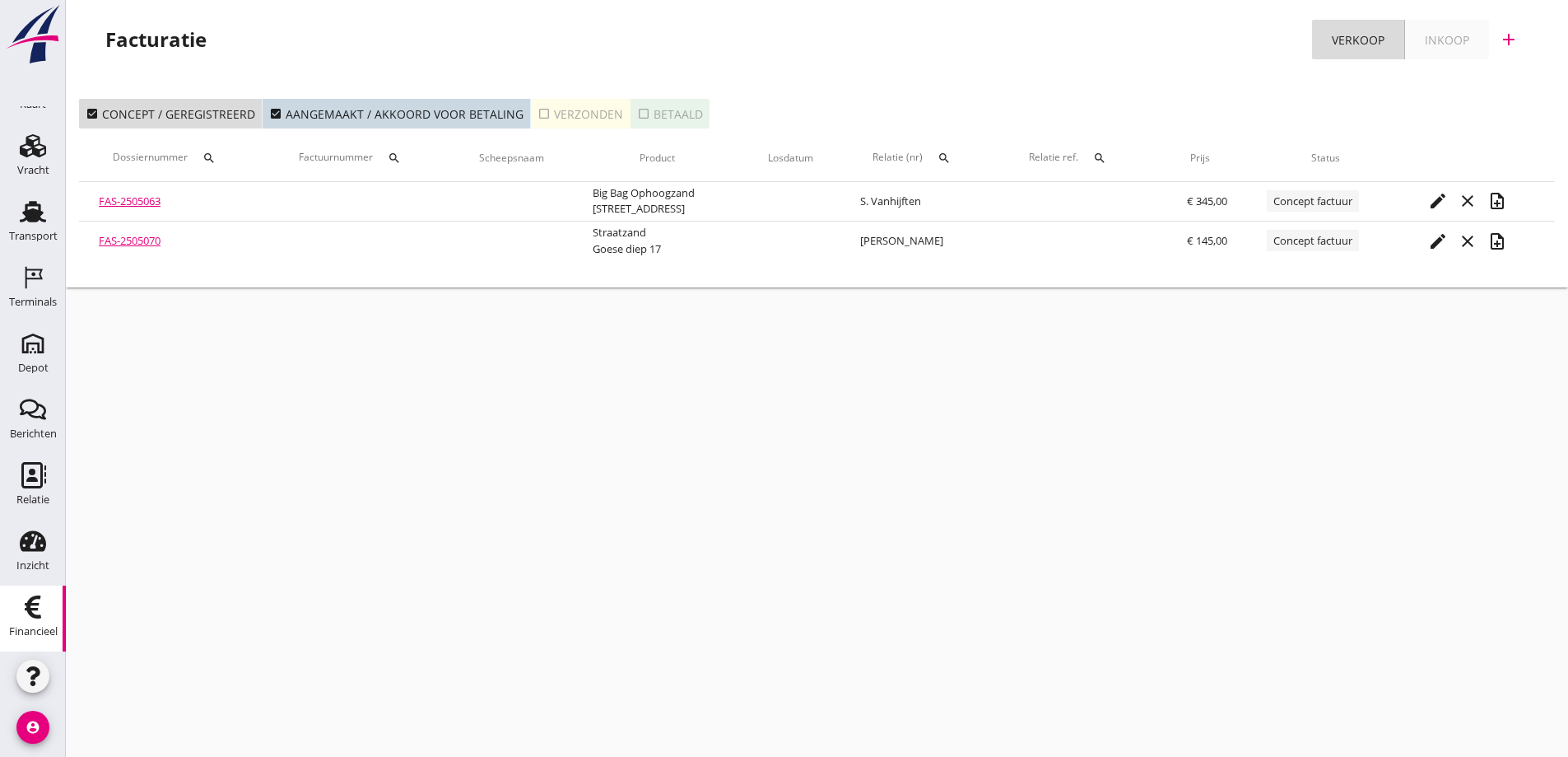
click at [942, 486] on div "cancel You are impersonating another user. Facturatie Verkoop Inkoop add check_…" at bounding box center [817, 378] width 1502 height 757
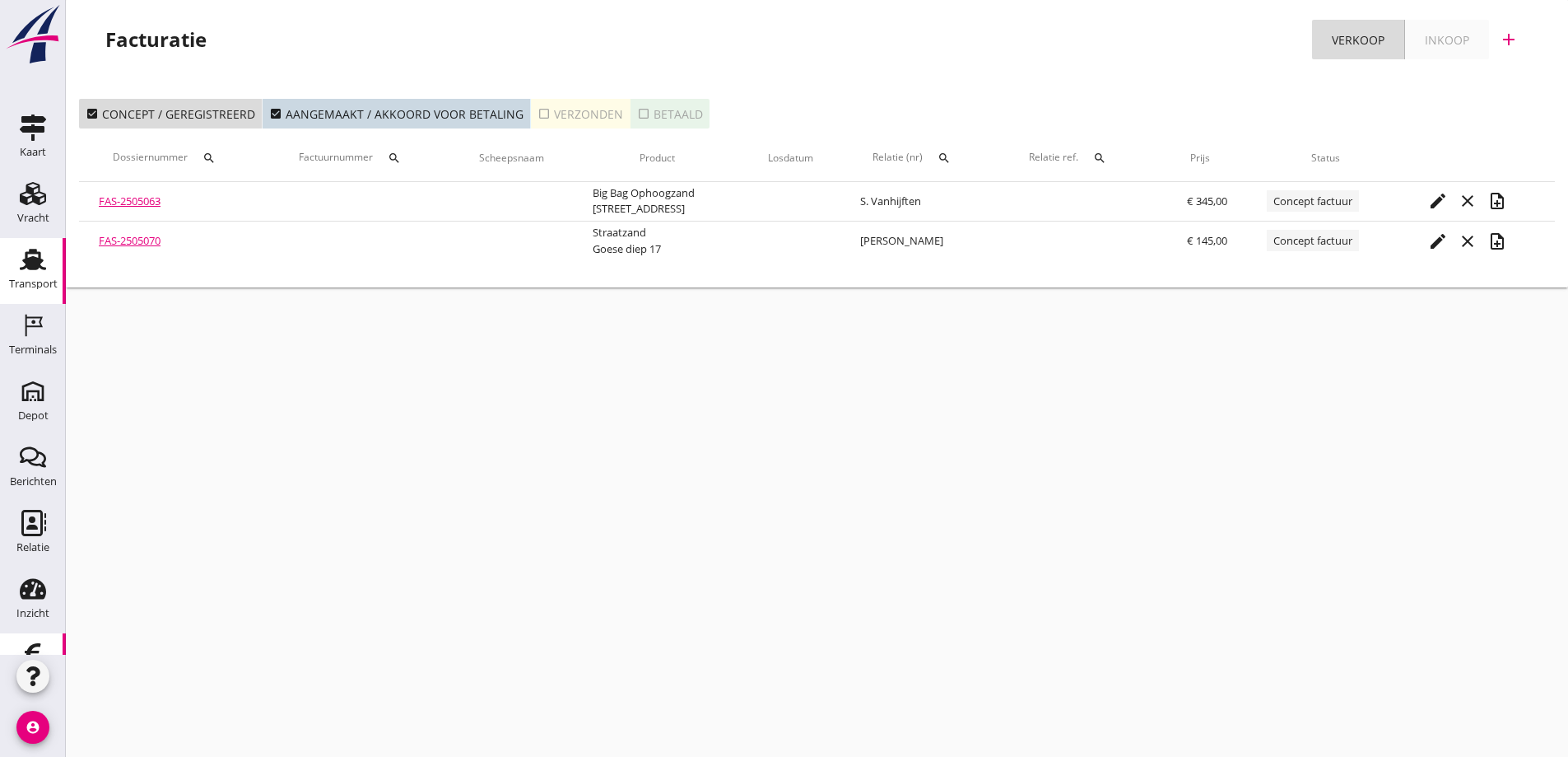
click at [23, 262] on use at bounding box center [33, 259] width 26 height 21
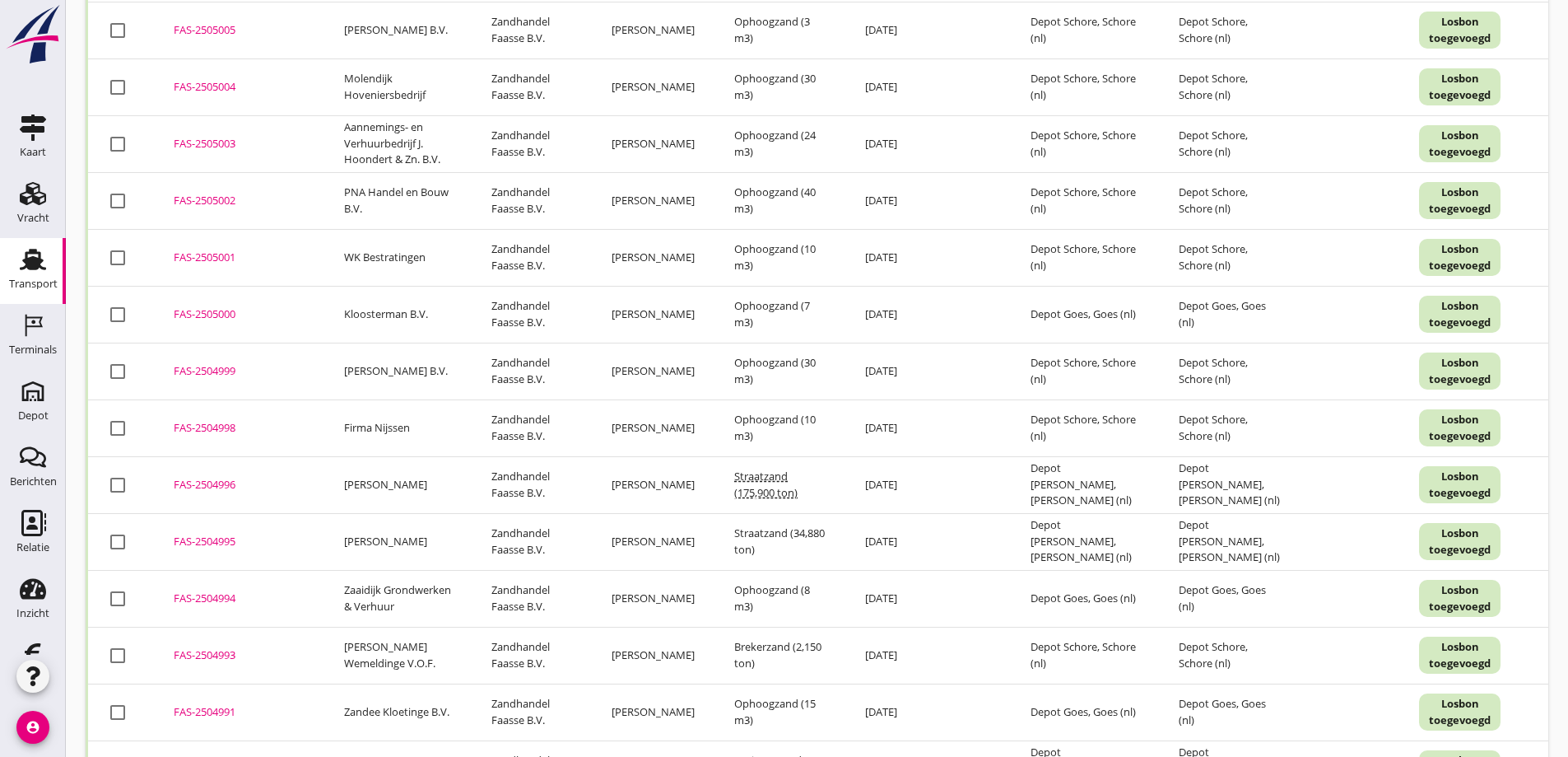
scroll to position [2861, 0]
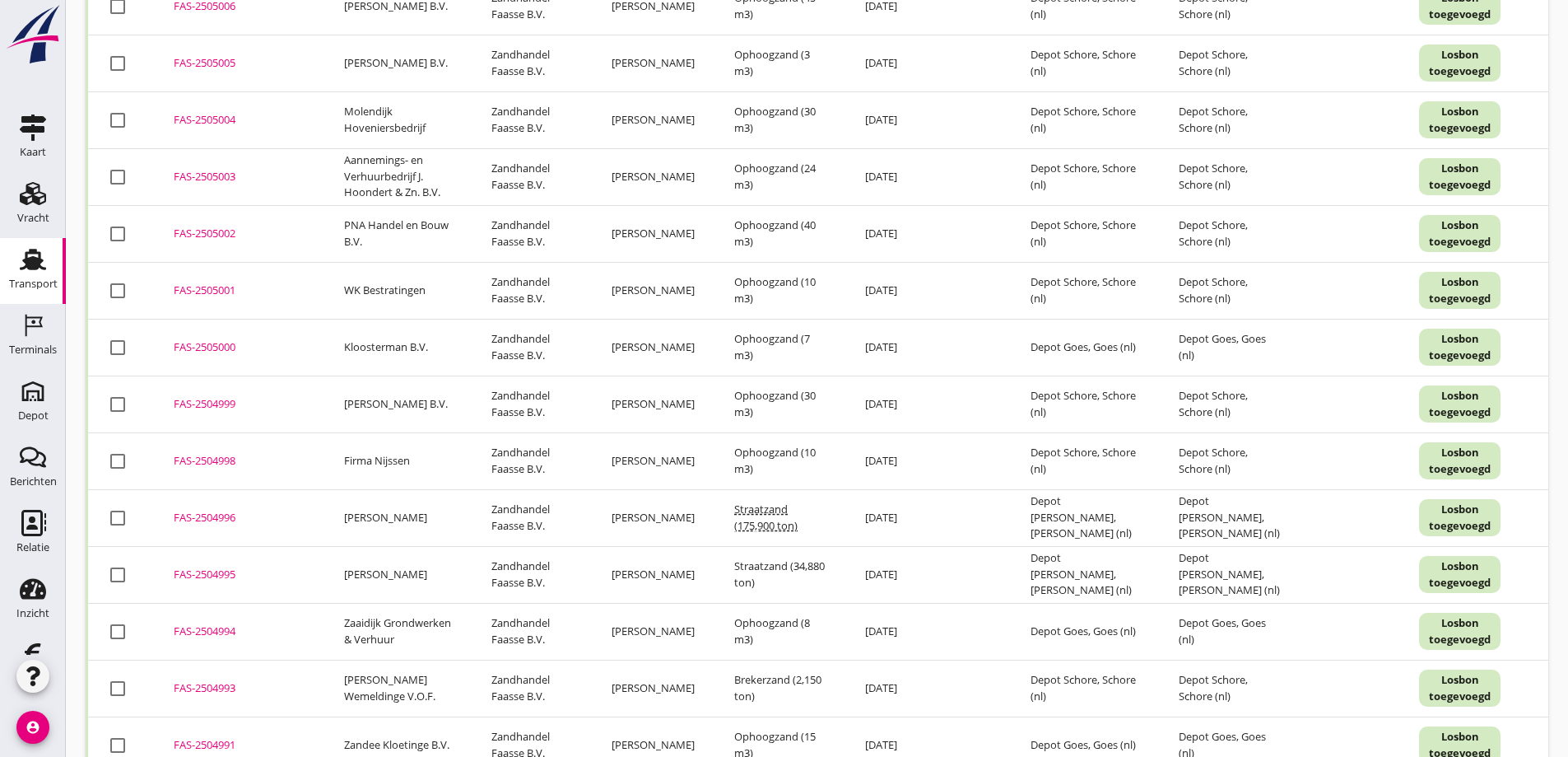
click at [113, 521] on div at bounding box center [118, 518] width 28 height 28
checkbox input "true"
click at [119, 577] on div at bounding box center [118, 575] width 28 height 28
checkbox input "true"
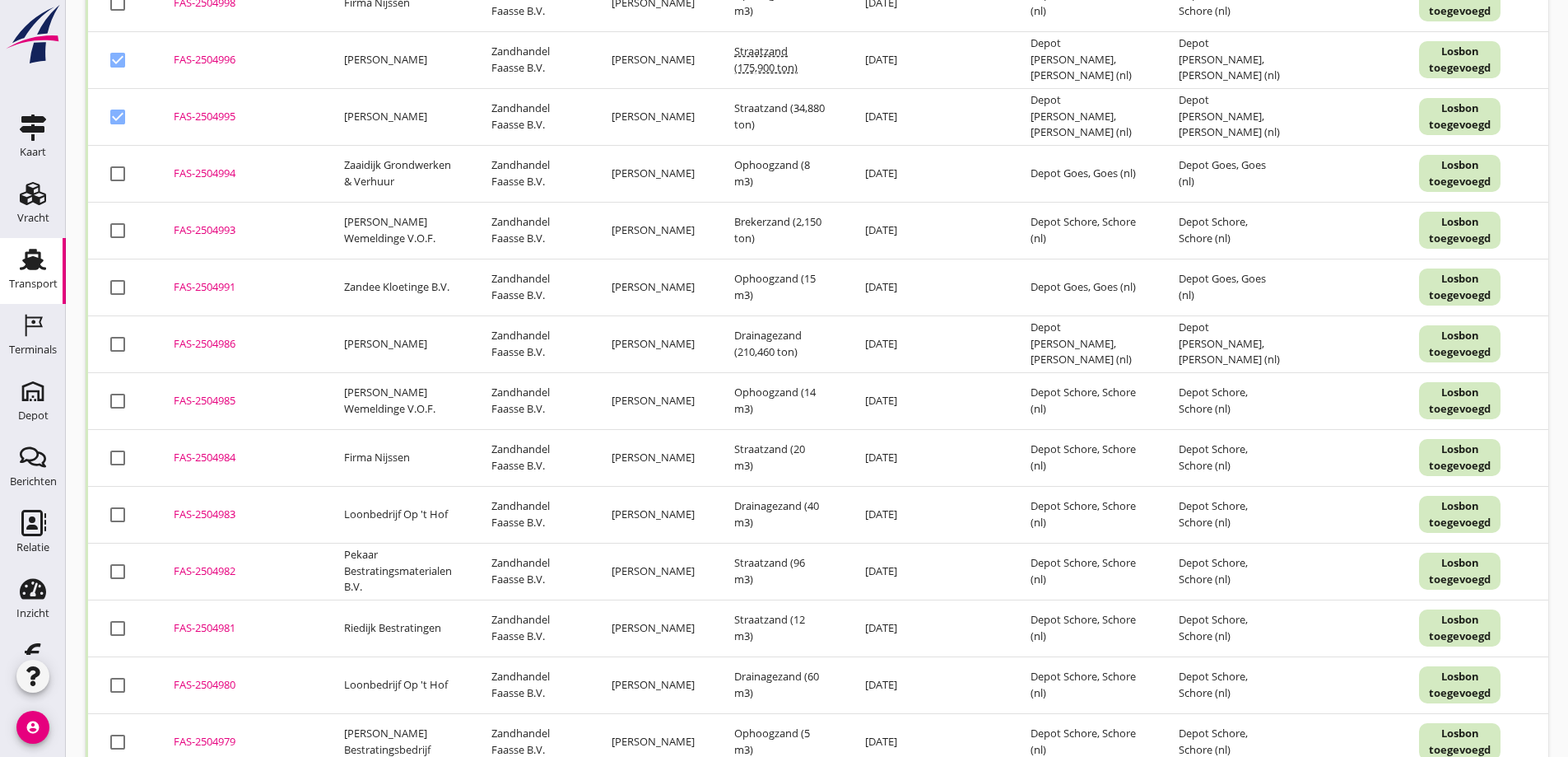
scroll to position [3354, 0]
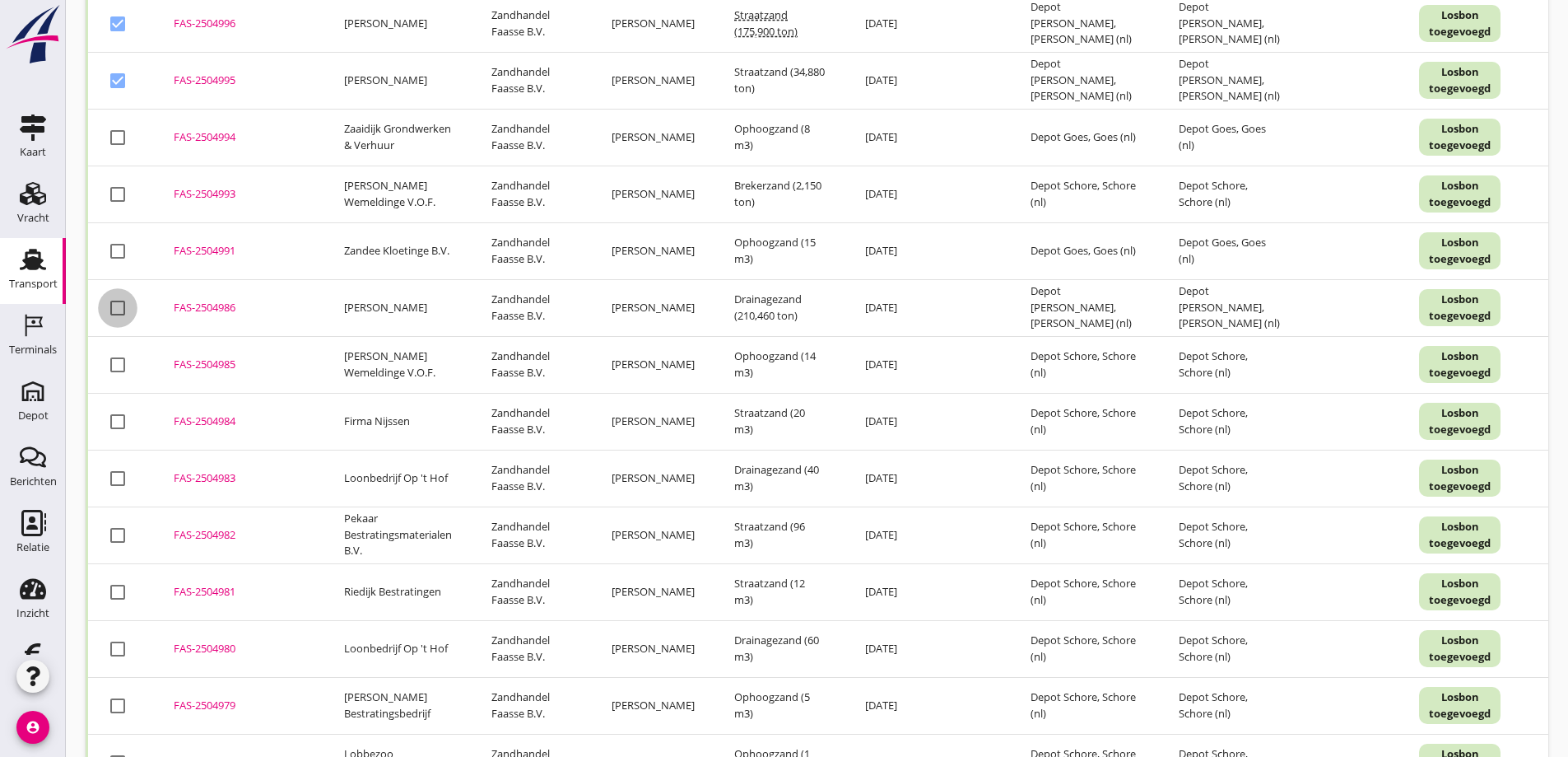
click at [118, 312] on div at bounding box center [118, 308] width 28 height 28
checkbox input "true"
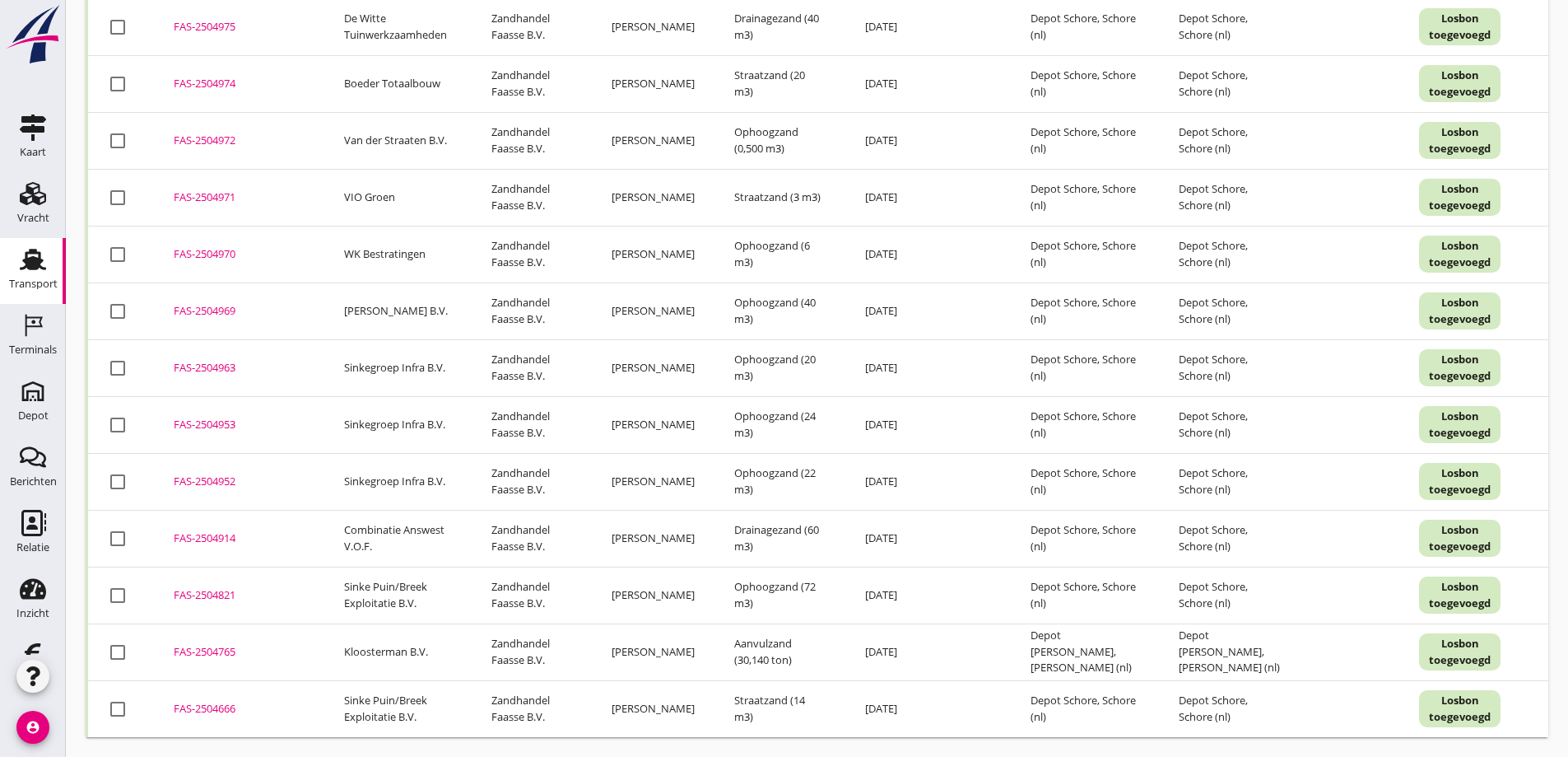
scroll to position [4272, 0]
click at [217, 644] on div "FAS-2504765" at bounding box center [239, 652] width 131 height 17
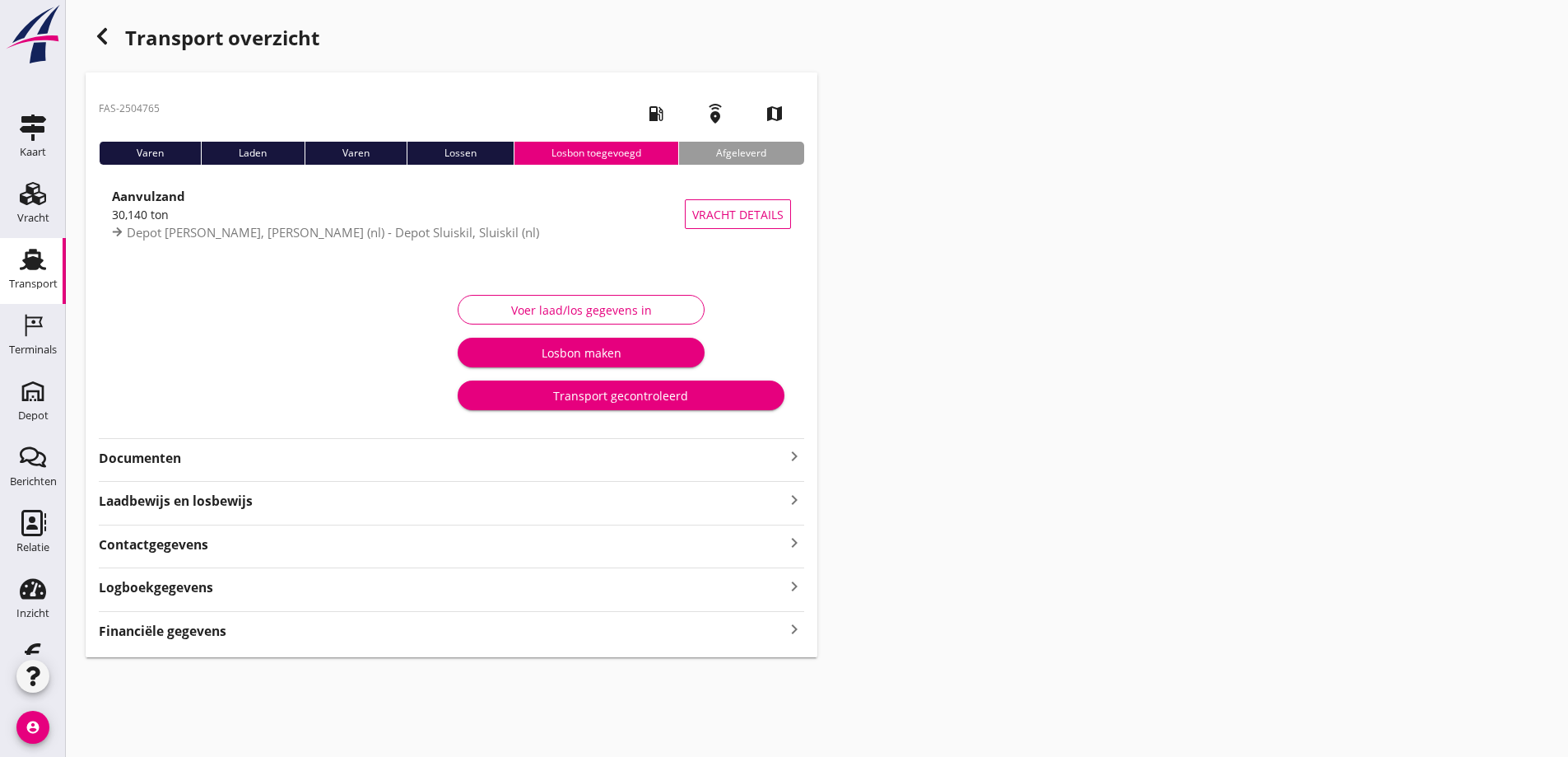
click at [227, 462] on strong "Documenten" at bounding box center [441, 458] width 685 height 19
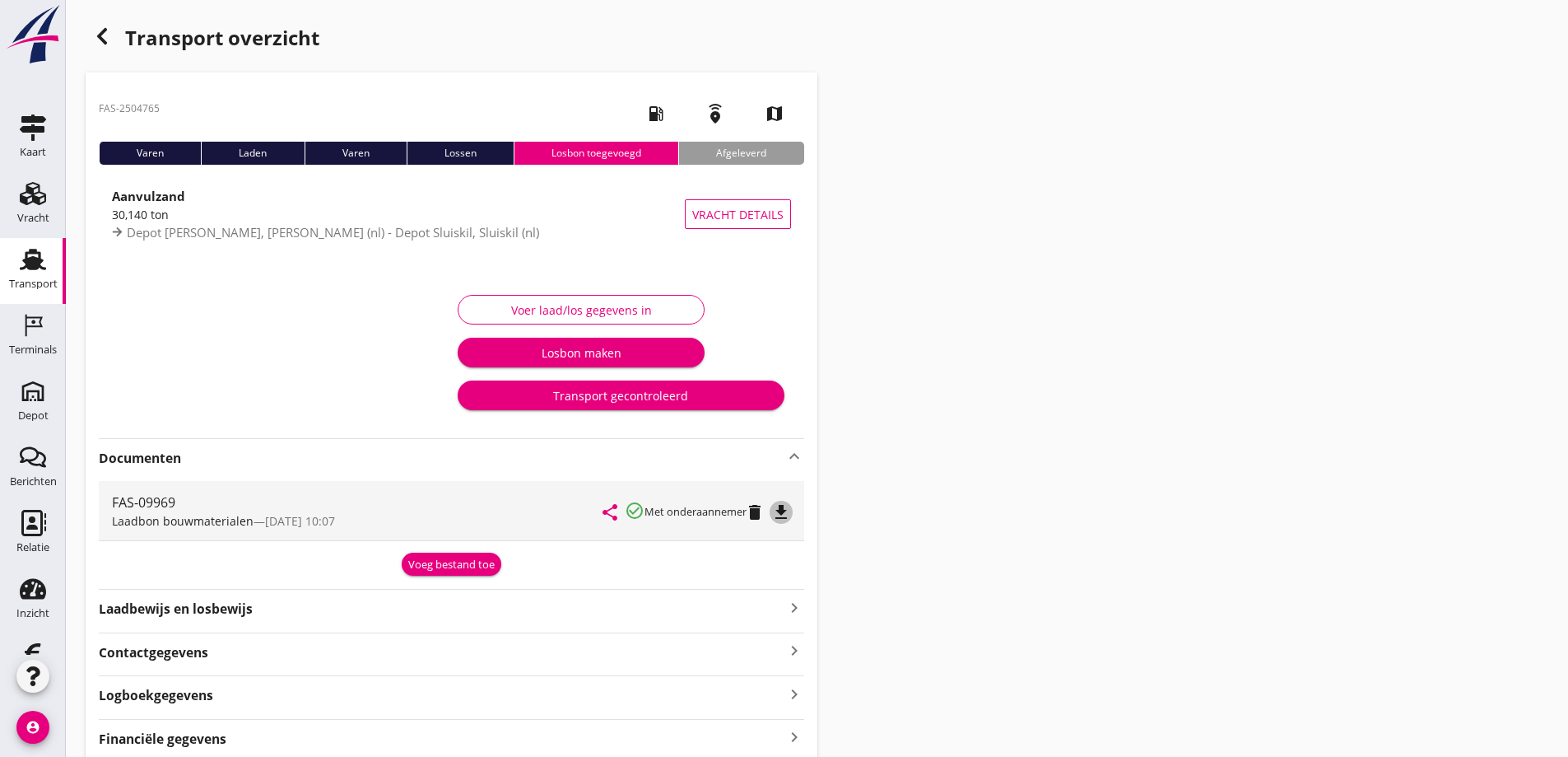
click at [786, 508] on icon "file_download" at bounding box center [781, 511] width 20 height 20
click at [104, 34] on icon "button" at bounding box center [101, 35] width 20 height 20
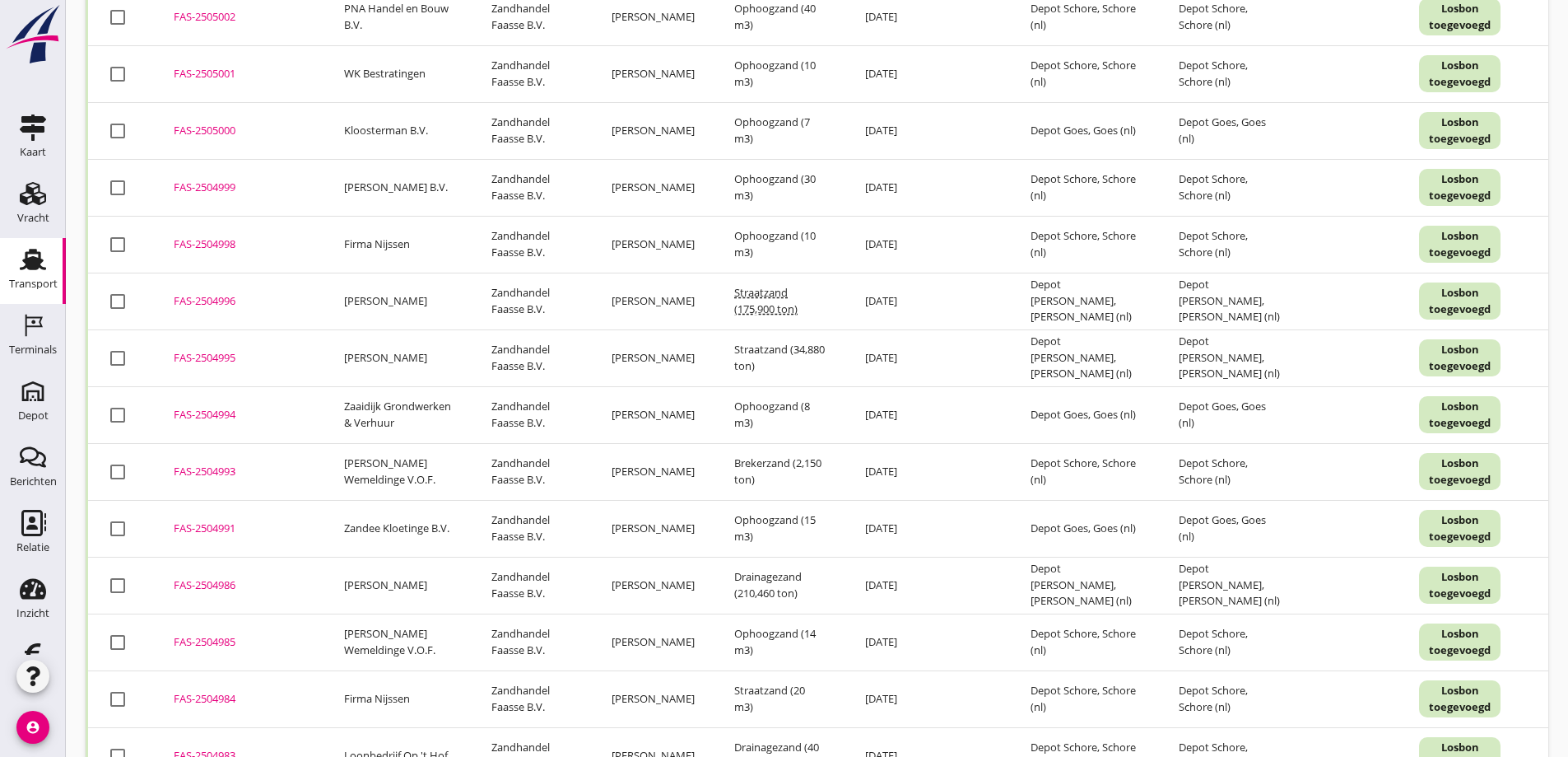
scroll to position [3037, 0]
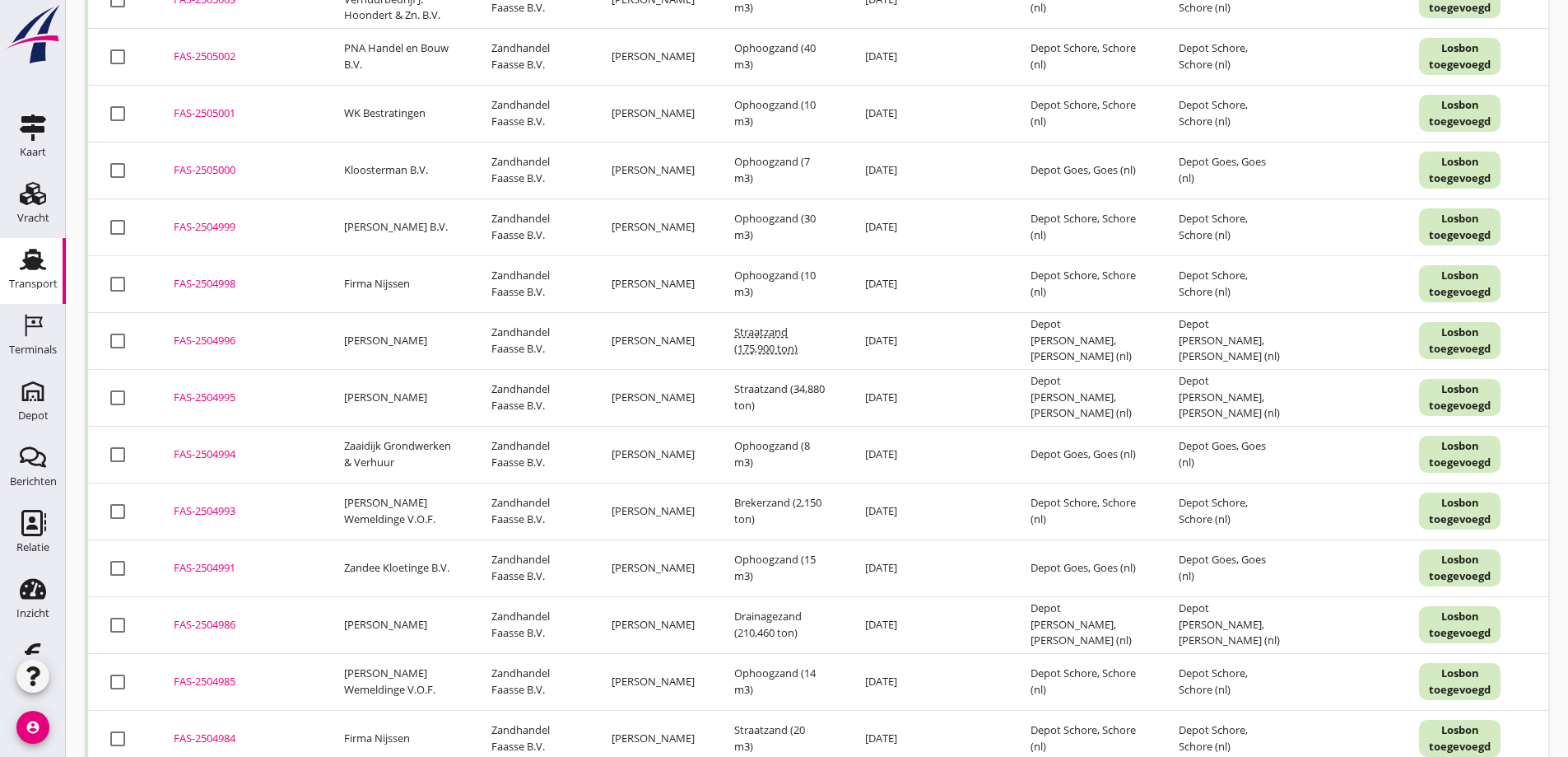
click at [115, 627] on div at bounding box center [118, 625] width 28 height 28
checkbox input "true"
click at [120, 397] on div at bounding box center [118, 398] width 28 height 28
checkbox input "true"
click at [119, 339] on div at bounding box center [118, 340] width 28 height 28
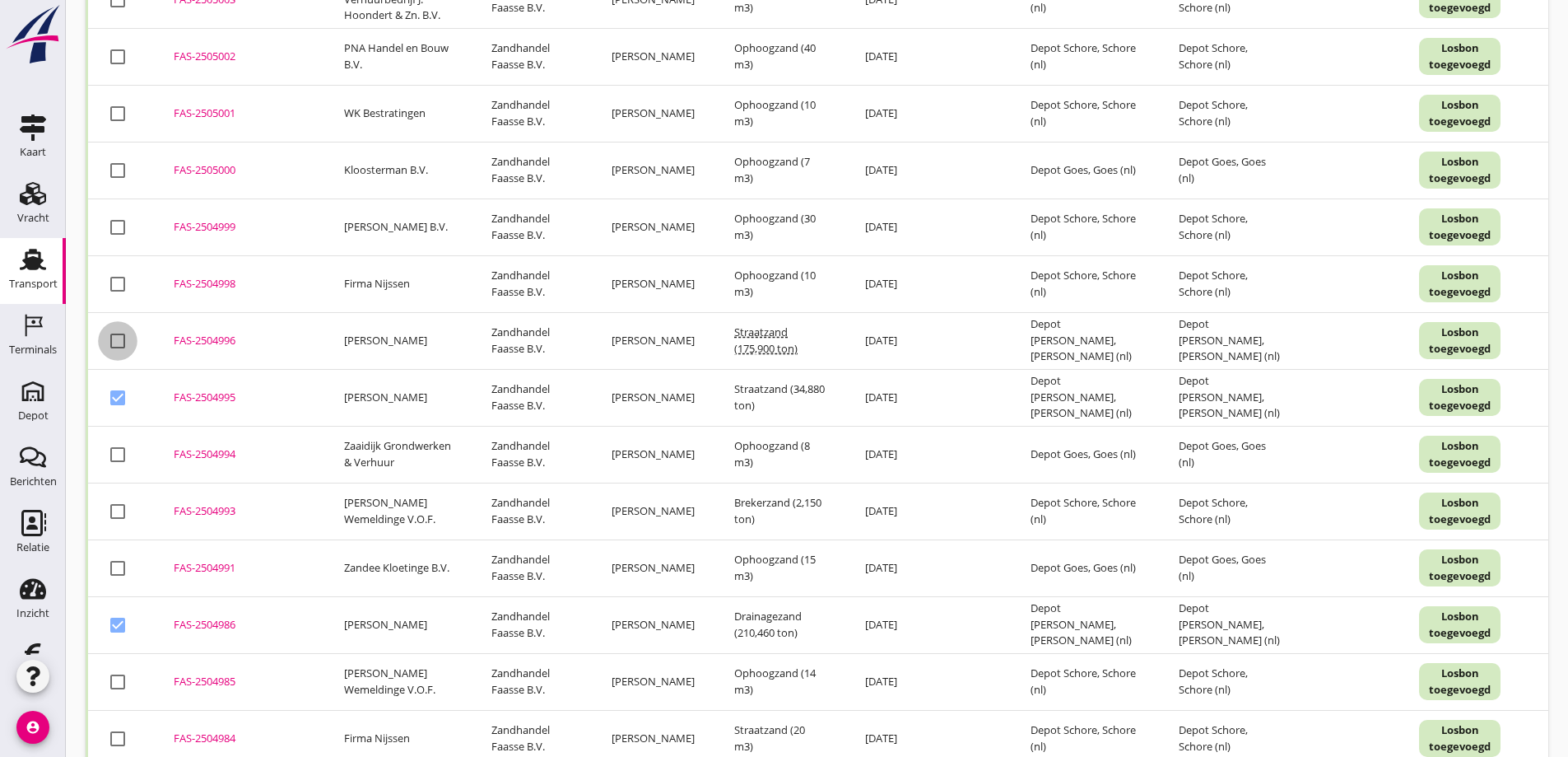
checkbox input "true"
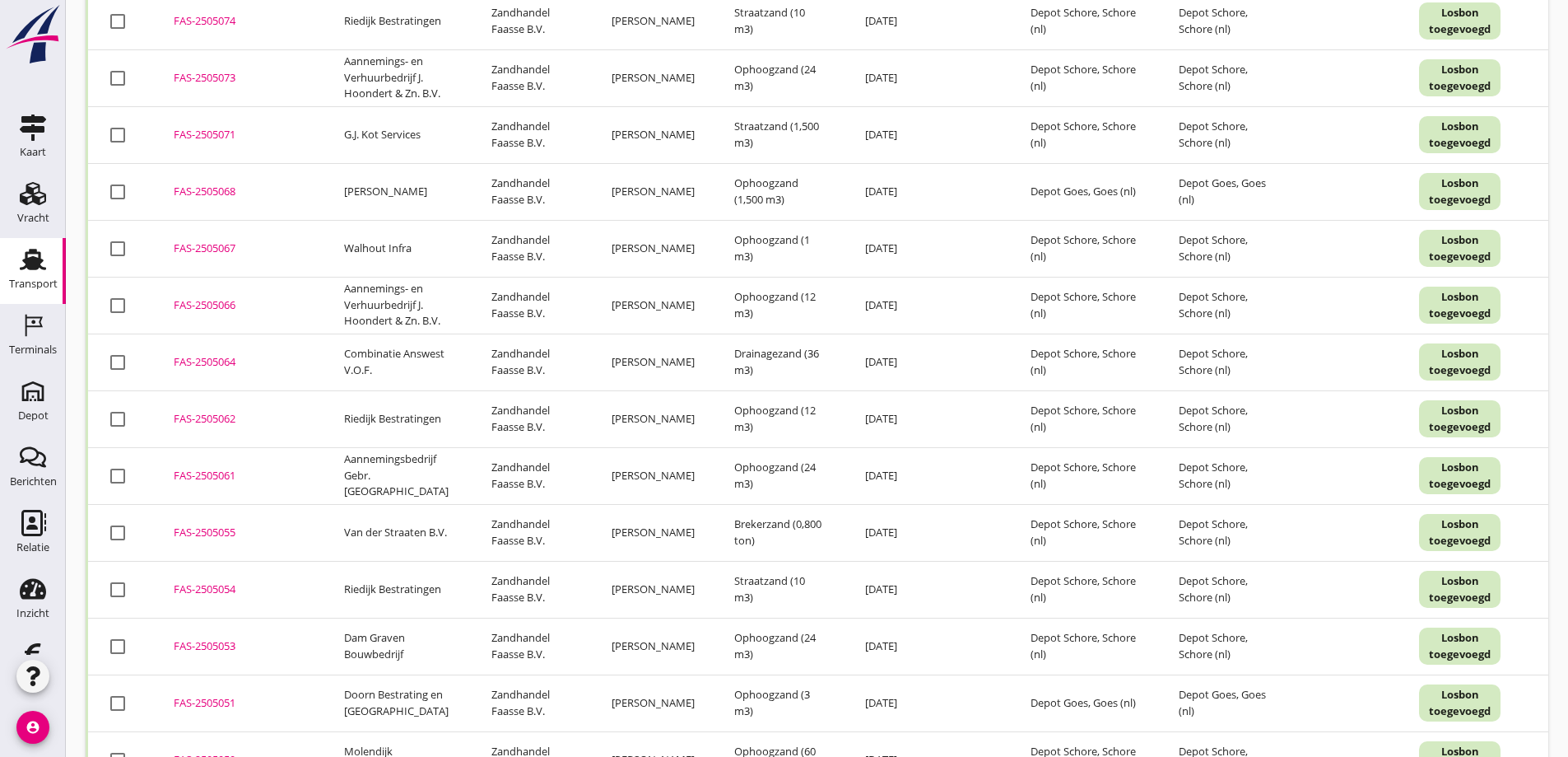
scroll to position [0, 0]
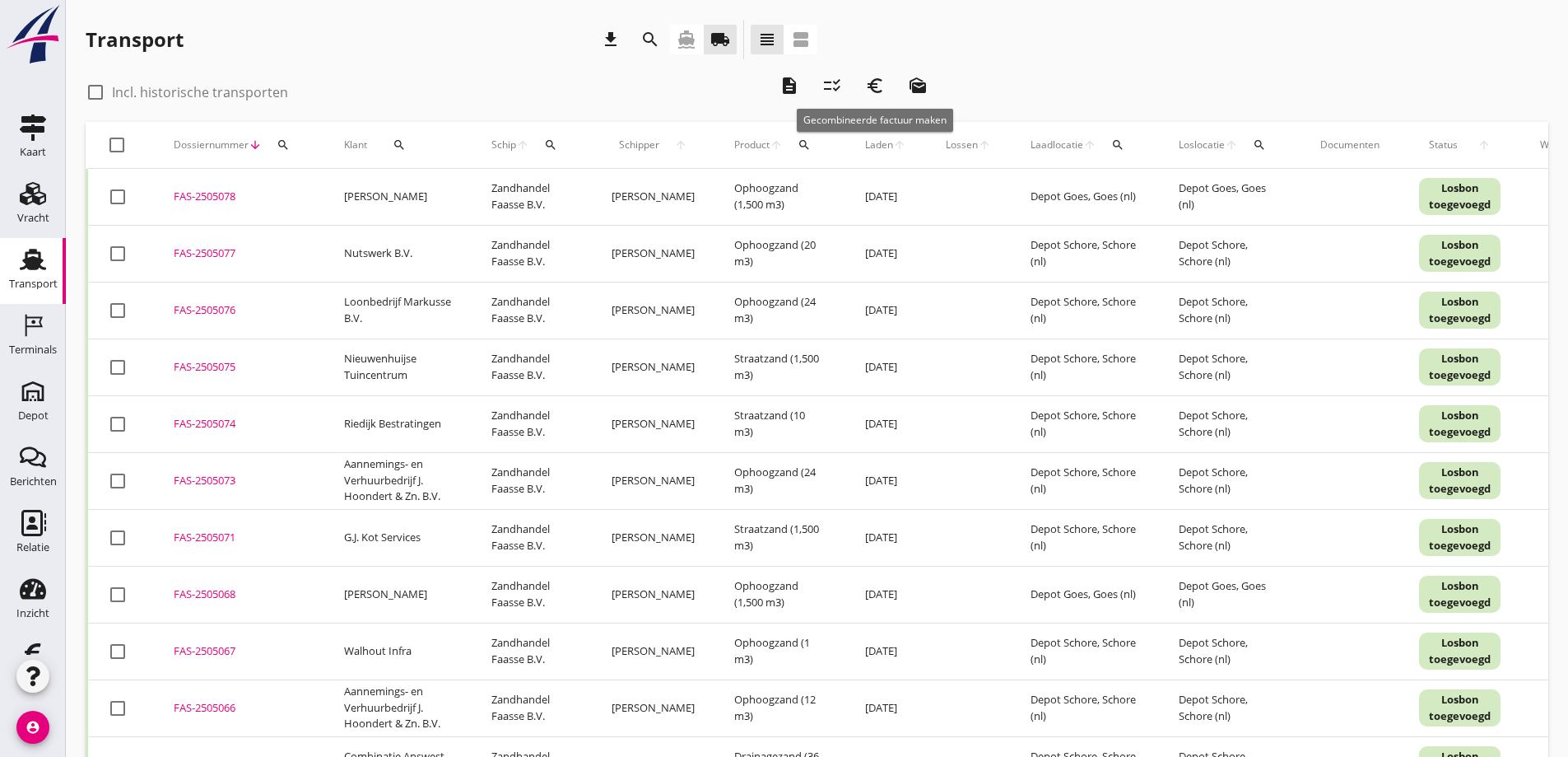
click at [877, 83] on icon "euro_symbol" at bounding box center [874, 85] width 20 height 20
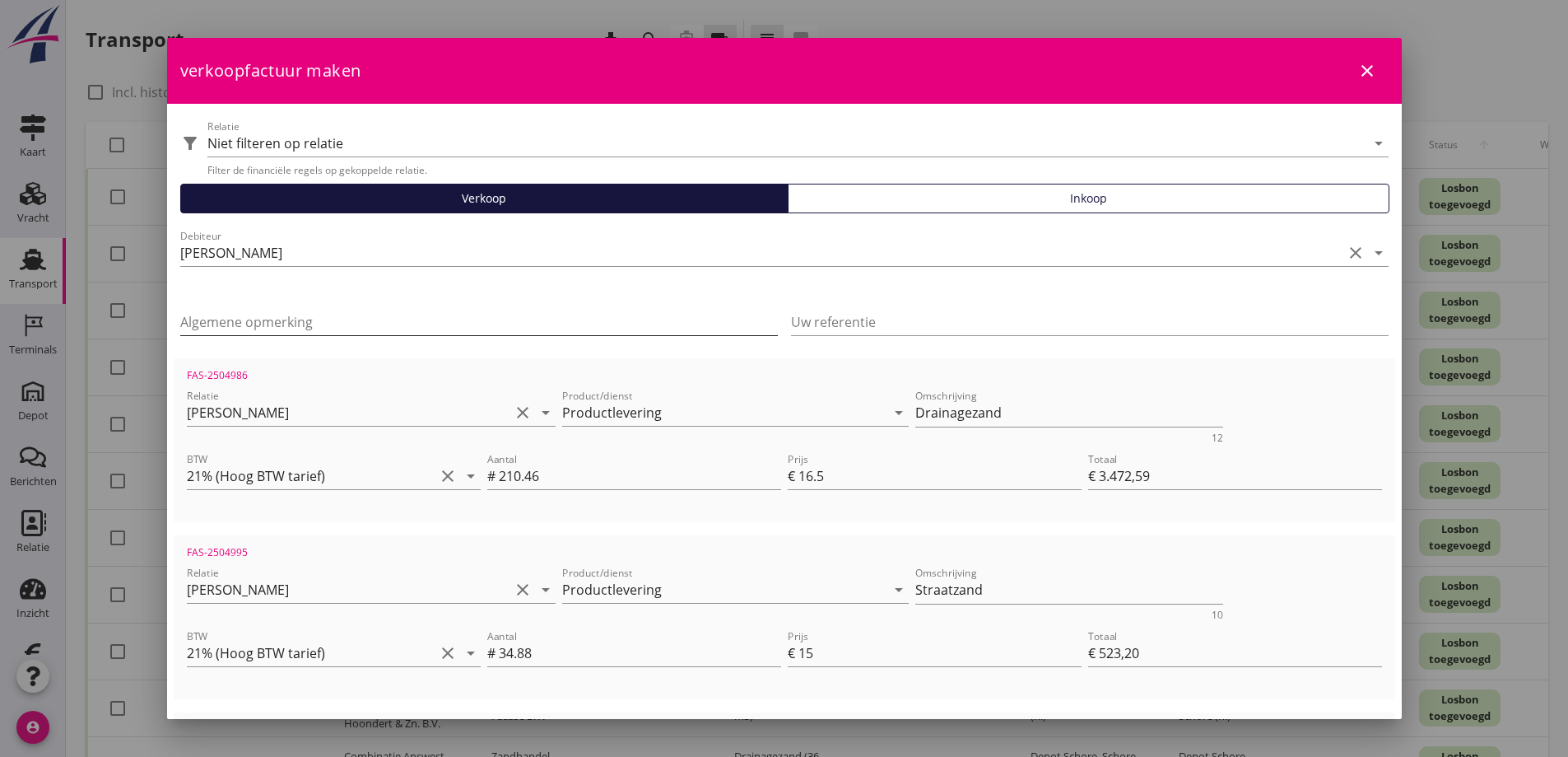
click at [253, 316] on input "Algemene opmerking" at bounding box center [479, 322] width 598 height 26
type input "Paardenbak"
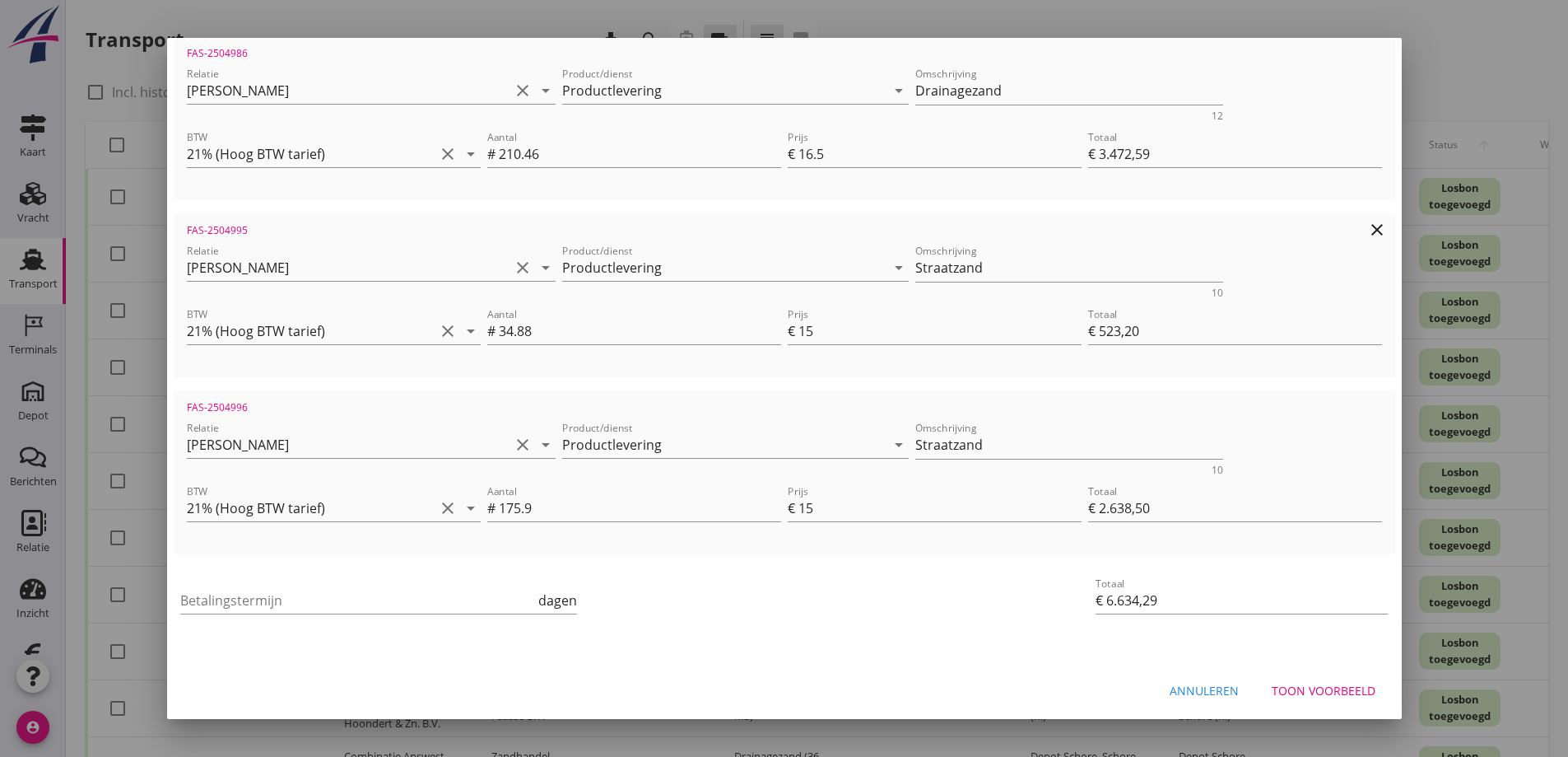
scroll to position [325, 0]
click at [318, 590] on input "Betalingstermijn" at bounding box center [358, 597] width 355 height 26
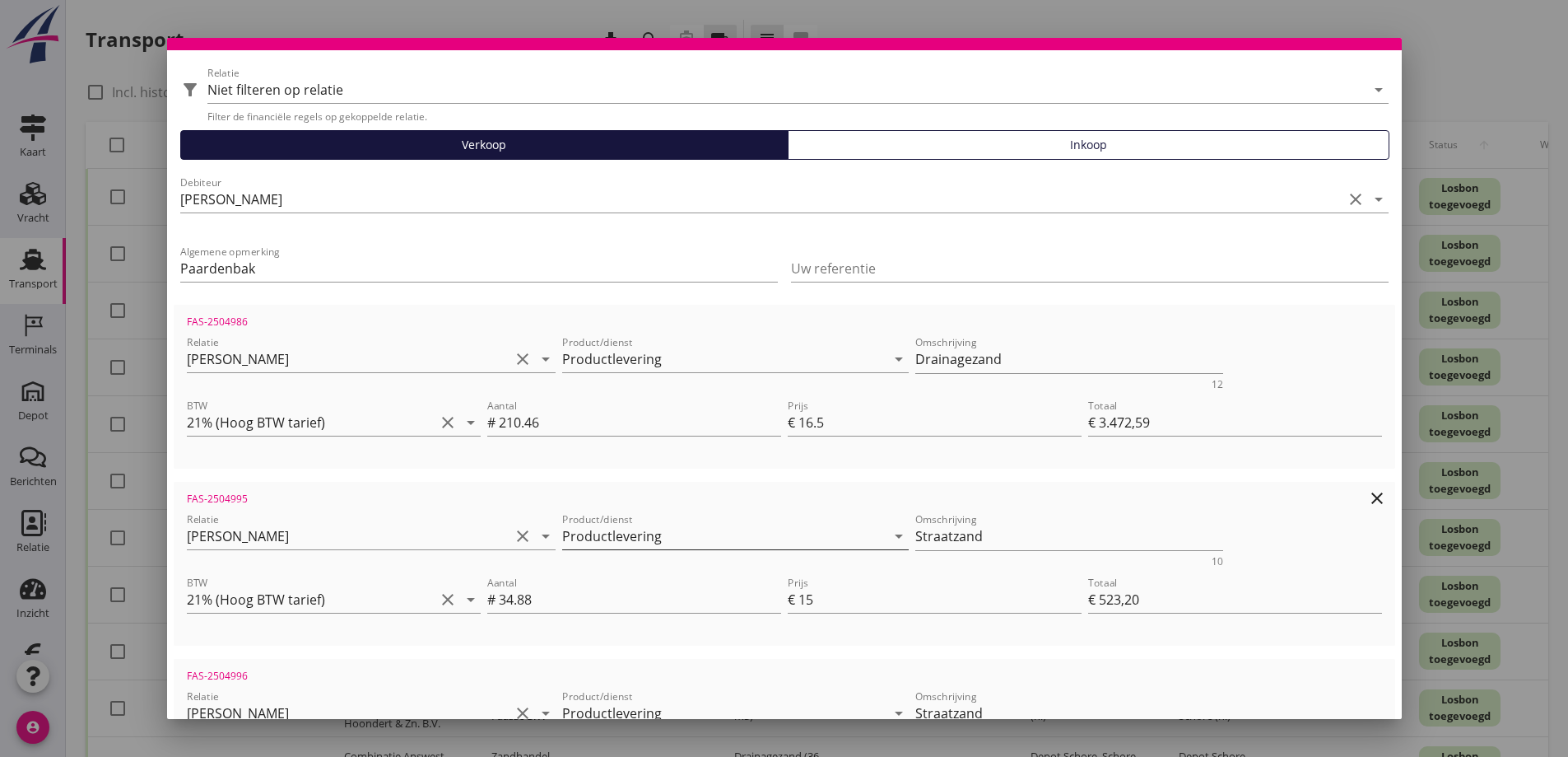
scroll to position [83, 0]
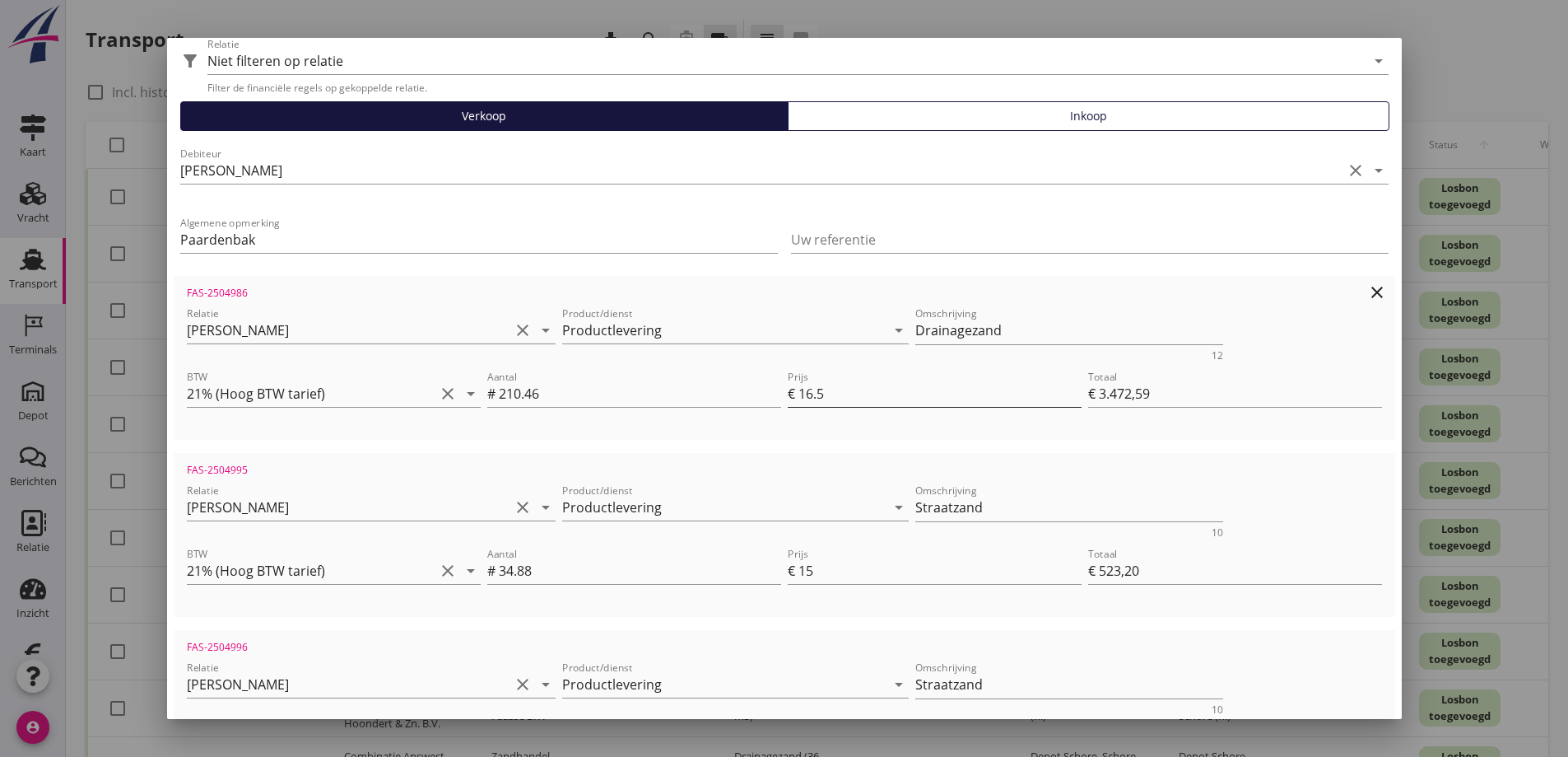
type input "34"
click at [830, 395] on input "16.5" at bounding box center [940, 393] width 283 height 26
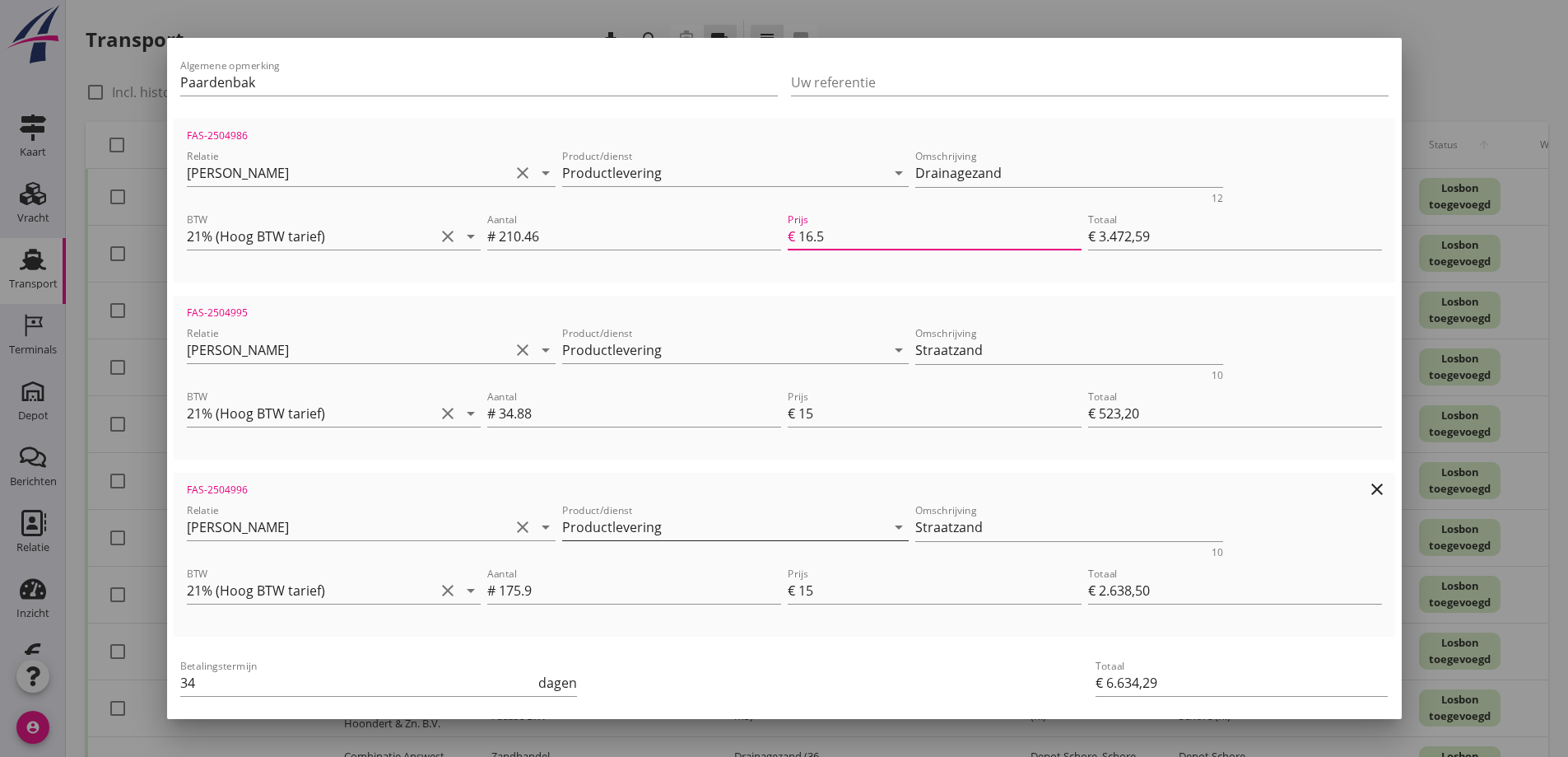
scroll to position [247, 0]
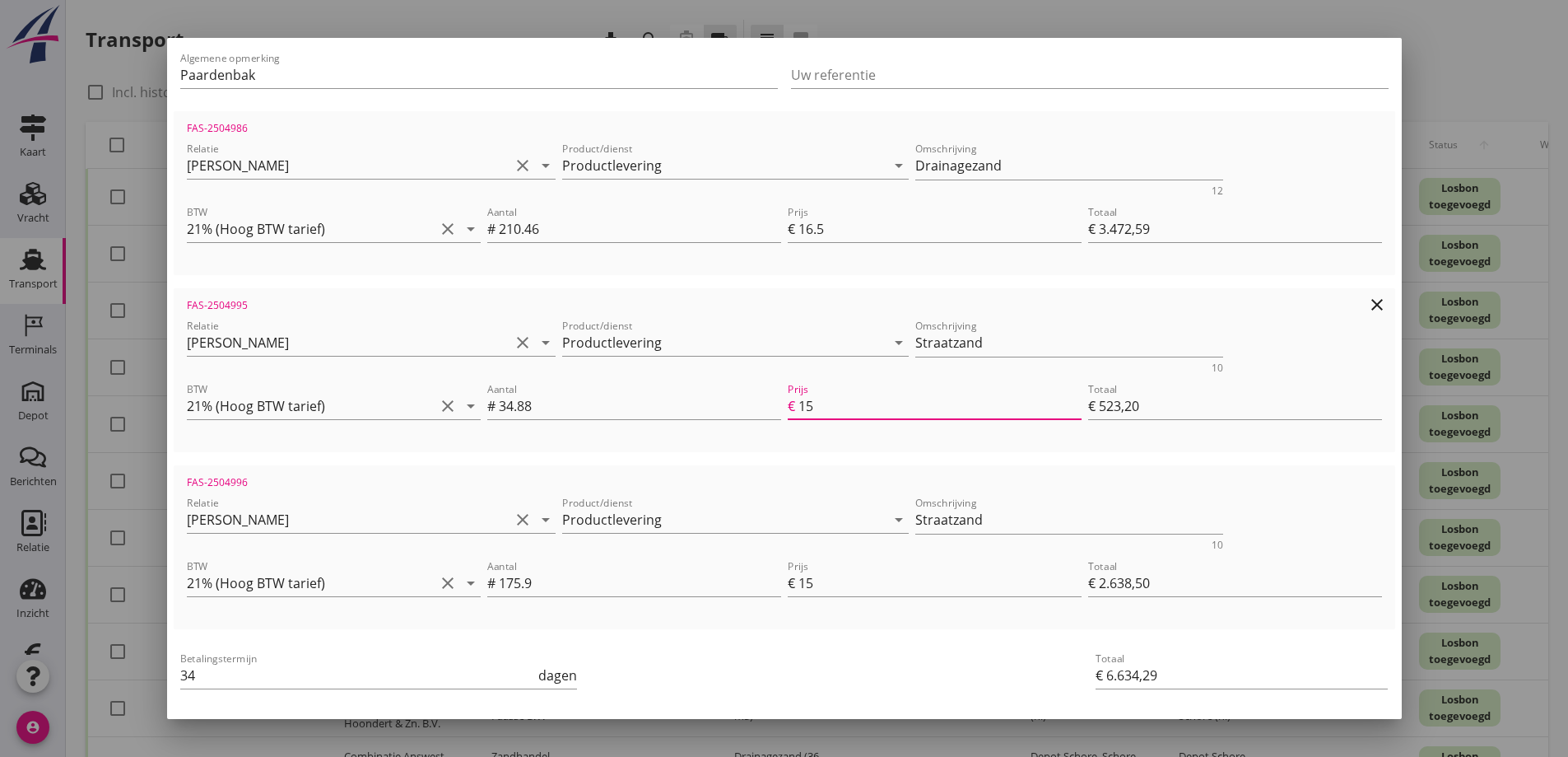
click at [817, 405] on input "15" at bounding box center [940, 405] width 283 height 26
type input "151"
type input "€ 5.266,88"
type input "€ 11.377,97"
type input "1518"
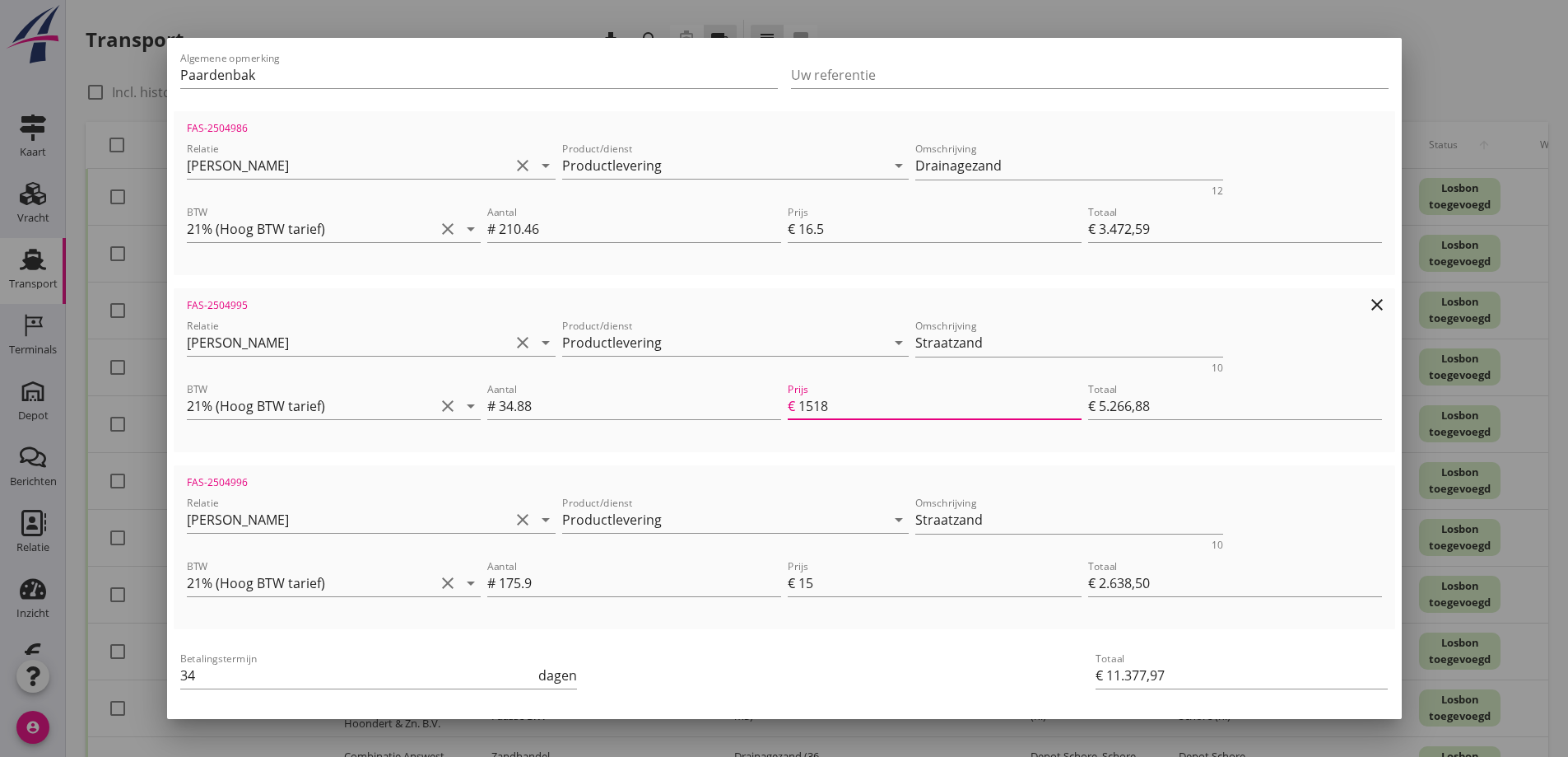
type input "€ 52.947,84"
type input "€ 59.058,93"
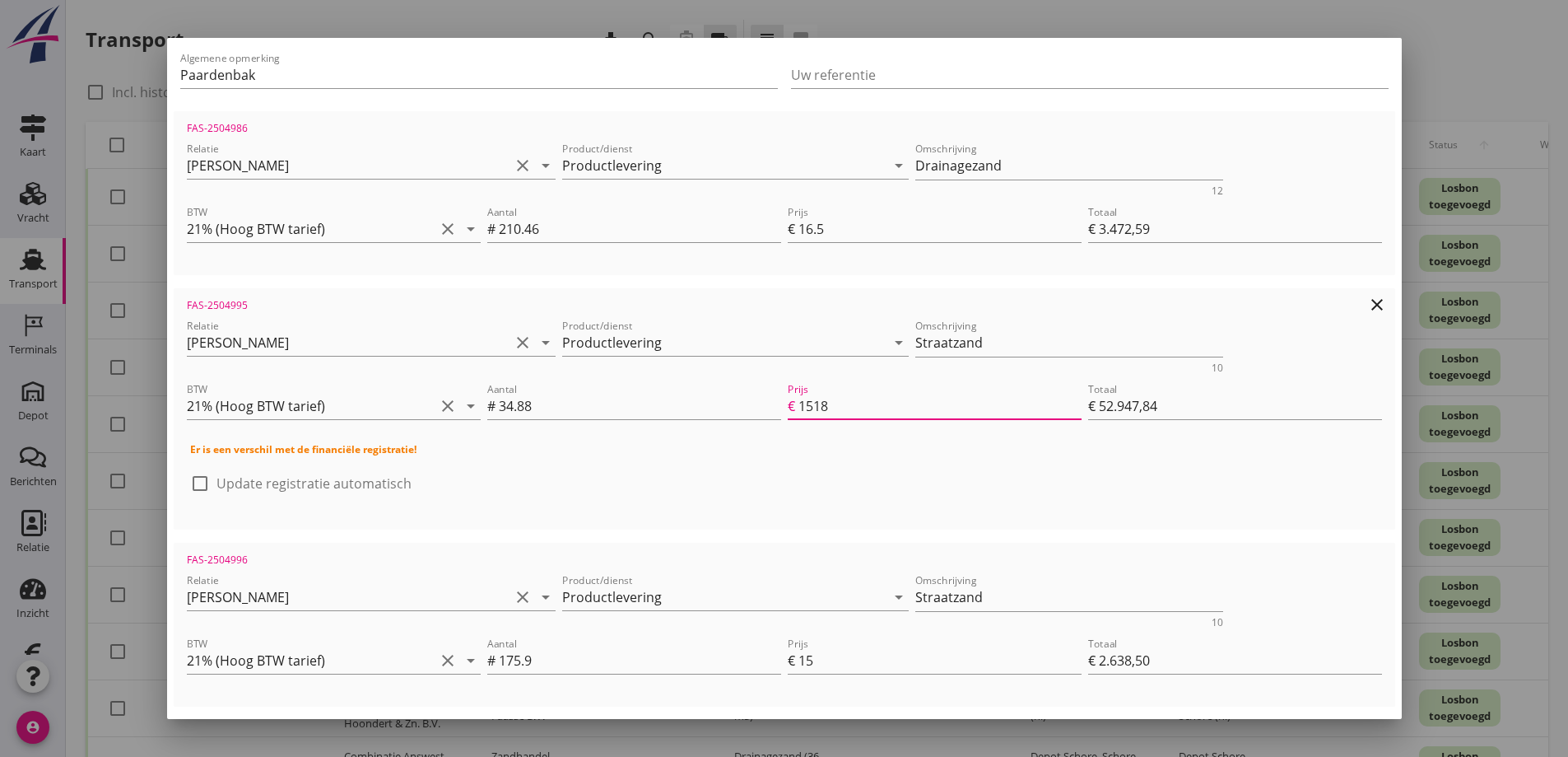
type input "151"
type input "€ 5.266,88"
type input "€ 11.377,97"
type input "15"
type input "€ 523,20"
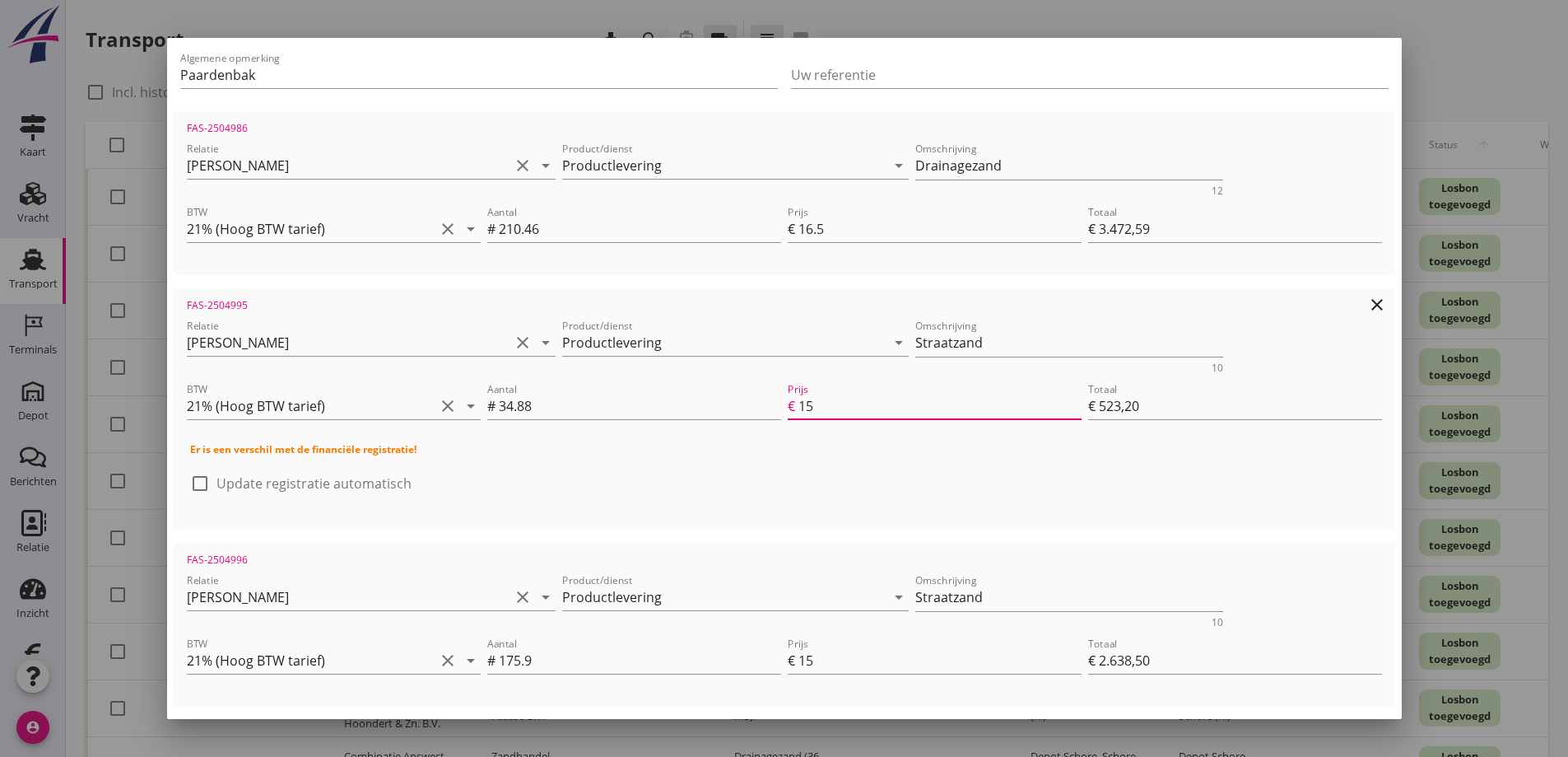
type input "€ 6.634,29"
type input "1"
type input "€ 34,88"
type input "€ 6.145,97"
type input "€ 0,00"
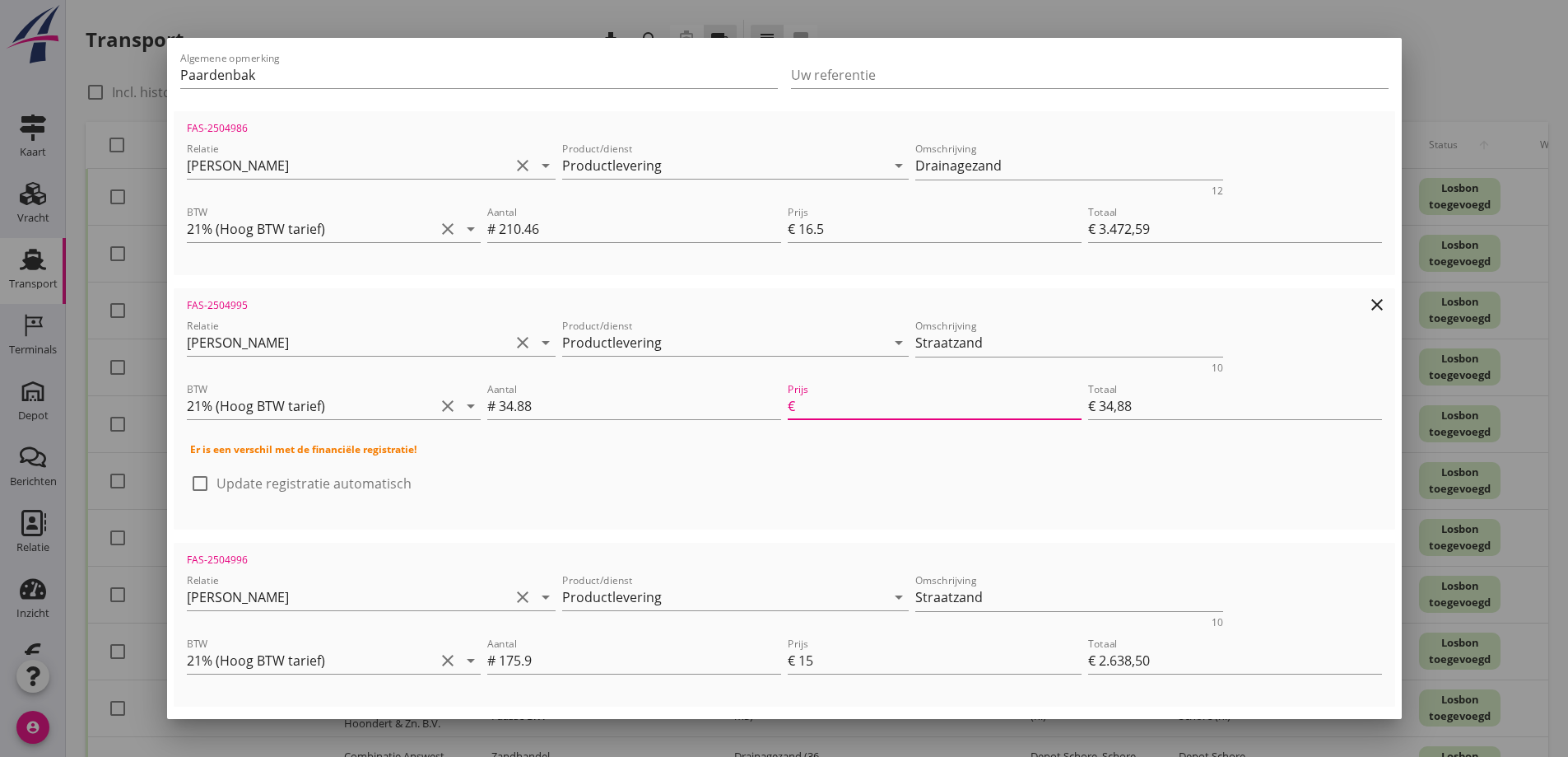
type input "€ 6.111,09"
type input "1"
type input "€ 34,88"
type input "€ 6.145,97"
type input "18"
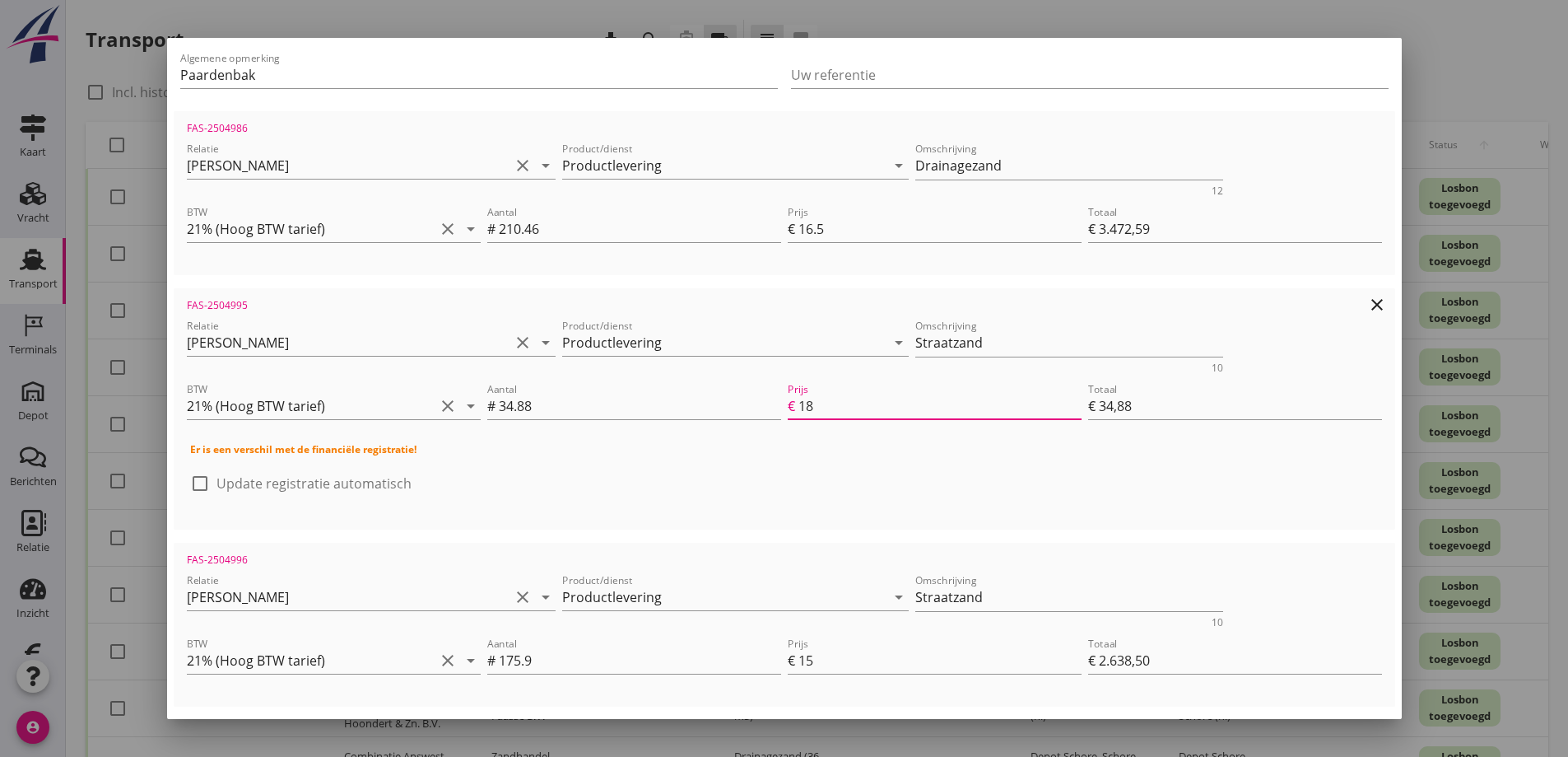
type input "€ 627,84"
type input "€ 6.738,93"
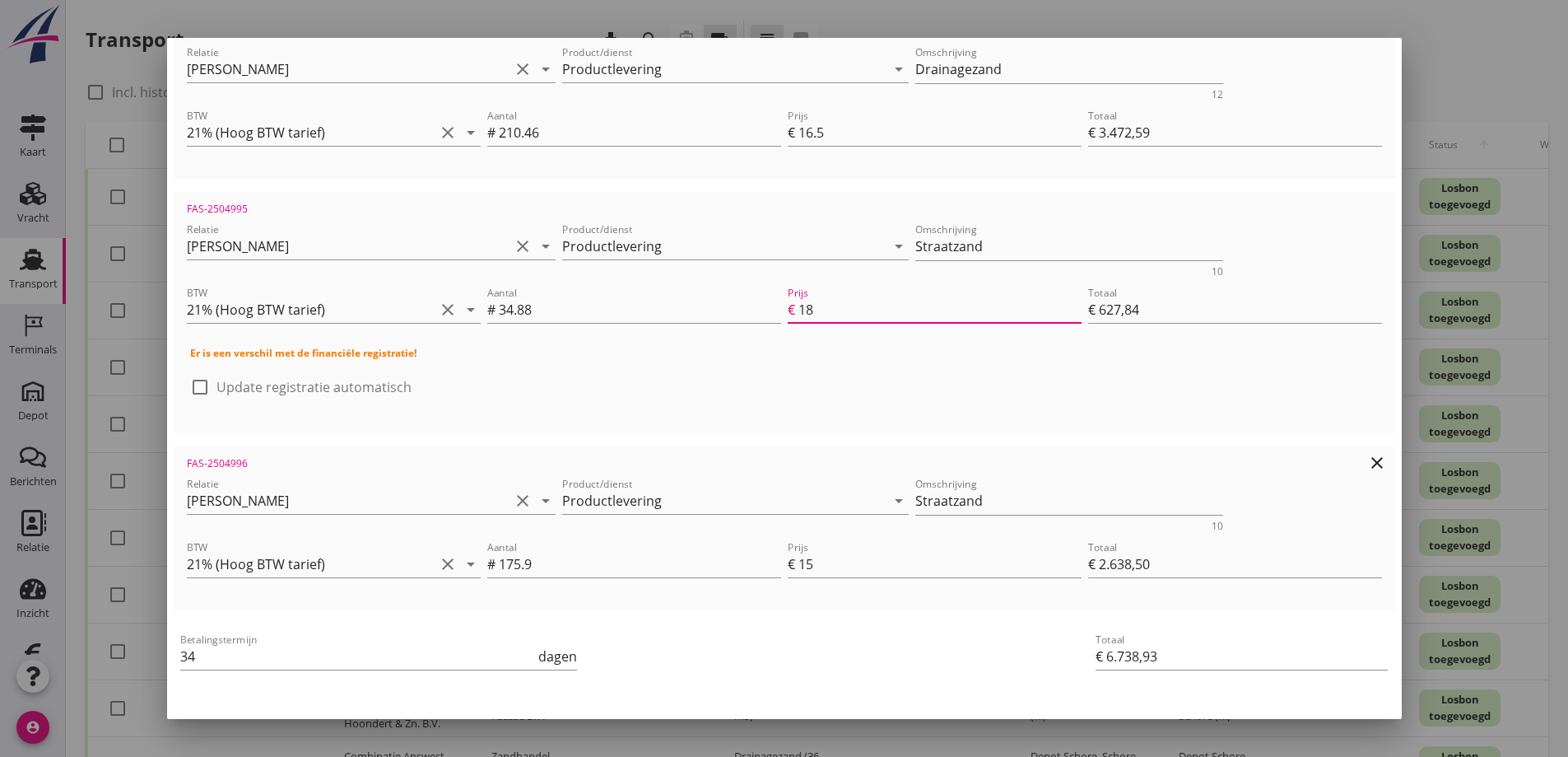
scroll to position [403, 0]
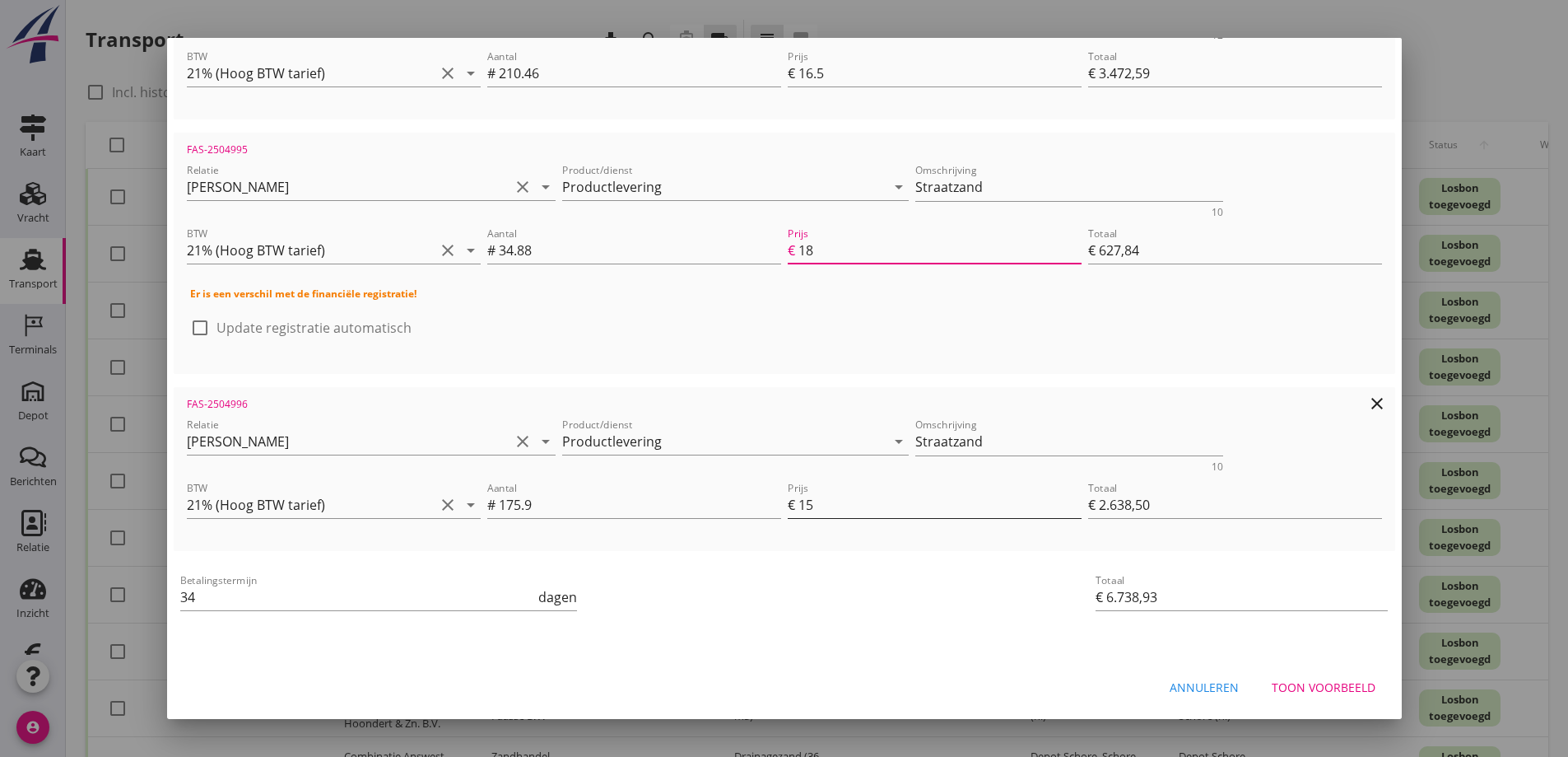
type input "18"
click at [818, 511] on input "15" at bounding box center [940, 505] width 283 height 26
type input "1"
type input "€ 175,90"
type input "€ 4.276,33"
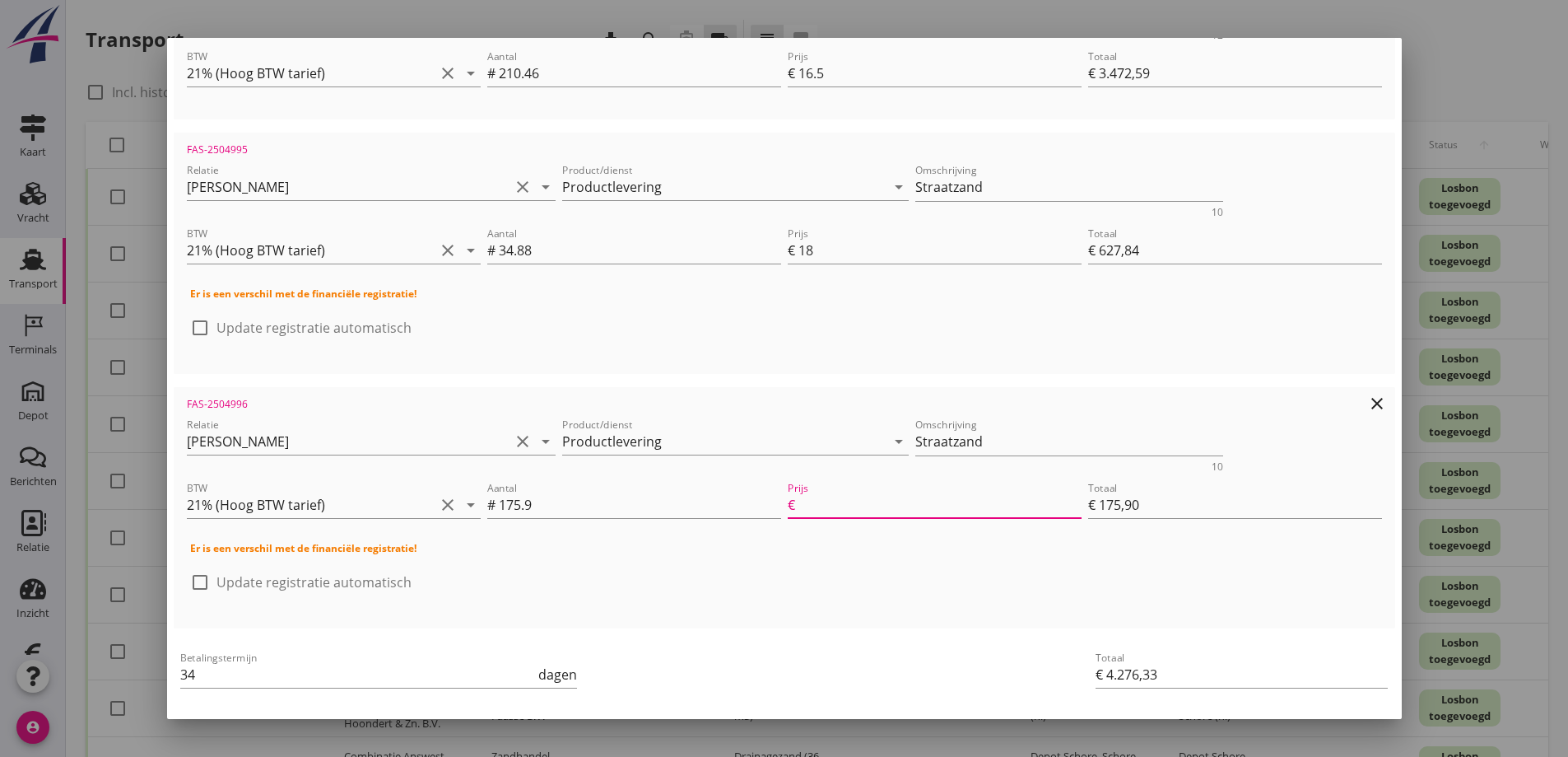
type input "€ 0,00"
type input "€ 4.100,43"
type input "1"
type input "€ 175,90"
type input "€ 4.276,33"
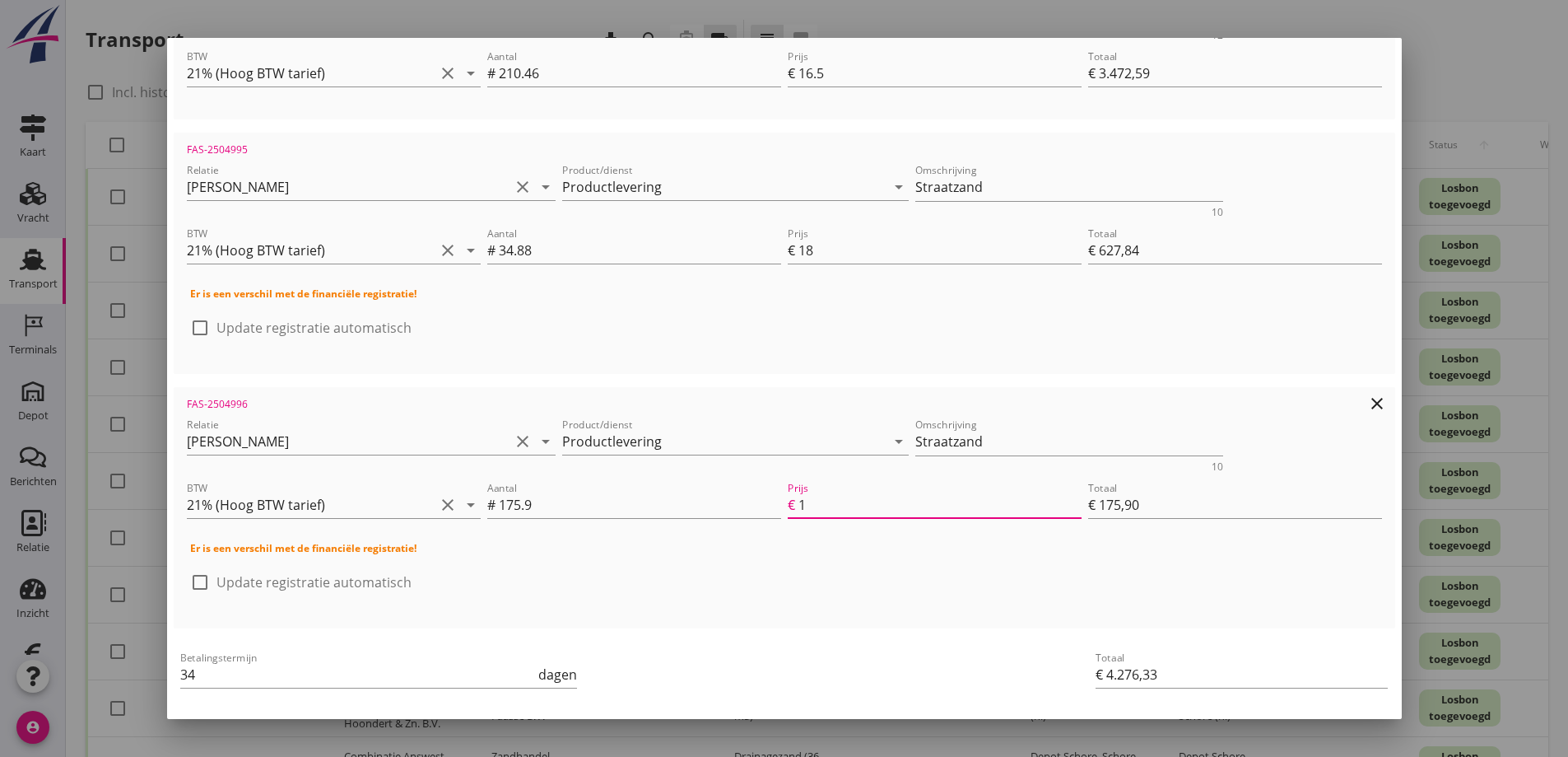
type input "18"
type input "€ 3.166,20"
type input "€ 7.266,63"
type input "18"
click at [217, 673] on input "34" at bounding box center [358, 674] width 355 height 26
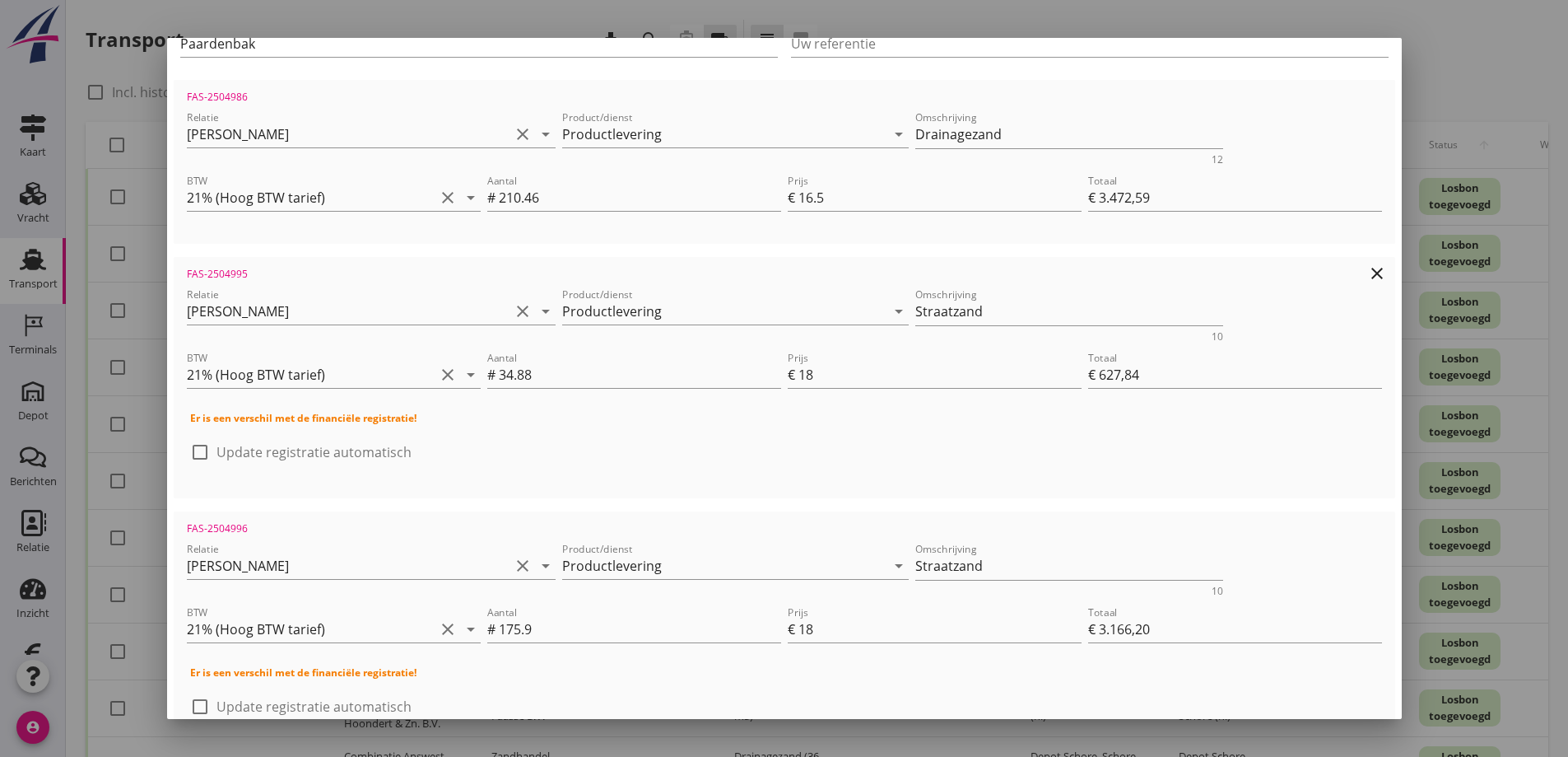
scroll to position [315, 0]
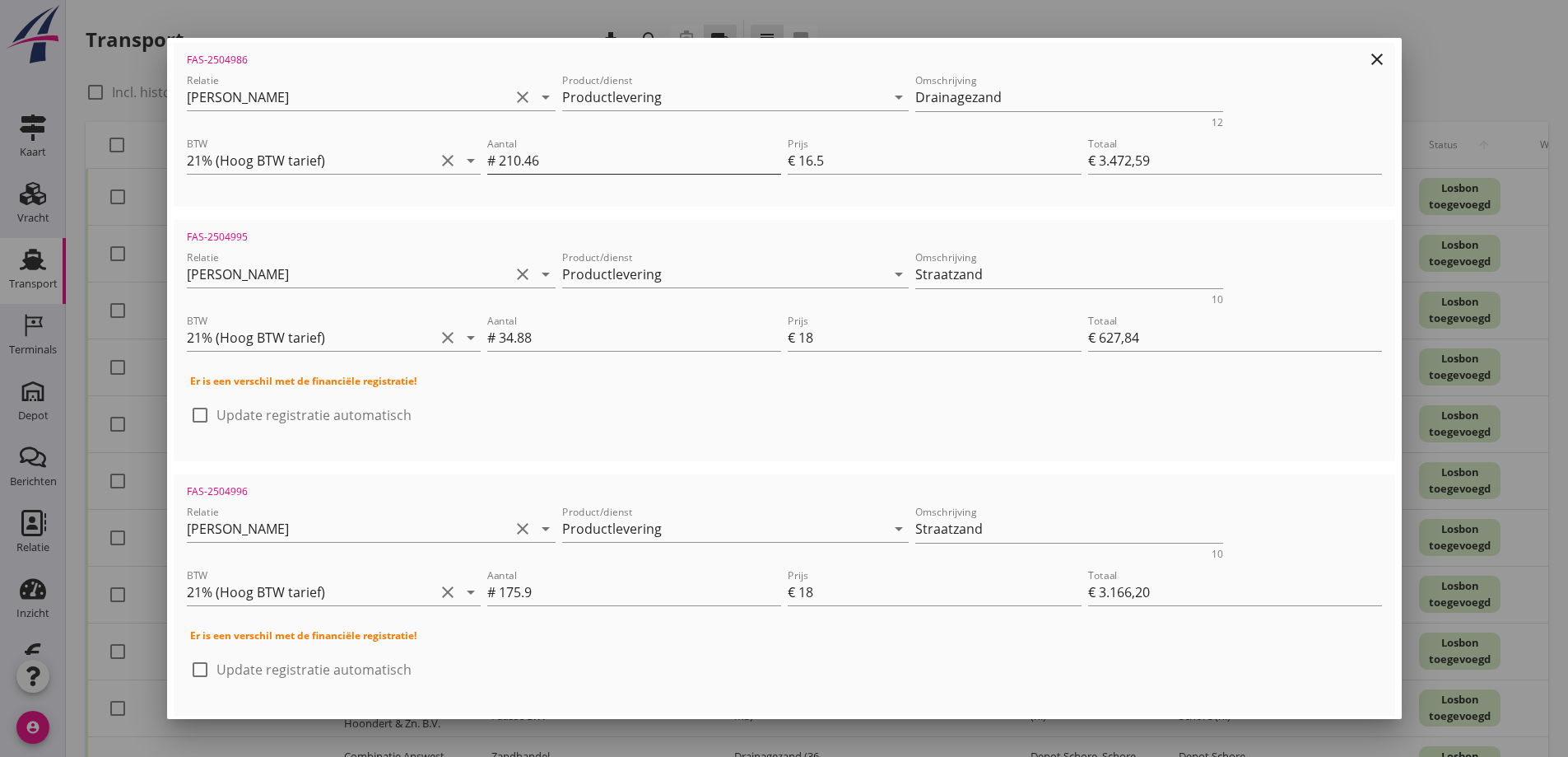
type input "30"
drag, startPoint x: 536, startPoint y: 162, endPoint x: 544, endPoint y: 158, distance: 8.9
click at [537, 162] on input "210.46" at bounding box center [640, 160] width 283 height 26
type input "210.4"
type input "€ 3.471,60"
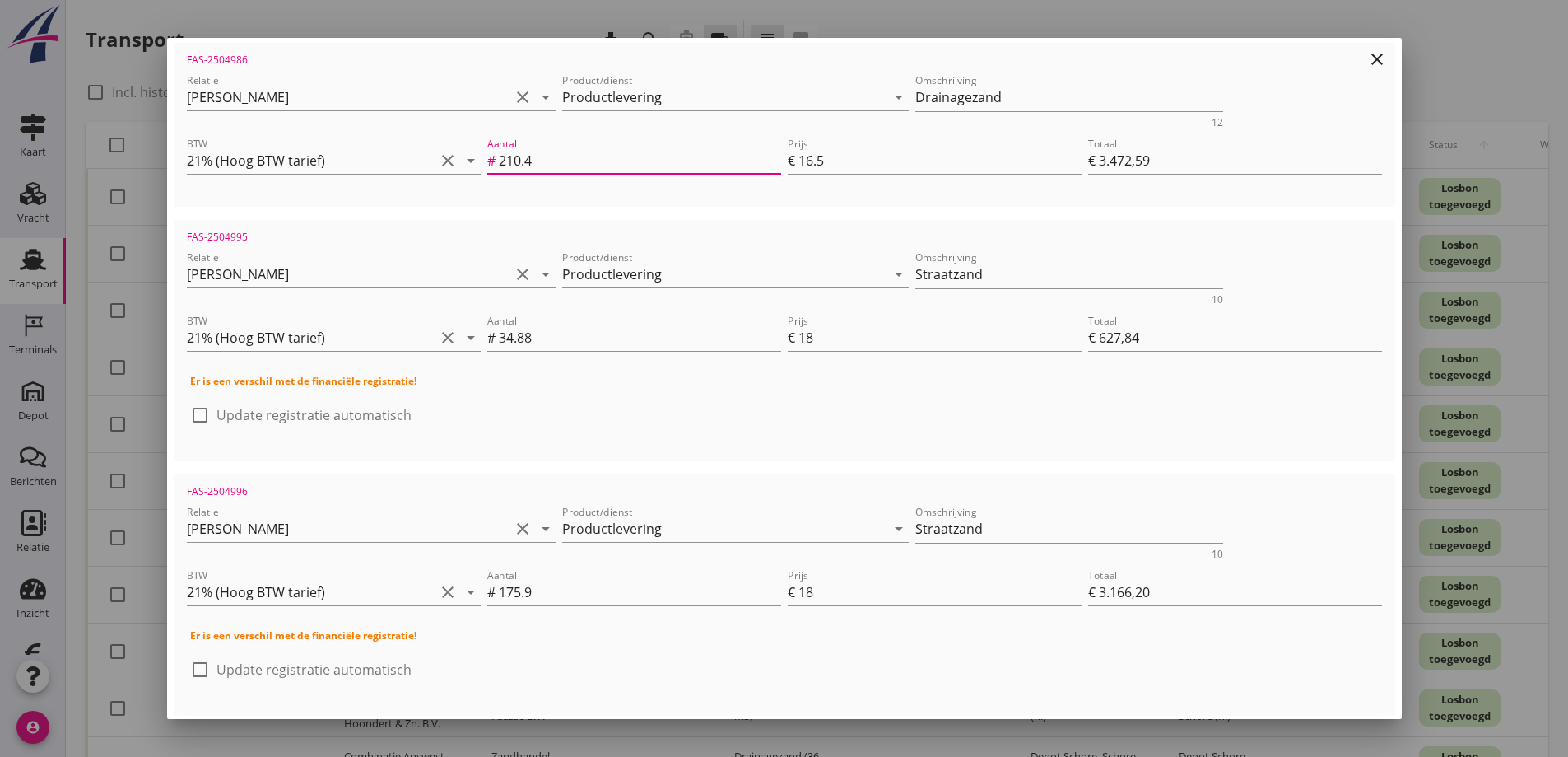
type input "€ 7.265,64"
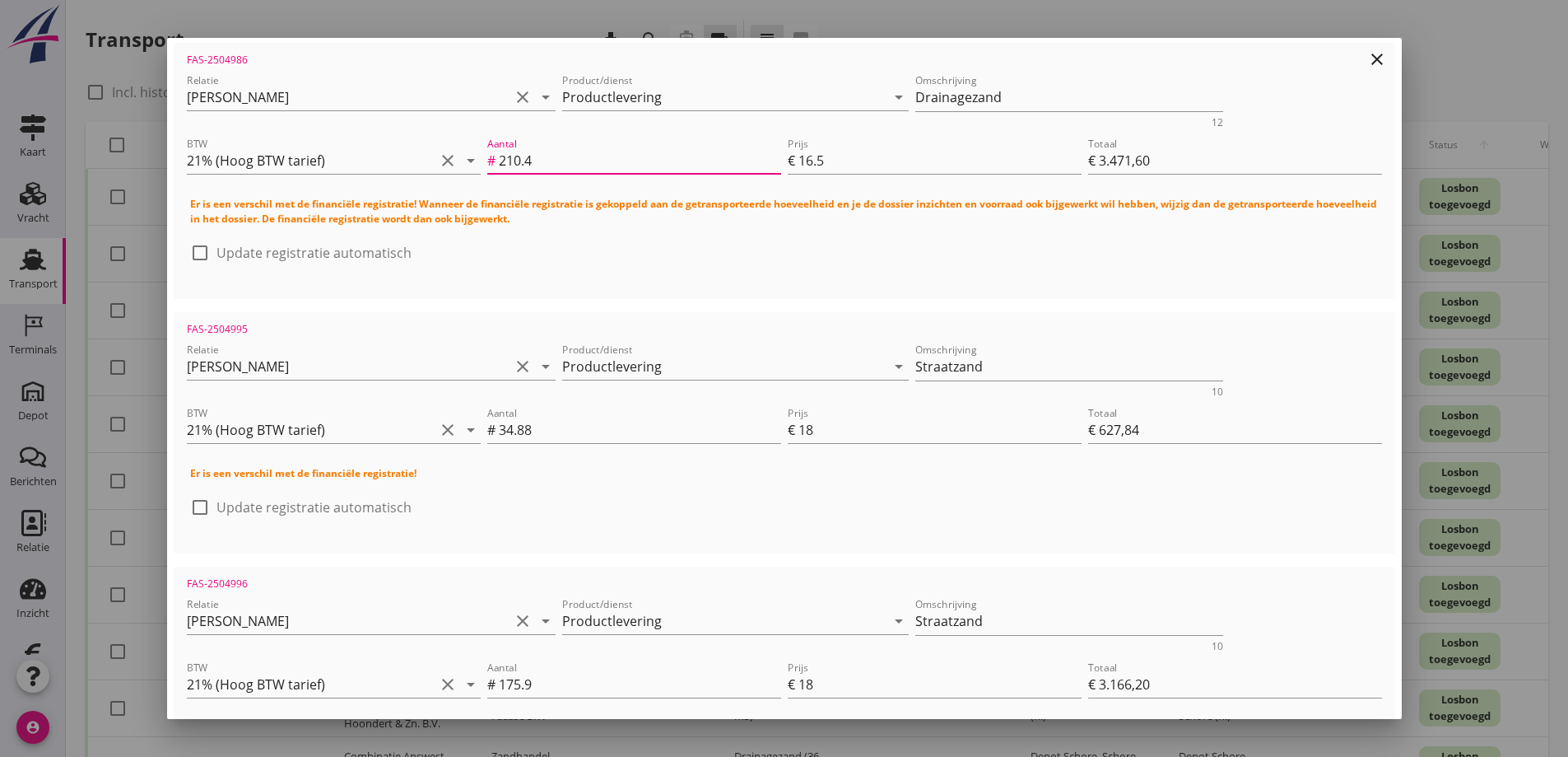
type input "210"
type input "€ 3.465,00"
type input "€ 7.259,04"
type input "210.5"
type input "€ 3.473,25"
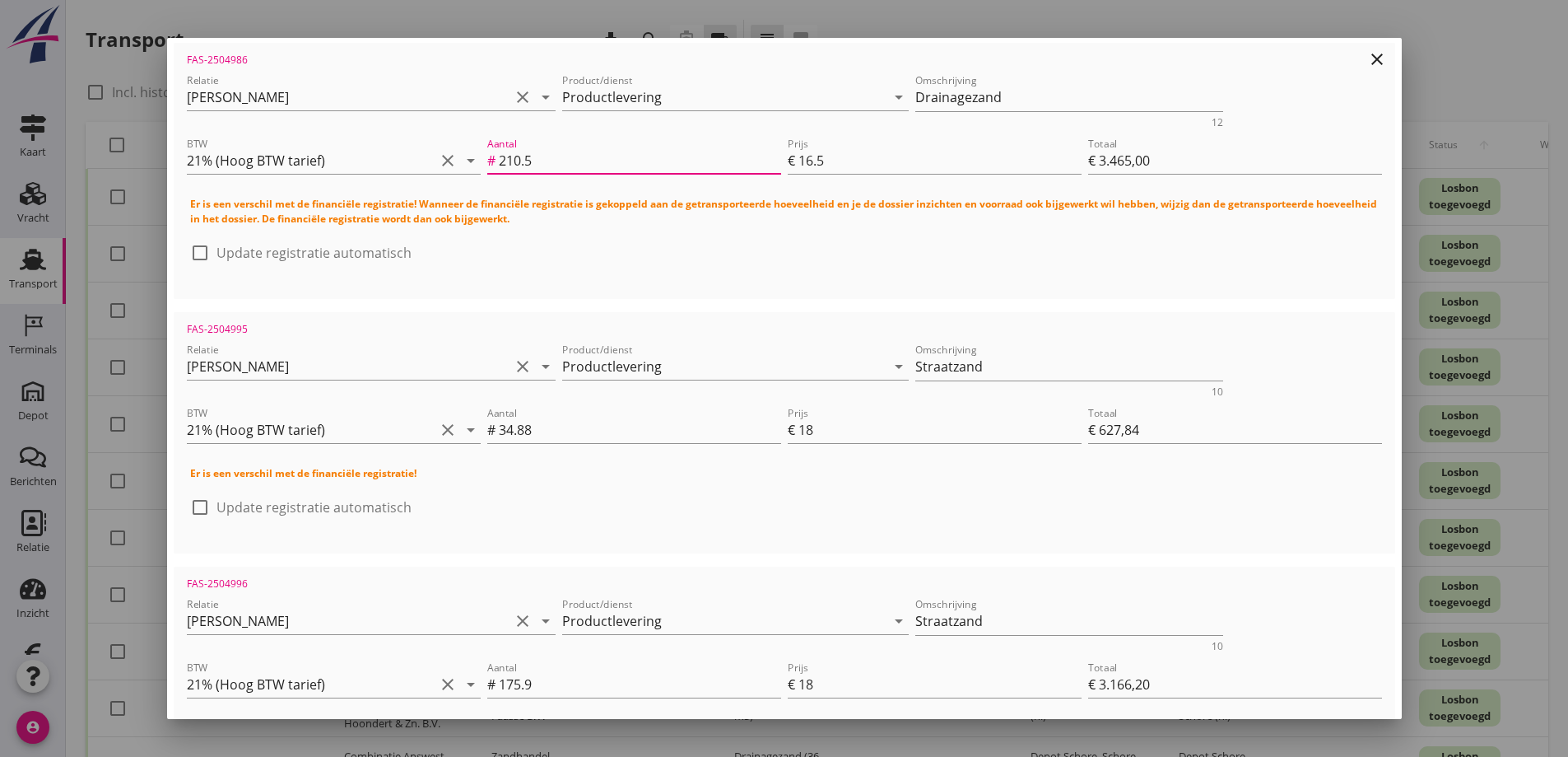
type input "€ 7.267,29"
type input "210.52"
type input "€ 3.473,58"
type input "€ 7.267,62"
type input "210.52"
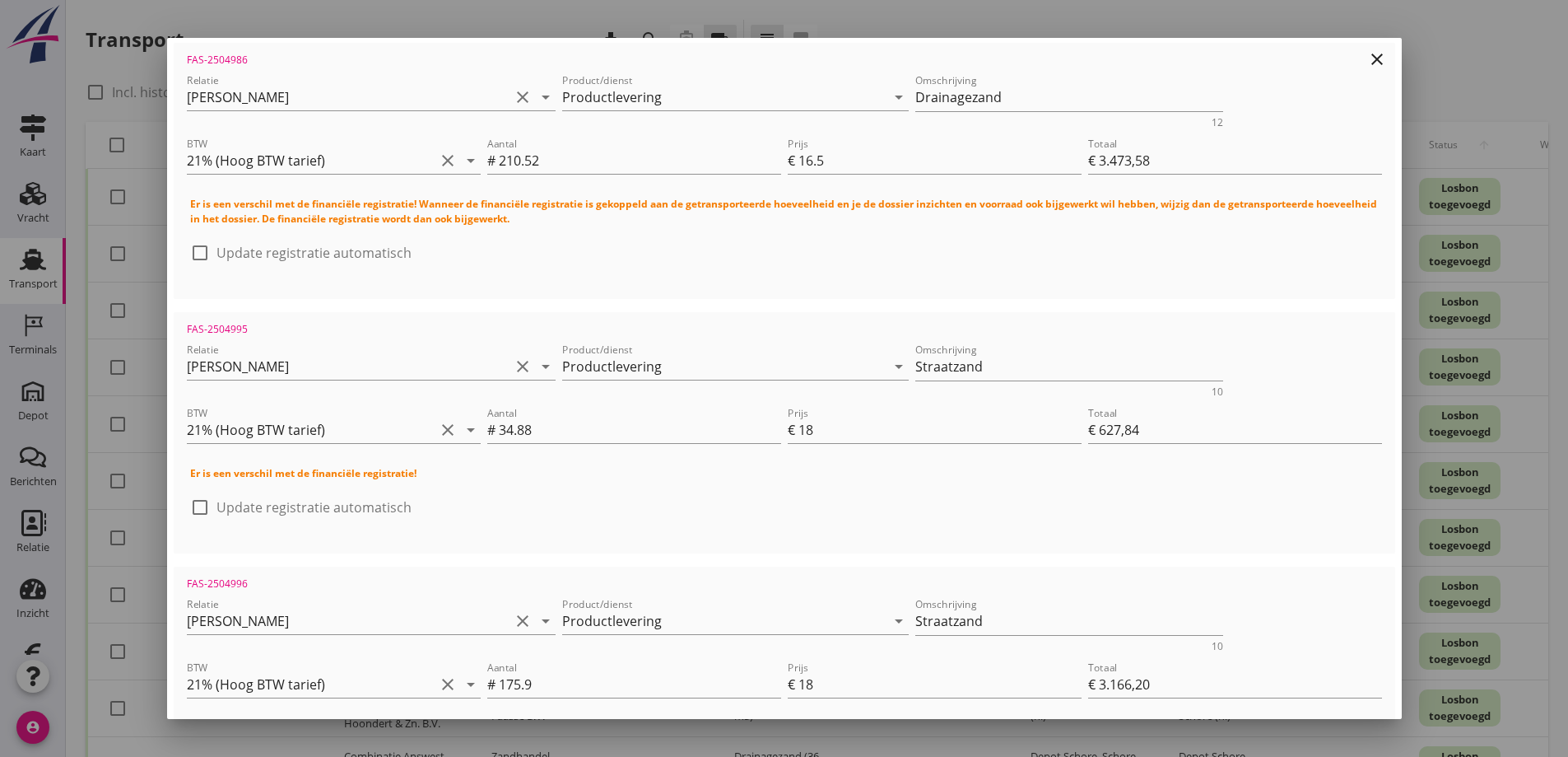
click at [651, 219] on h4 "Er is een verschil met de financiële registratie! Wanneer de financiële registr…" at bounding box center [784, 212] width 1188 height 30
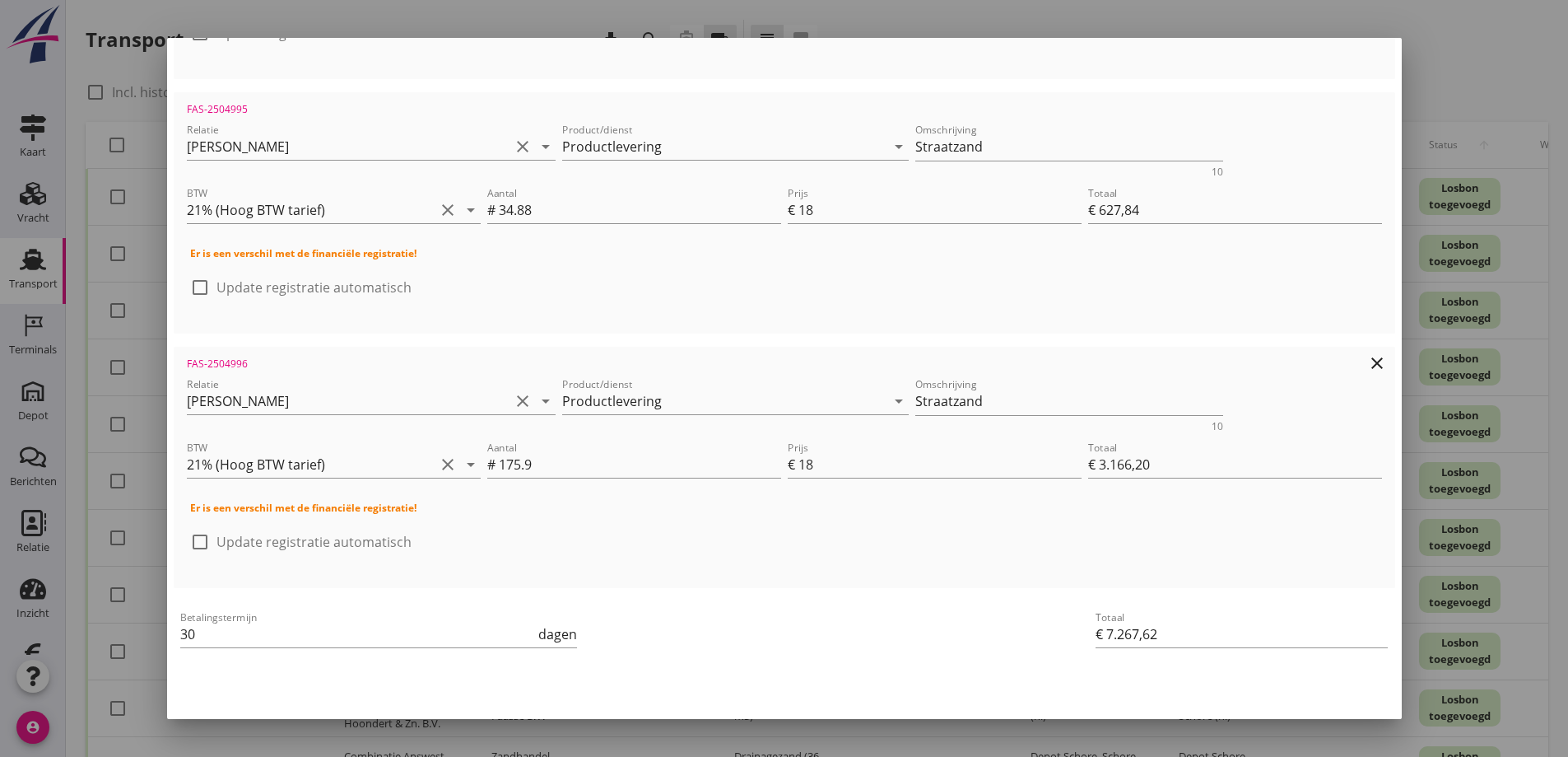
scroll to position [572, 0]
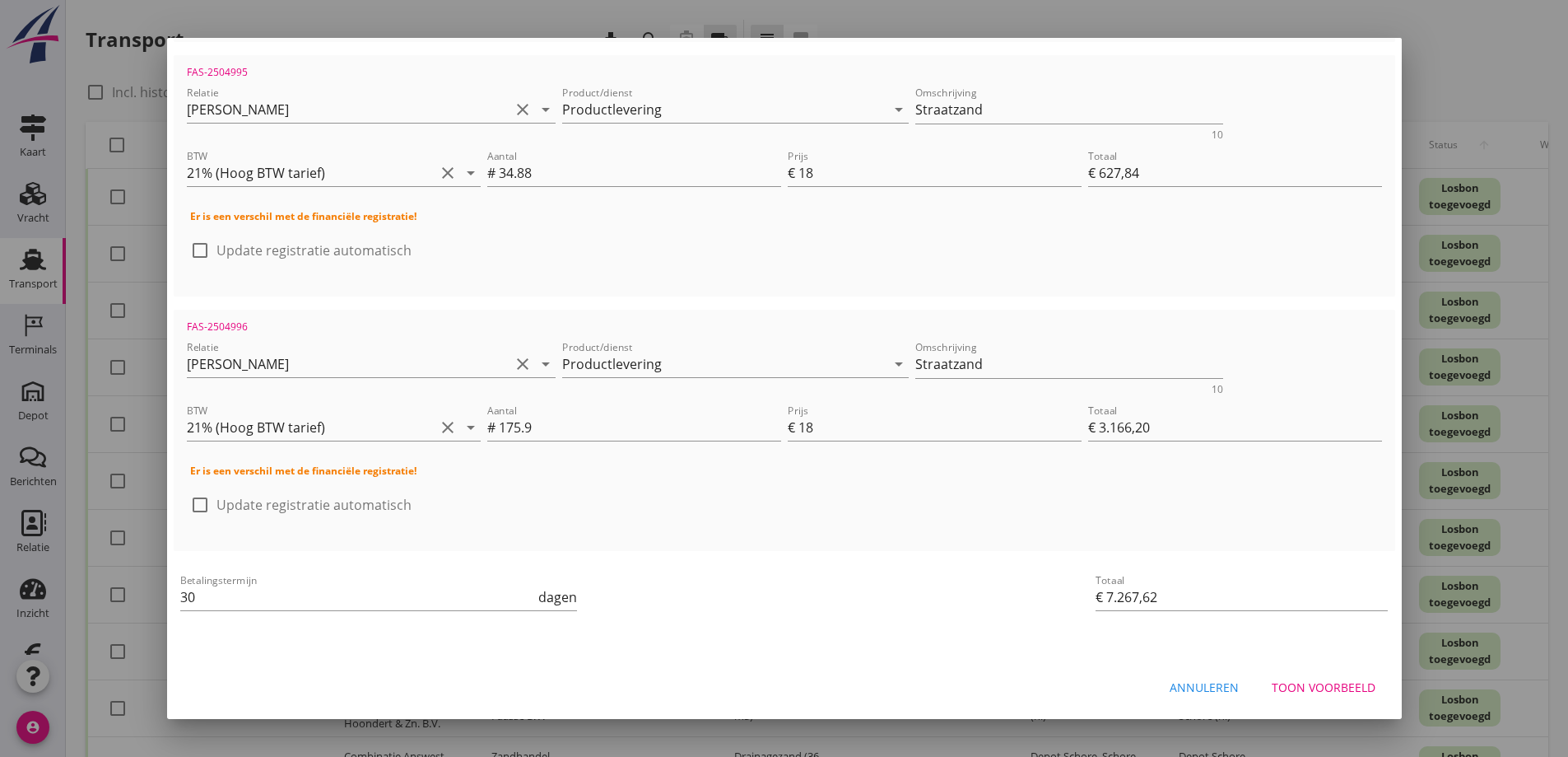
click at [1317, 689] on div "Toon voorbeeld" at bounding box center [1324, 687] width 104 height 18
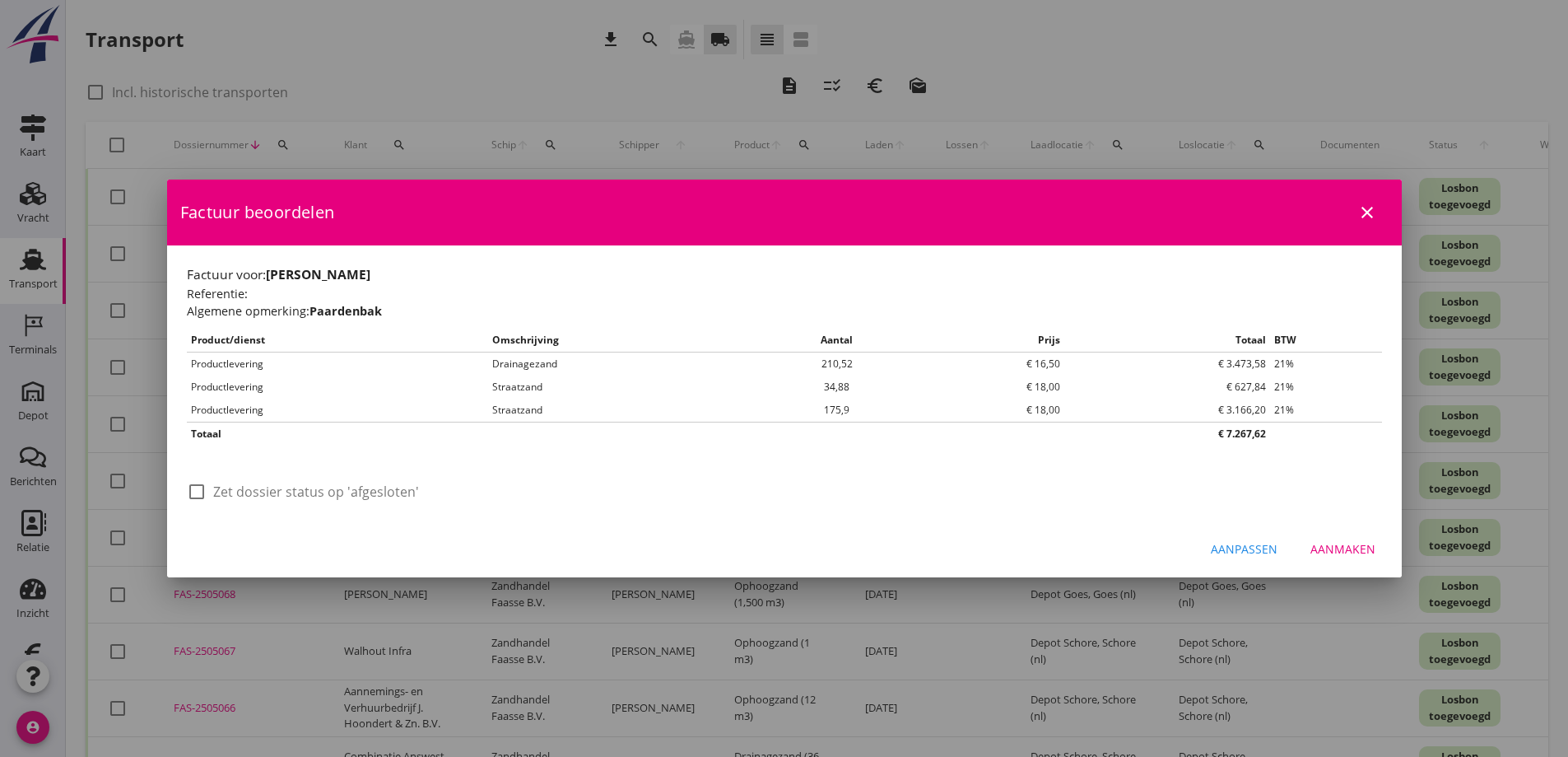
scroll to position [0, 0]
click at [202, 490] on div at bounding box center [197, 492] width 28 height 28
click at [199, 498] on div at bounding box center [197, 492] width 28 height 28
checkbox input "false"
click at [1252, 544] on div "Aanpassen" at bounding box center [1244, 549] width 67 height 18
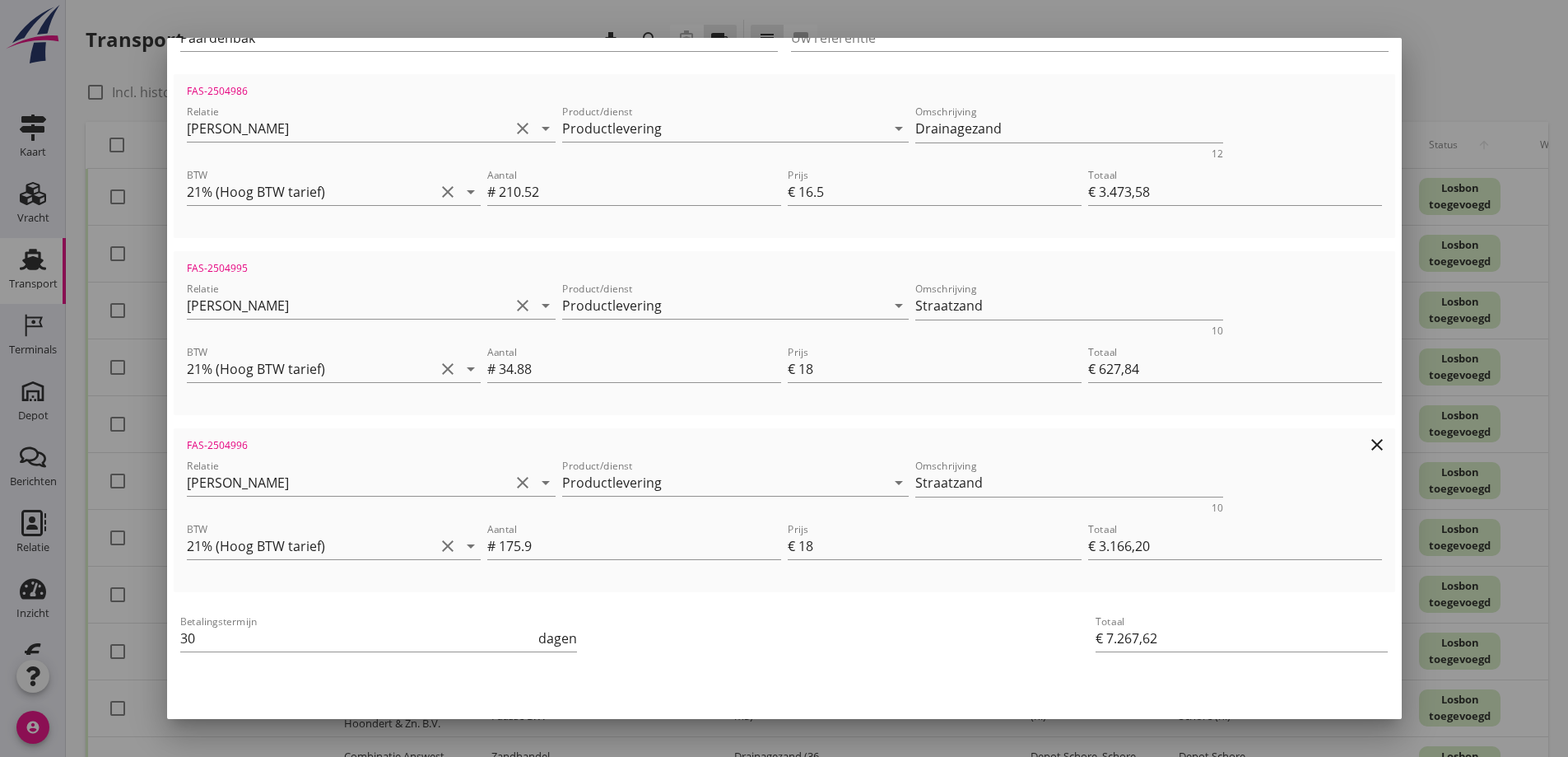
scroll to position [325, 0]
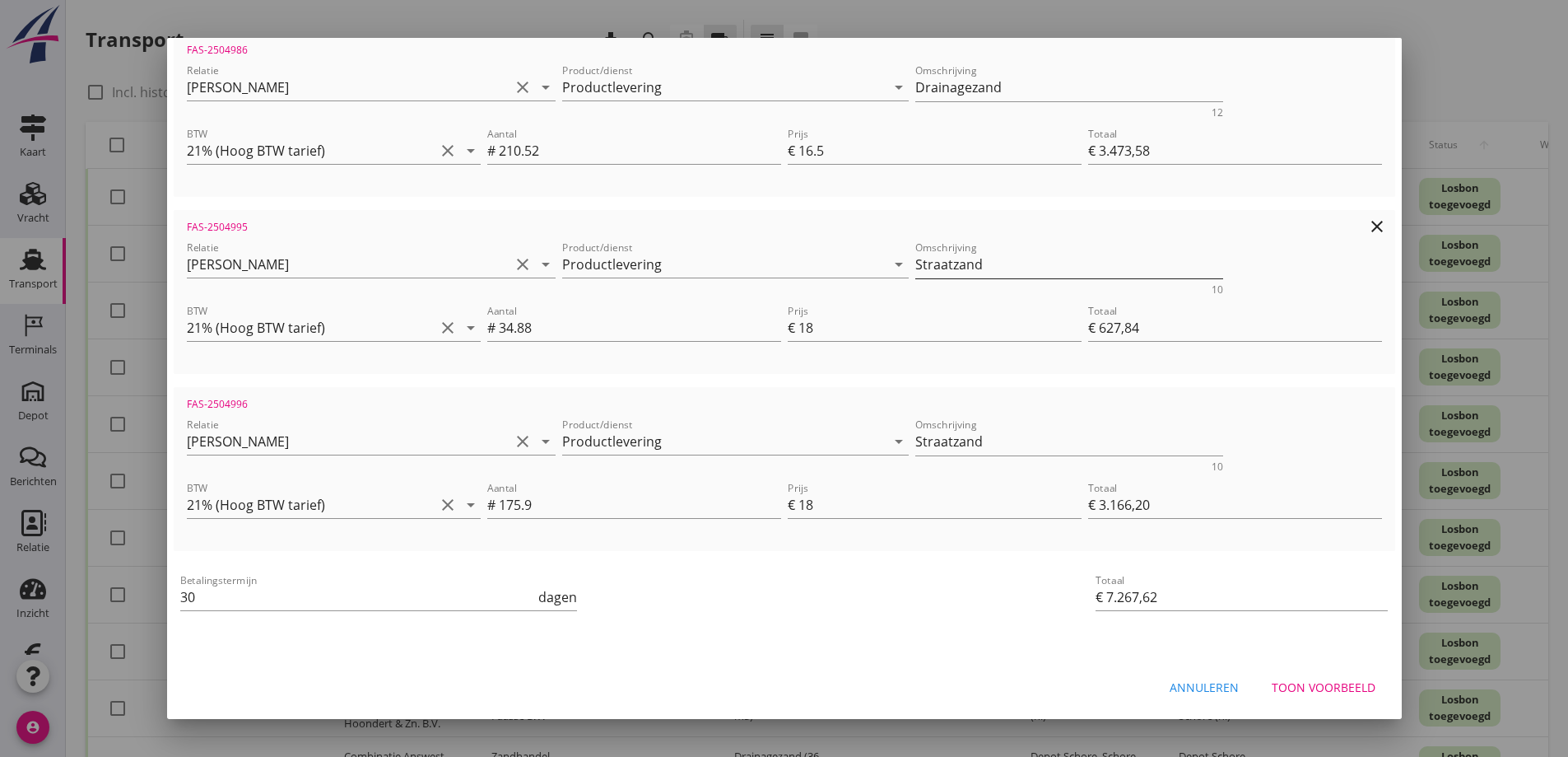
click at [916, 265] on textarea "Straatzand" at bounding box center [1069, 264] width 308 height 27
type textarea "d"
type textarea "Zand voor Paardenbak"
click at [973, 441] on textarea "Straatzand" at bounding box center [1069, 441] width 308 height 27
type textarea "S"
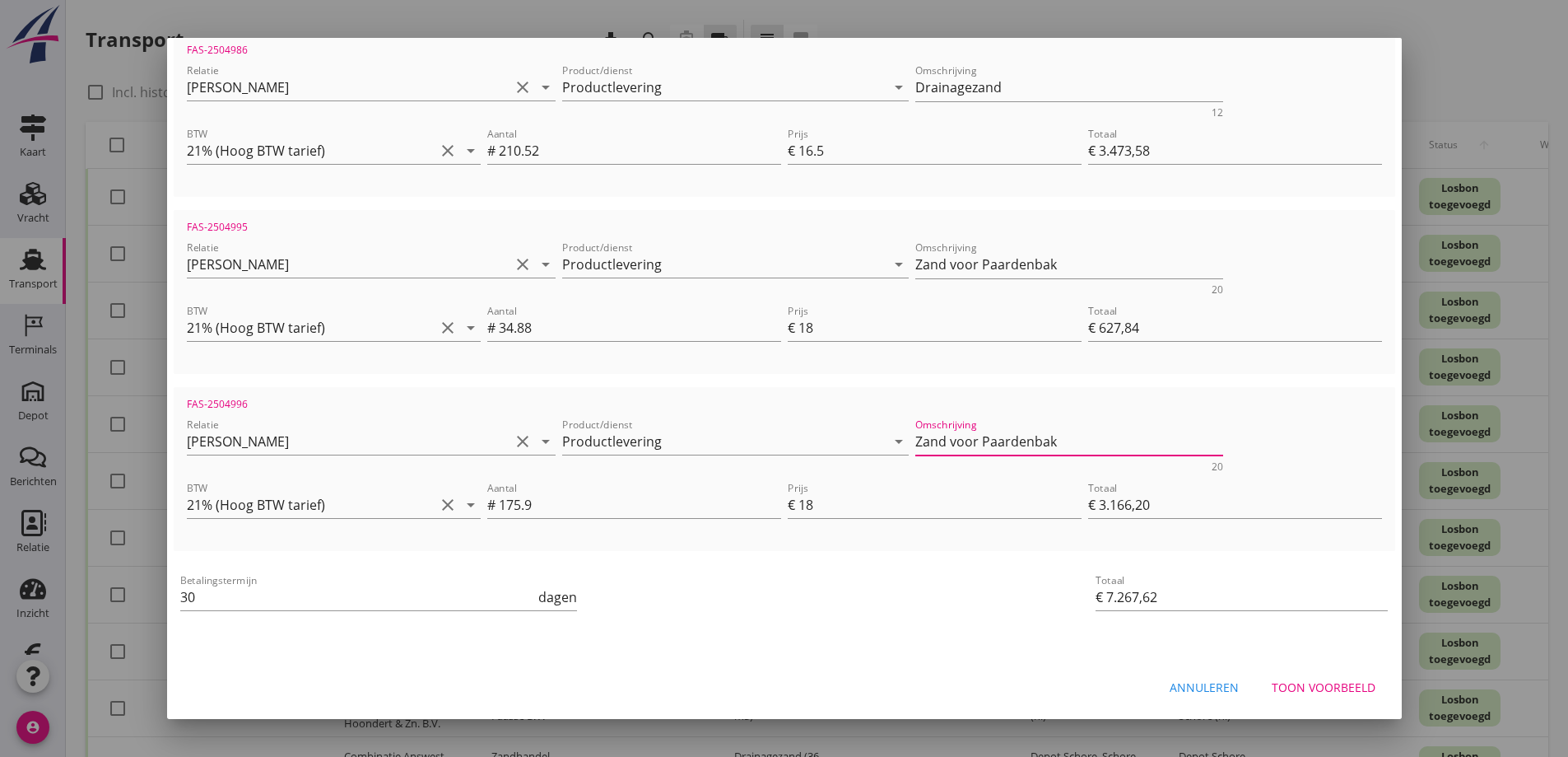
type textarea "Zand voor Paardenbak"
click at [1289, 684] on div "Toon voorbeeld" at bounding box center [1324, 687] width 104 height 18
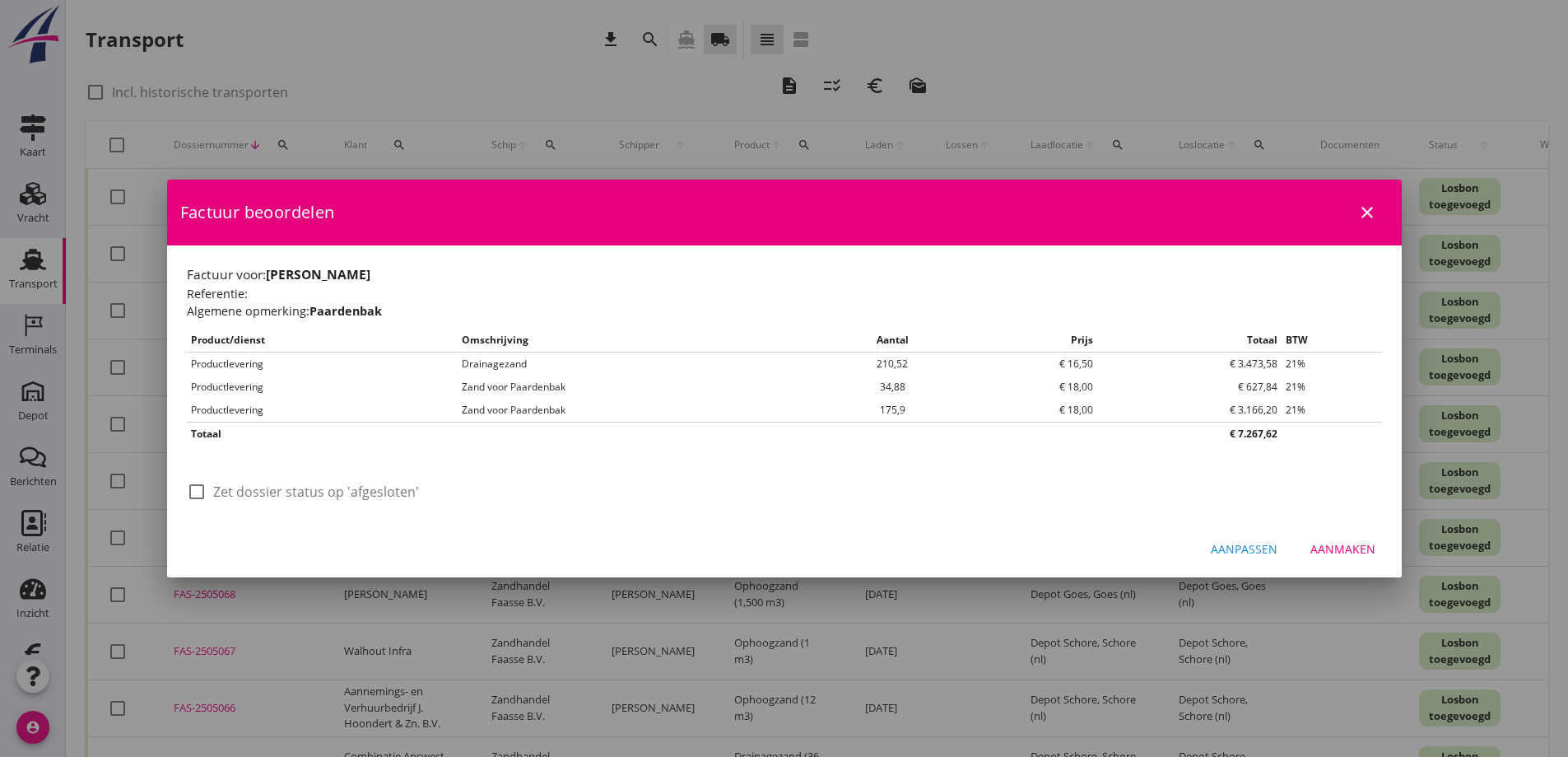
scroll to position [0, 0]
click at [199, 497] on div at bounding box center [197, 492] width 28 height 28
checkbox input "true"
click at [1341, 548] on div "Aanmaken" at bounding box center [1342, 549] width 65 height 18
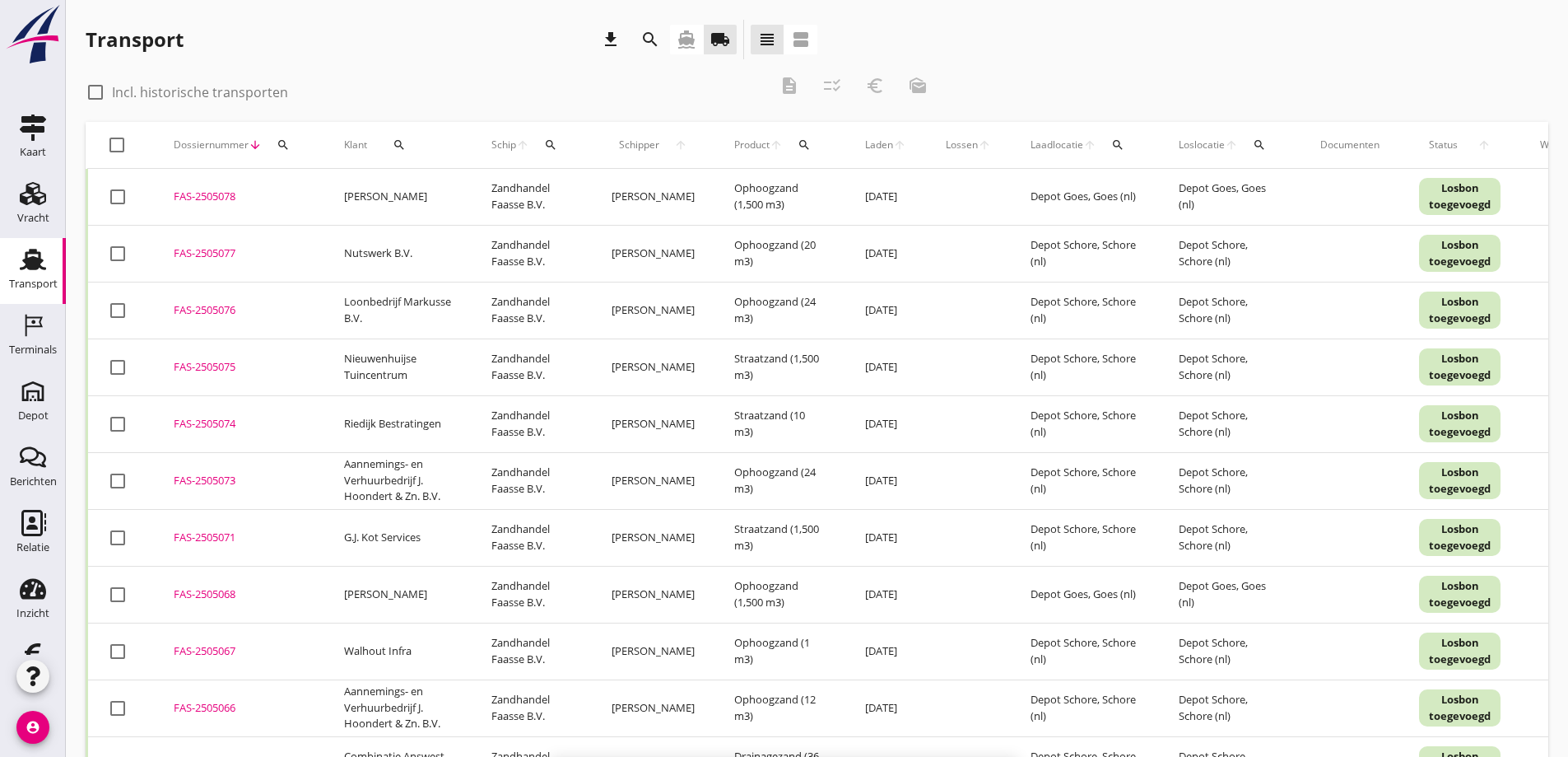
checkbox input "false"
click at [92, 90] on div at bounding box center [96, 92] width 28 height 28
checkbox input "true"
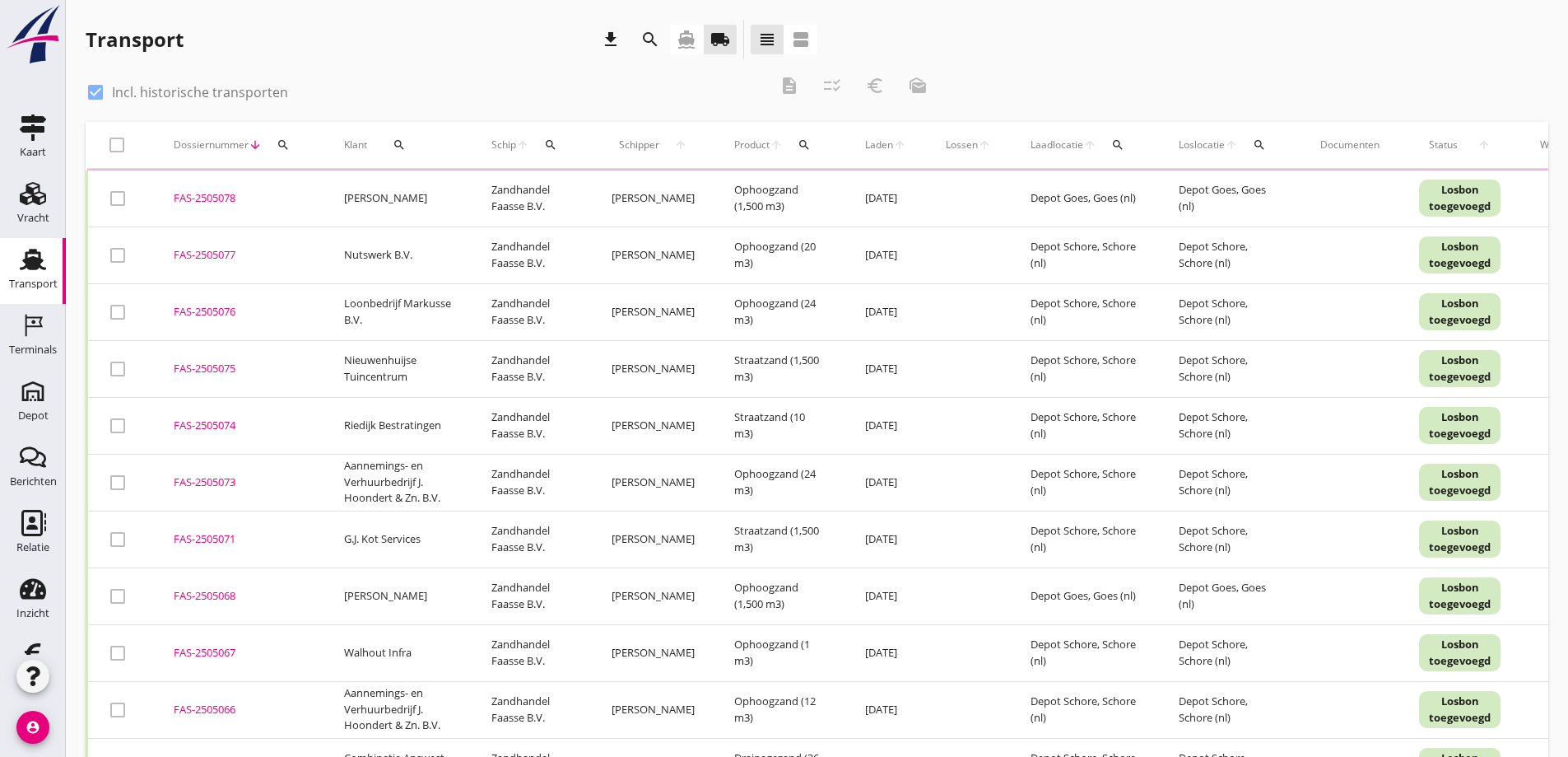
click at [402, 142] on icon "search" at bounding box center [399, 145] width 13 height 13
click at [415, 186] on input "Zoeken op opdrachtgever..." at bounding box center [466, 193] width 171 height 26
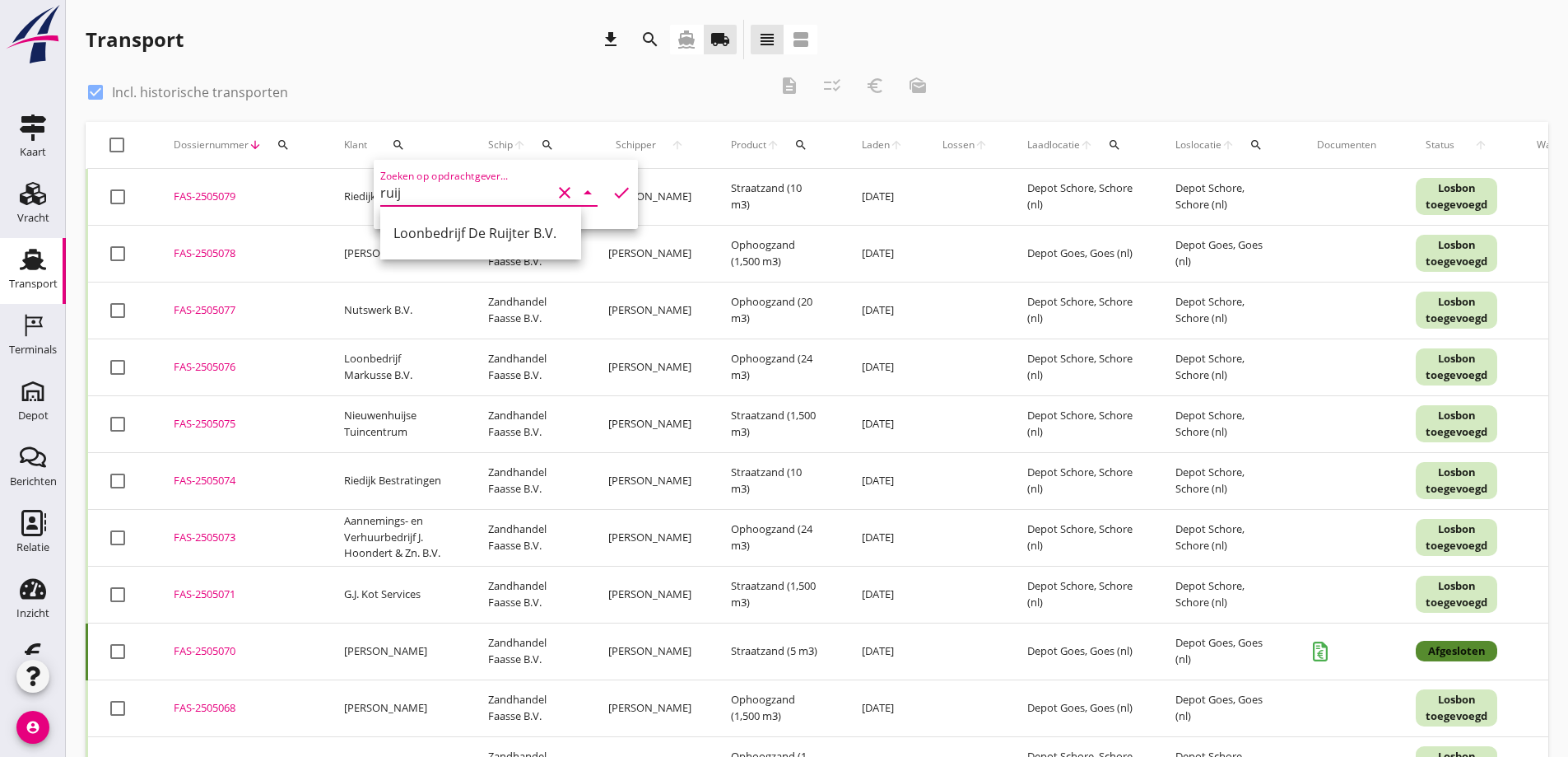
click at [425, 233] on div "Loonbedrijf De Ruijter B.V." at bounding box center [481, 232] width 175 height 20
type input "Loonbedrijf De Ruijter B.V."
click at [612, 191] on icon "check" at bounding box center [621, 193] width 20 height 20
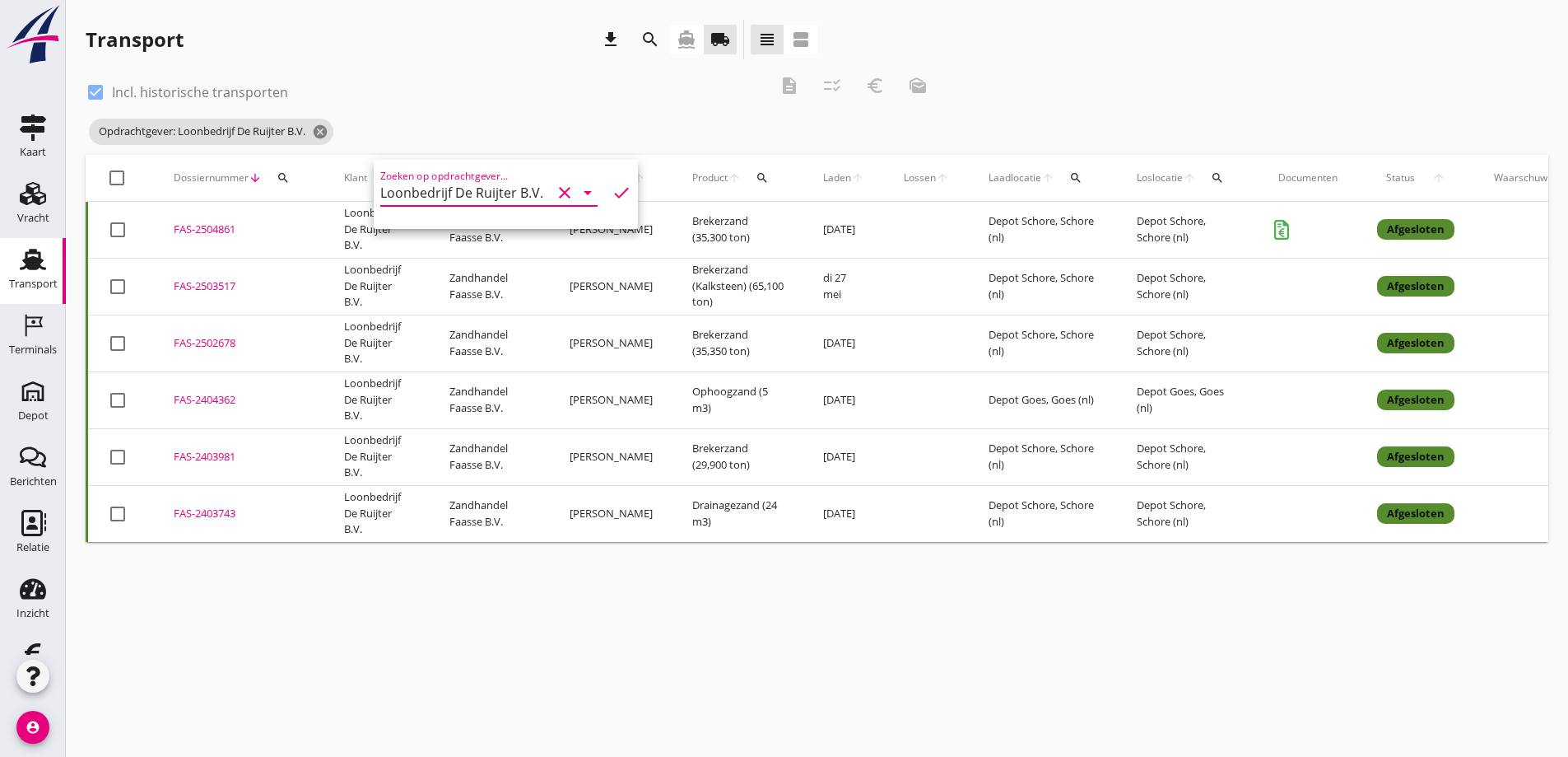
click at [396, 597] on div "cancel You are impersonating another user. Transport download search directions…" at bounding box center [817, 378] width 1502 height 757
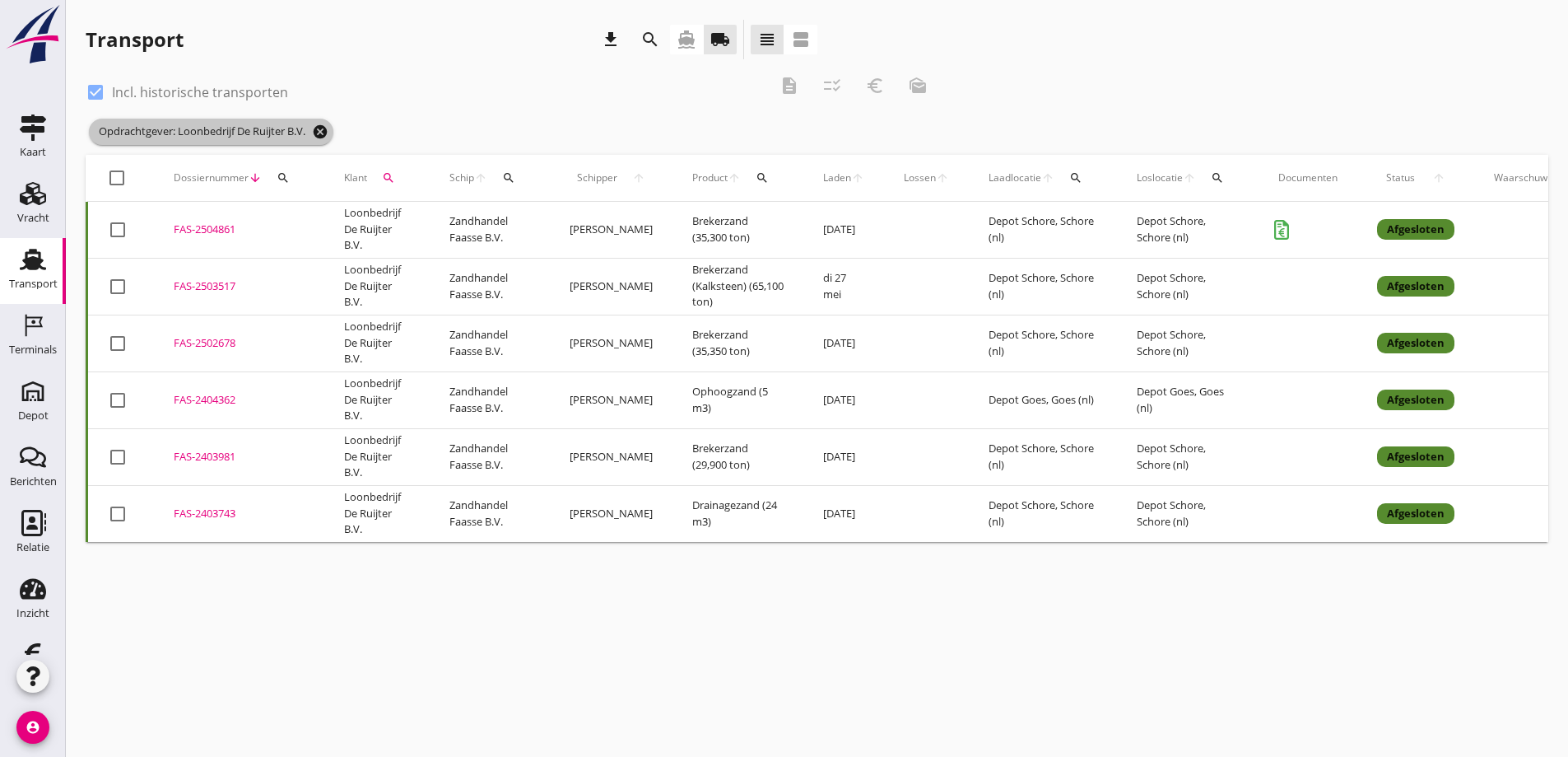
click at [326, 132] on icon "cancel" at bounding box center [321, 132] width 17 height 17
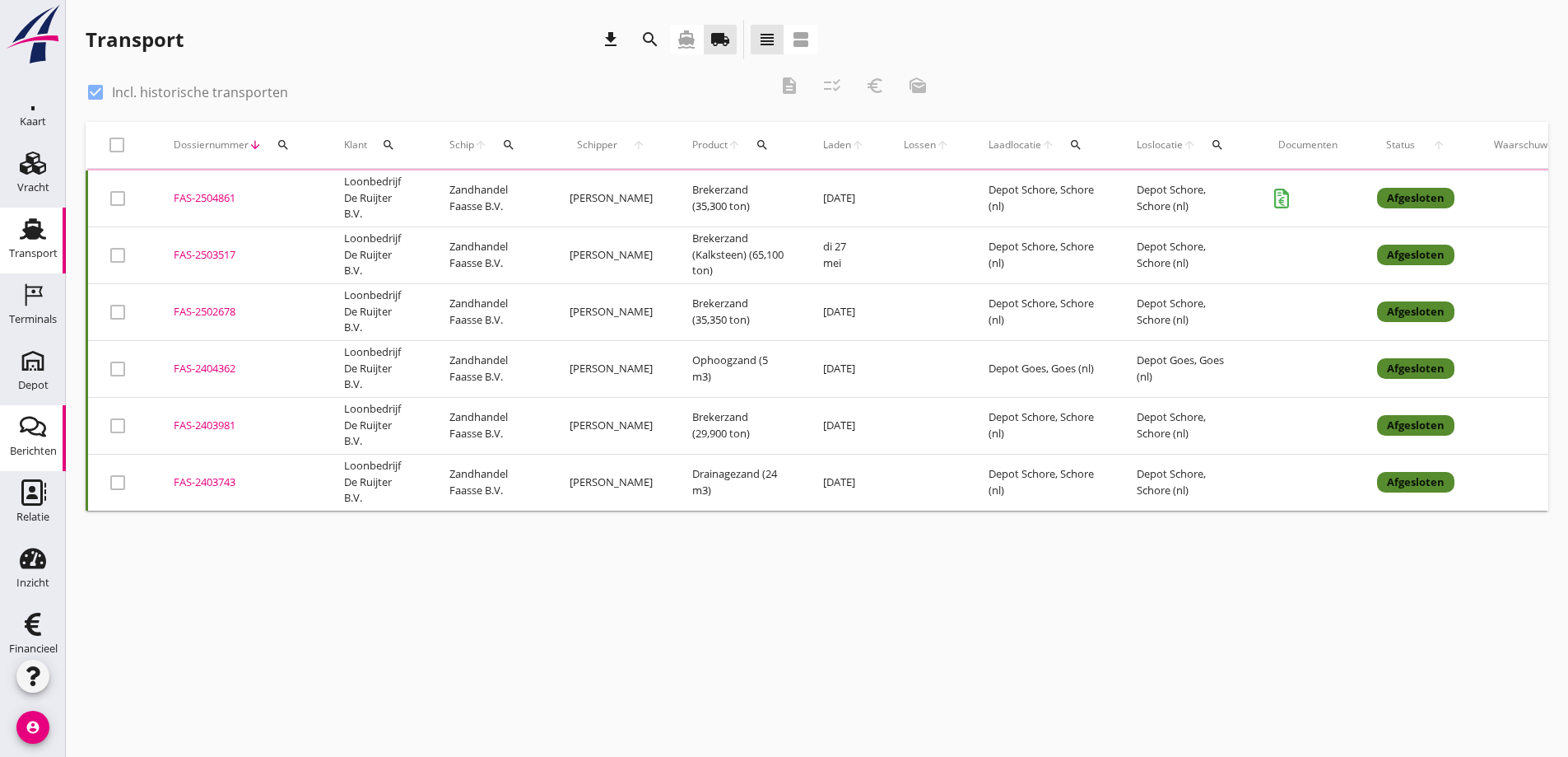
scroll to position [47, 0]
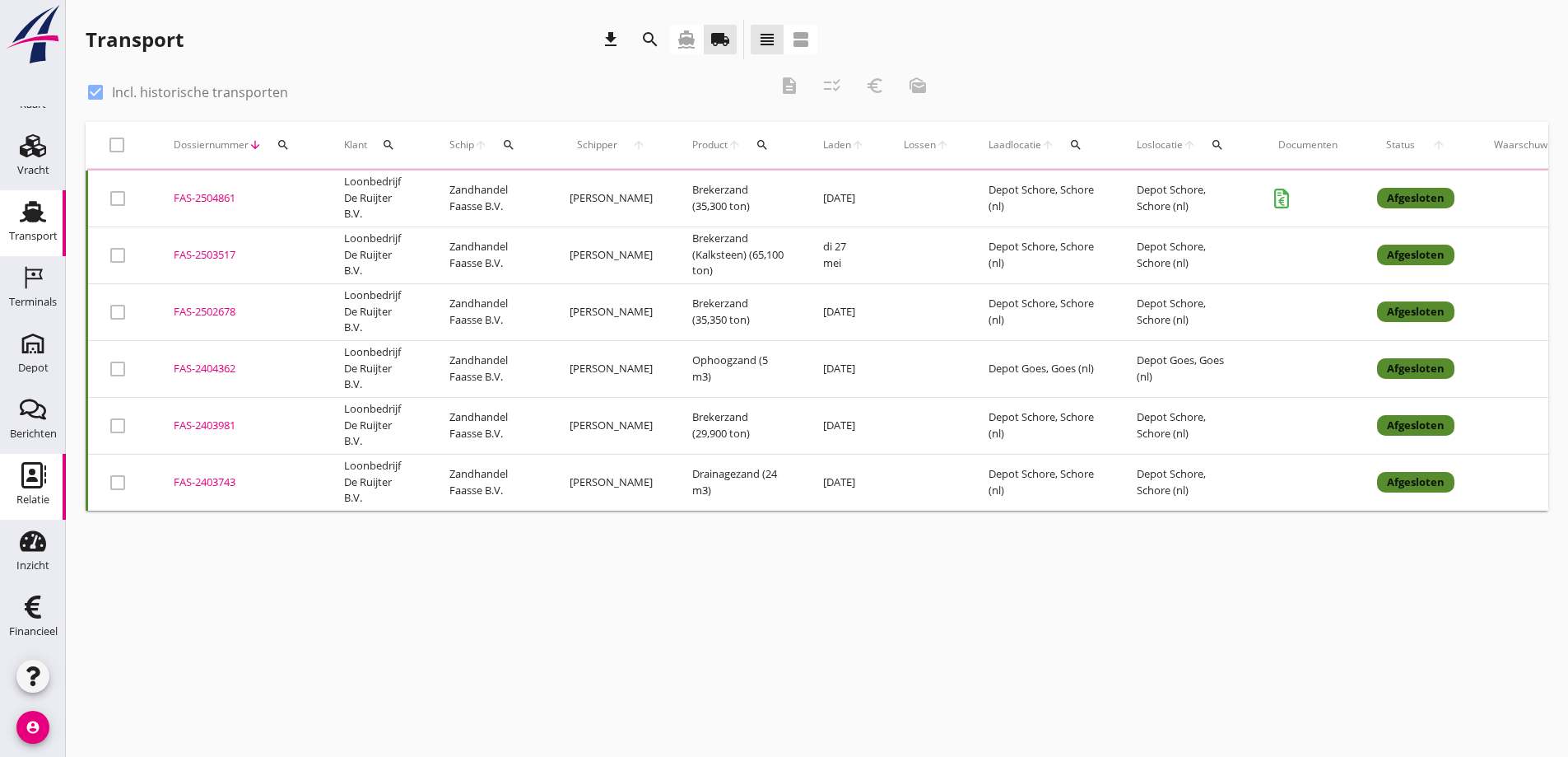
click at [29, 471] on use at bounding box center [33, 475] width 25 height 26
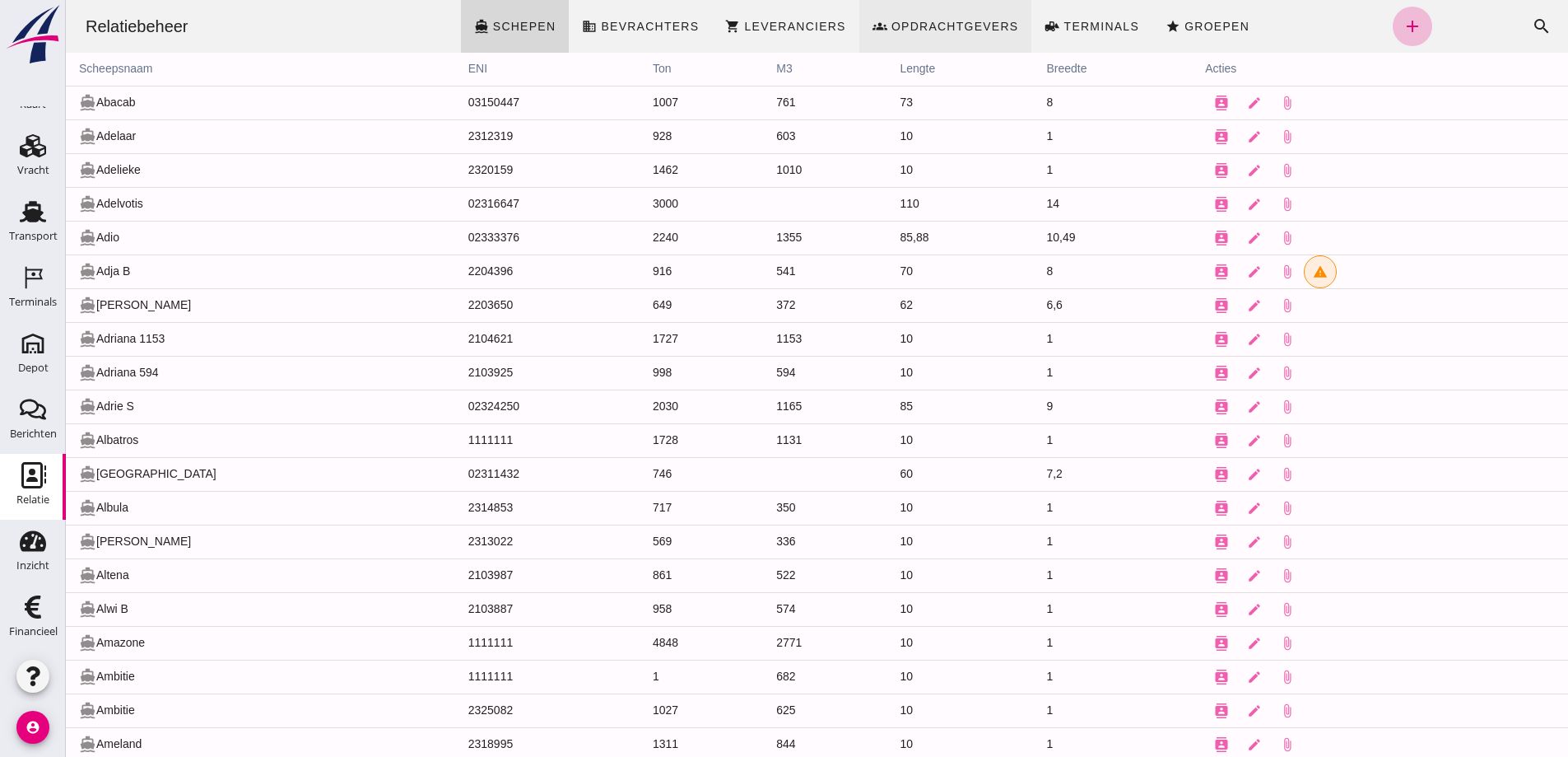
click span "Opdrachtgevers"
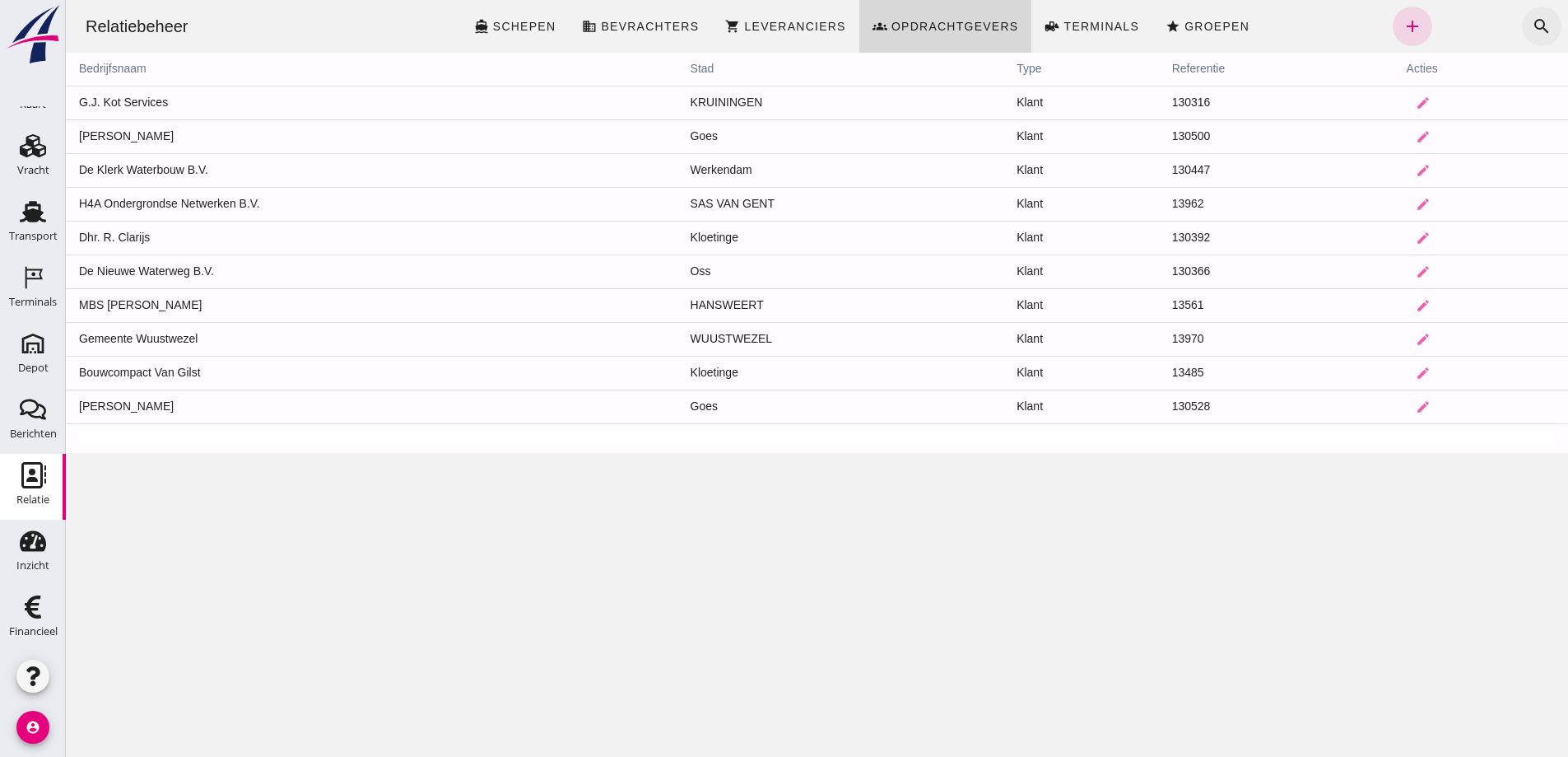
click at [1532, 24] on icon "search" at bounding box center [1541, 26] width 20 height 20
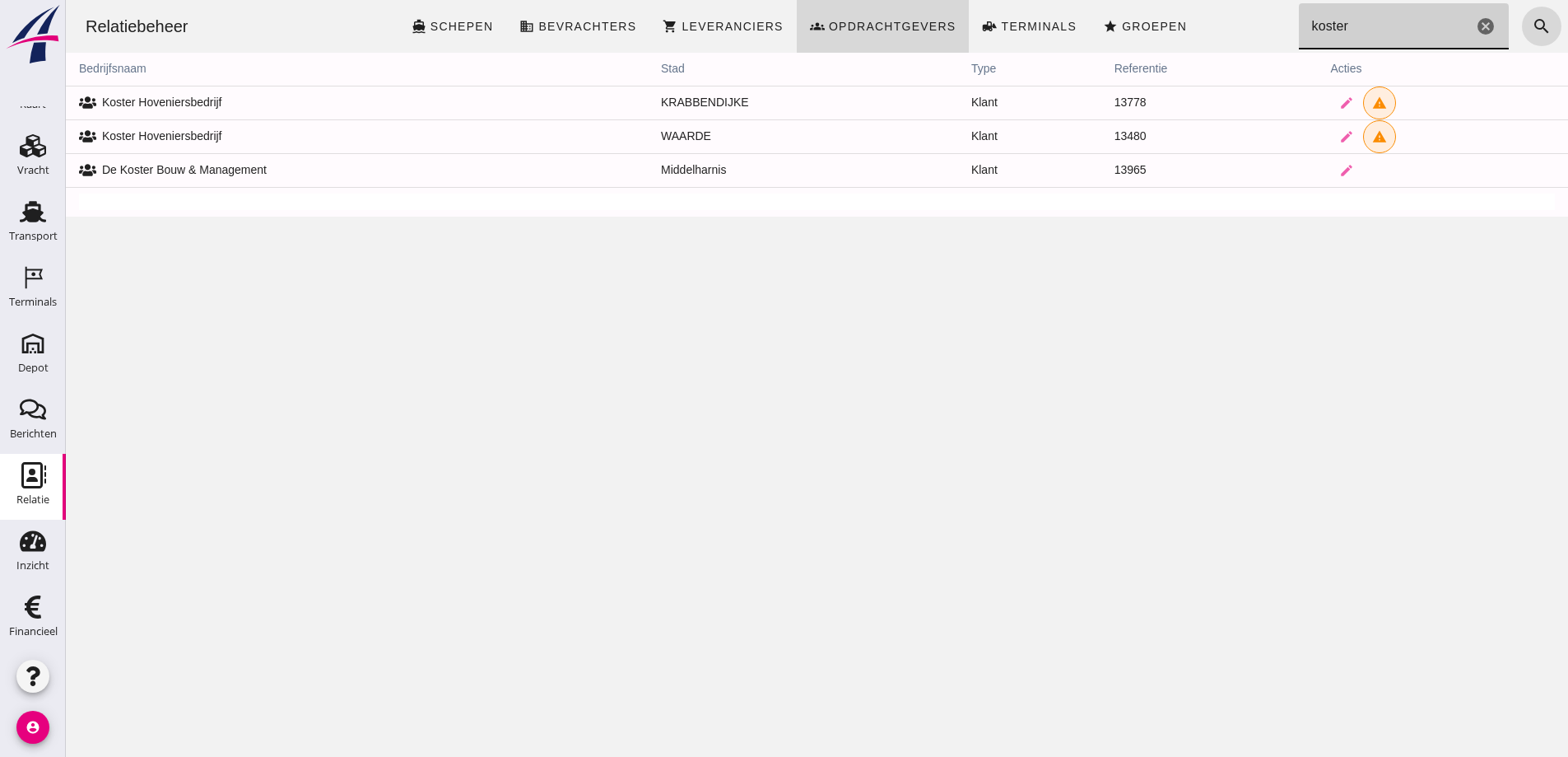
type input "koster"
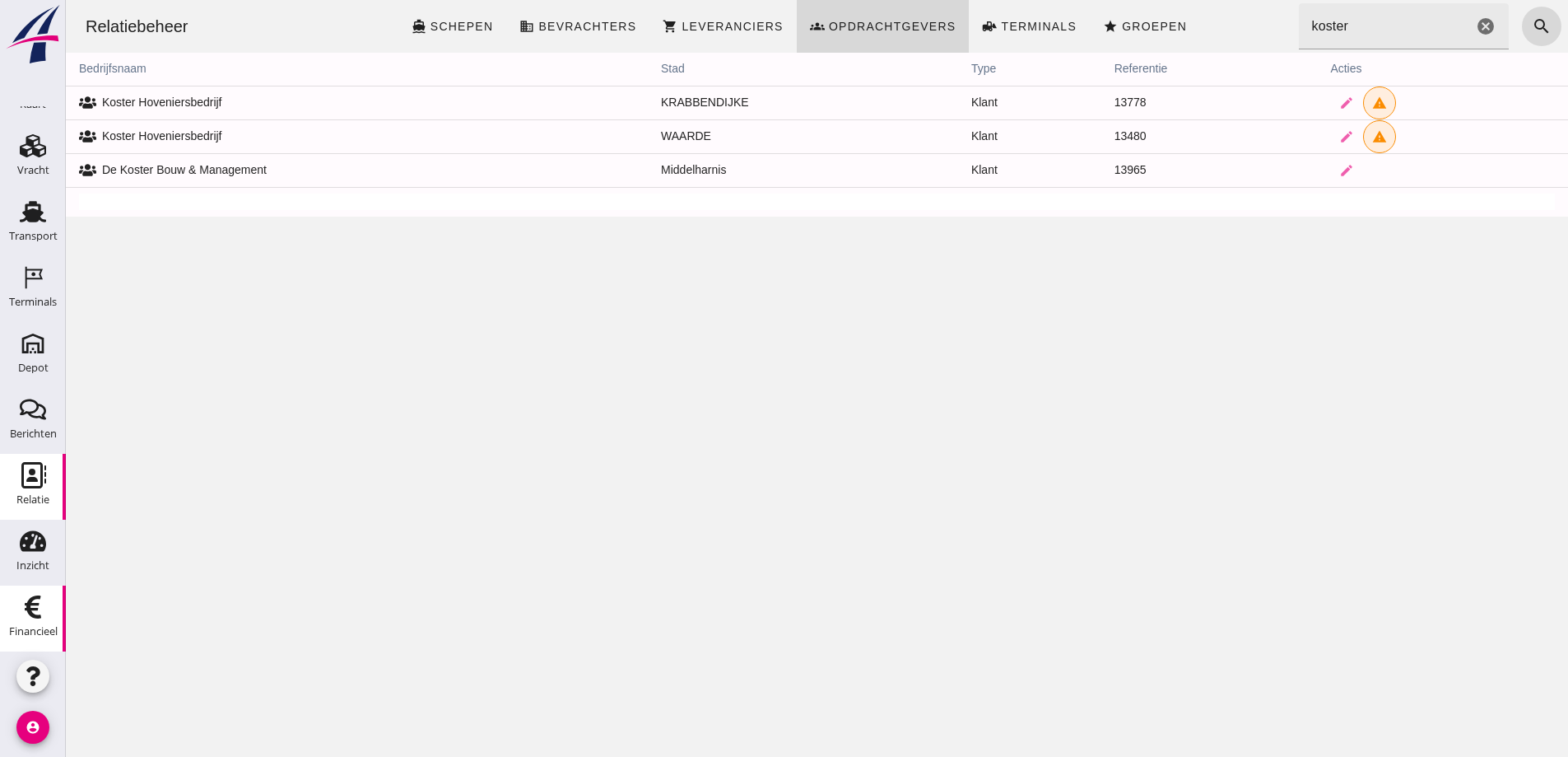
click at [33, 606] on icon "Financieel" at bounding box center [33, 606] width 26 height 26
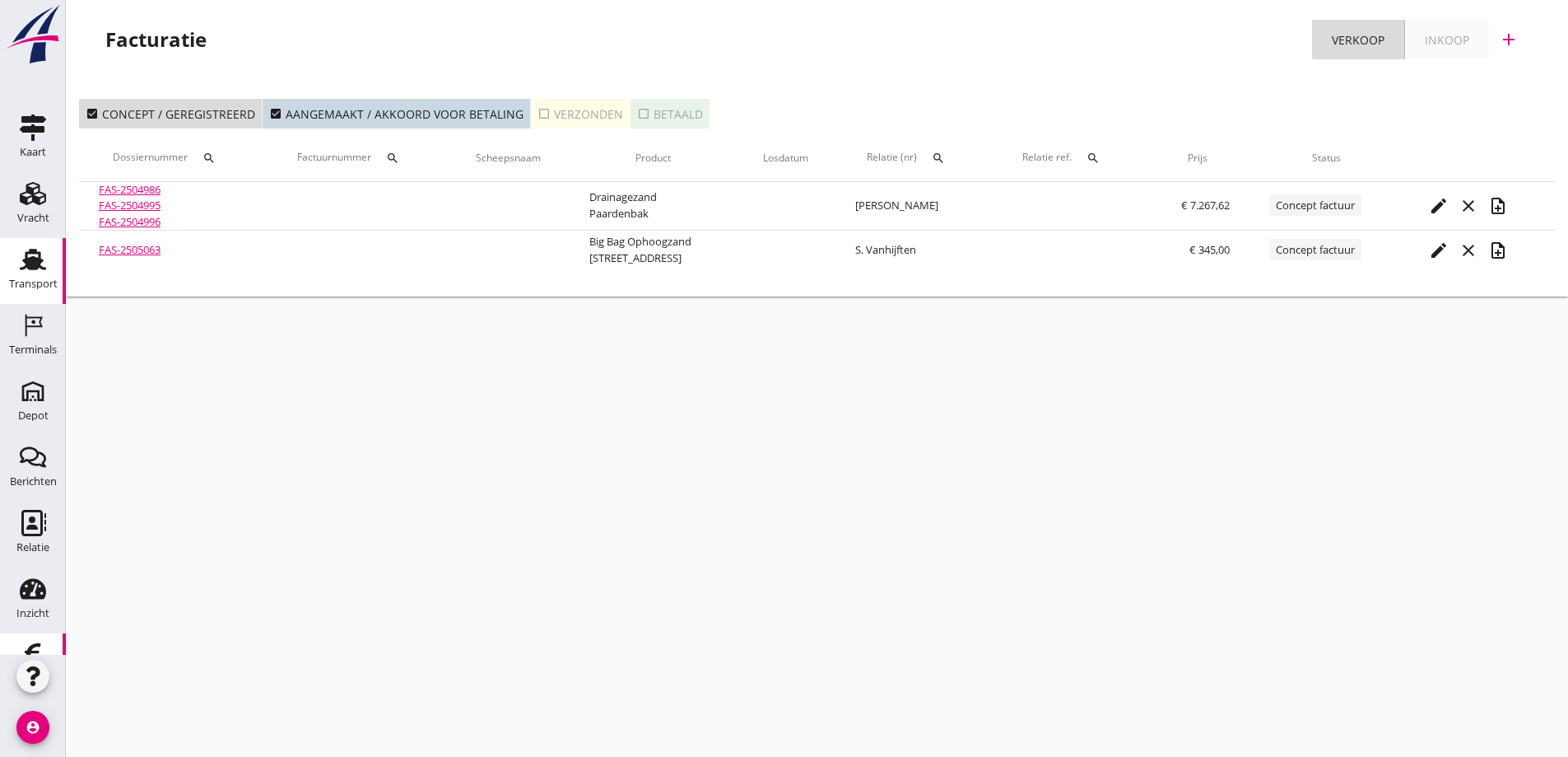
click at [21, 261] on use at bounding box center [33, 259] width 26 height 21
